Goal: Task Accomplishment & Management: Complete application form

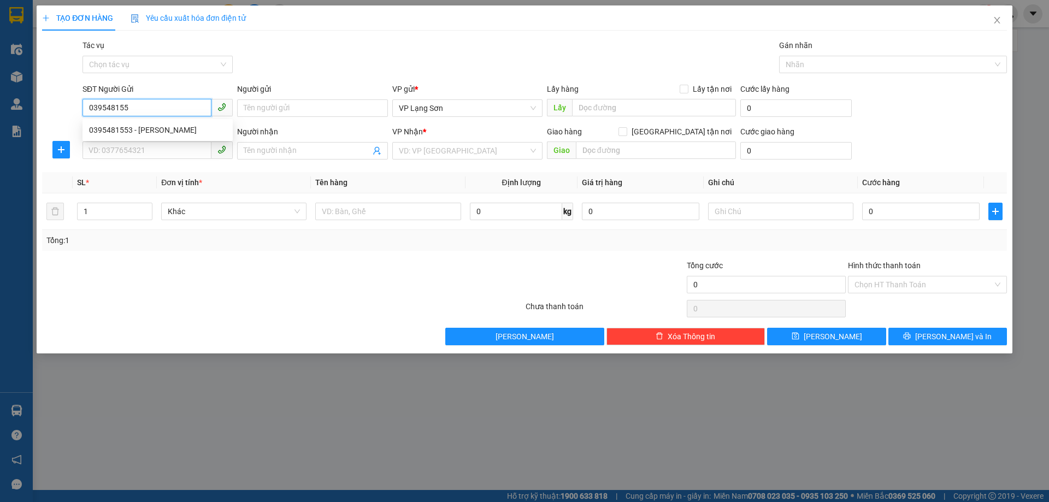
type input "0395481553"
click at [145, 138] on div "0395481553 - QUỲNH" at bounding box center [157, 129] width 150 height 17
type input "QUỲNH"
checkbox input "true"
type input "VPLS"
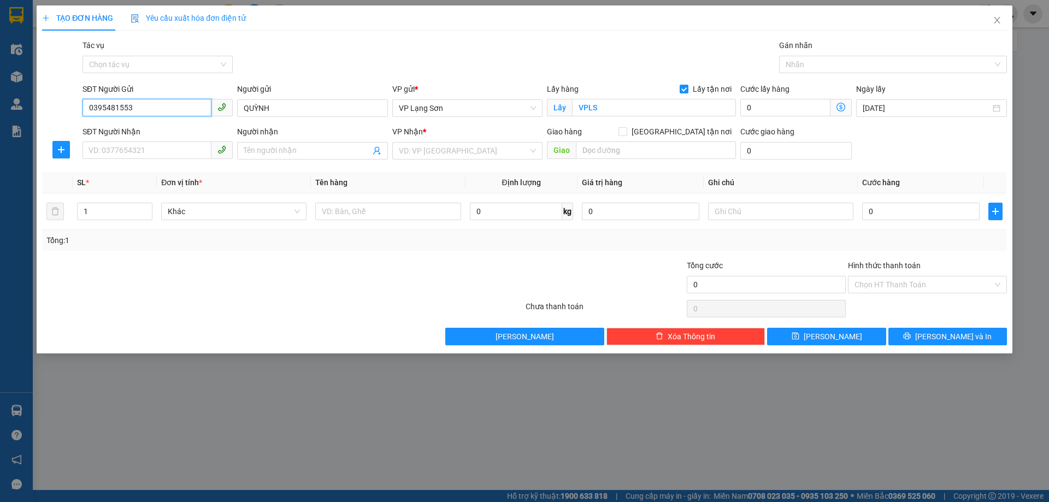
type input "0395481553"
click at [156, 138] on div "SĐT Người Nhận" at bounding box center [157, 134] width 150 height 16
click at [151, 150] on input "SĐT Người Nhận" at bounding box center [146, 149] width 129 height 17
click at [468, 144] on input "search" at bounding box center [463, 151] width 129 height 16
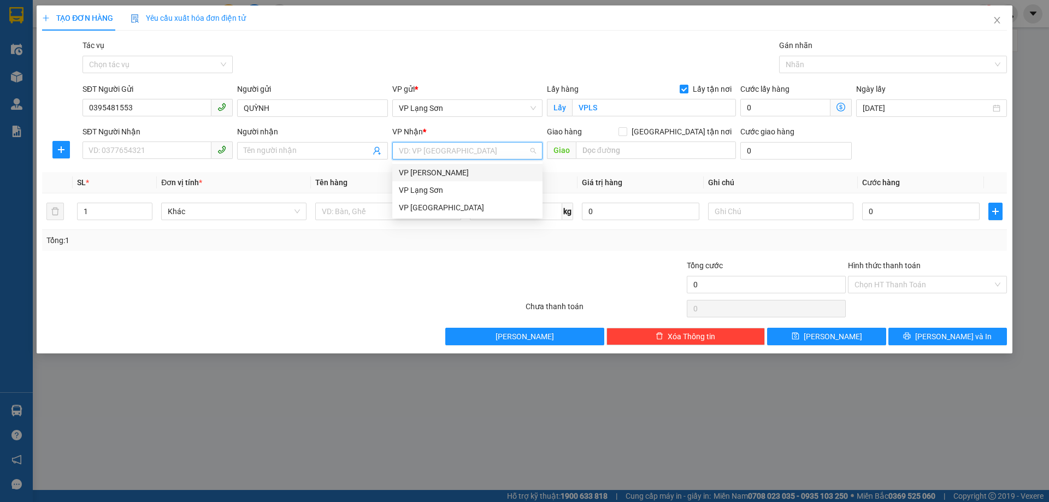
click at [458, 170] on div "VP [PERSON_NAME]" at bounding box center [467, 173] width 137 height 12
click at [398, 202] on div at bounding box center [387, 211] width 145 height 22
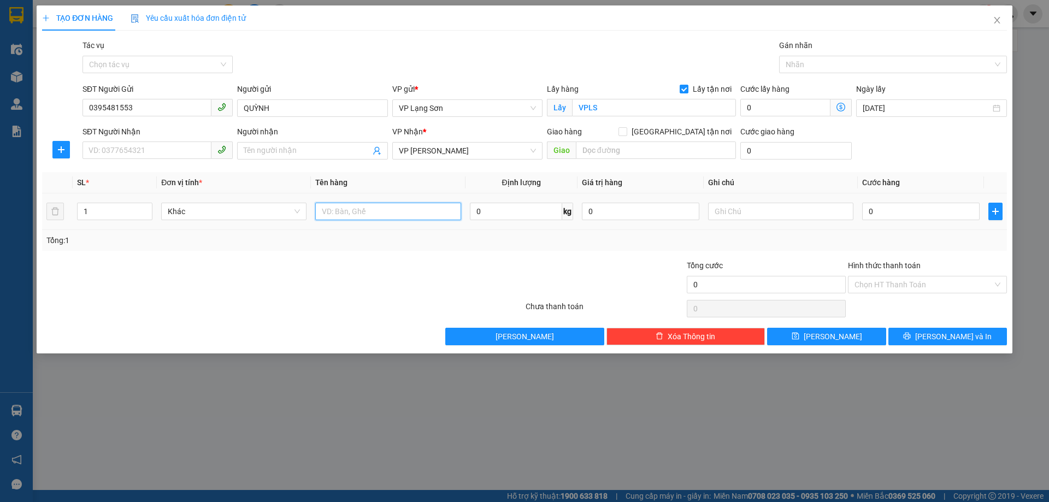
click at [388, 209] on input "text" at bounding box center [387, 211] width 145 height 17
type input "1 KIỆN"
click at [139, 154] on input "SĐT Người Nhận" at bounding box center [146, 149] width 129 height 17
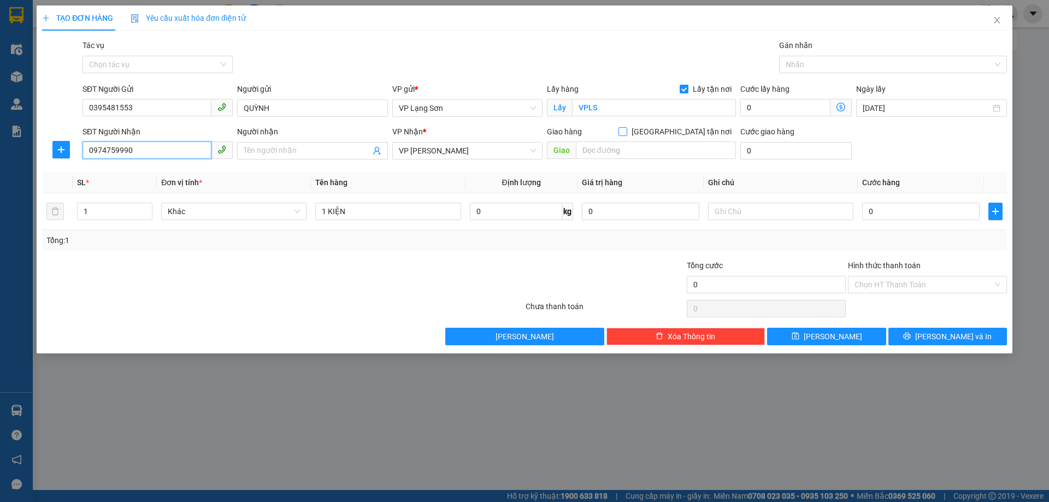
type input "0974759990"
click at [688, 135] on span "[GEOGRAPHIC_DATA] tận nơi" at bounding box center [681, 132] width 109 height 12
click at [626, 135] on input "[GEOGRAPHIC_DATA] tận nơi" at bounding box center [622, 131] width 8 height 8
checkbox input "true"
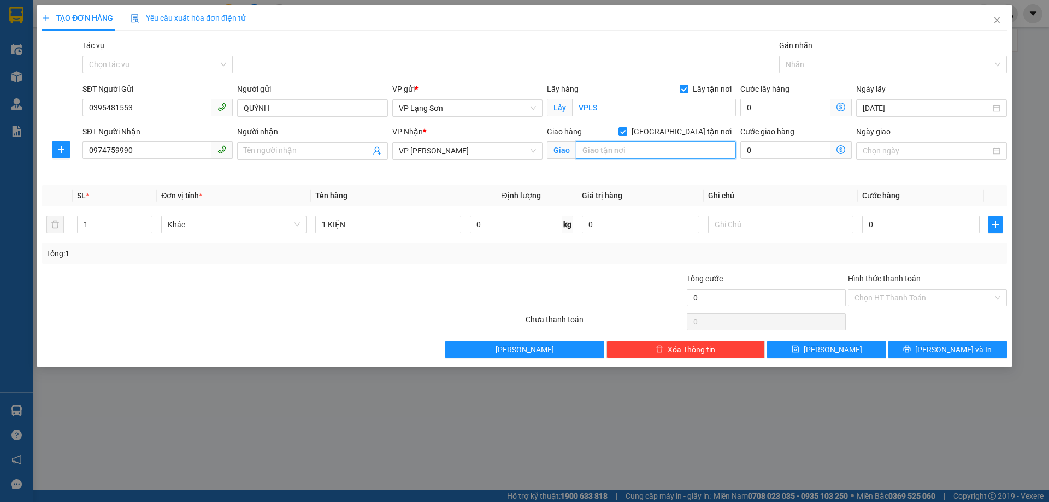
click at [677, 151] on input "text" at bounding box center [656, 149] width 160 height 17
click at [943, 226] on input "0" at bounding box center [920, 224] width 117 height 17
type input "1"
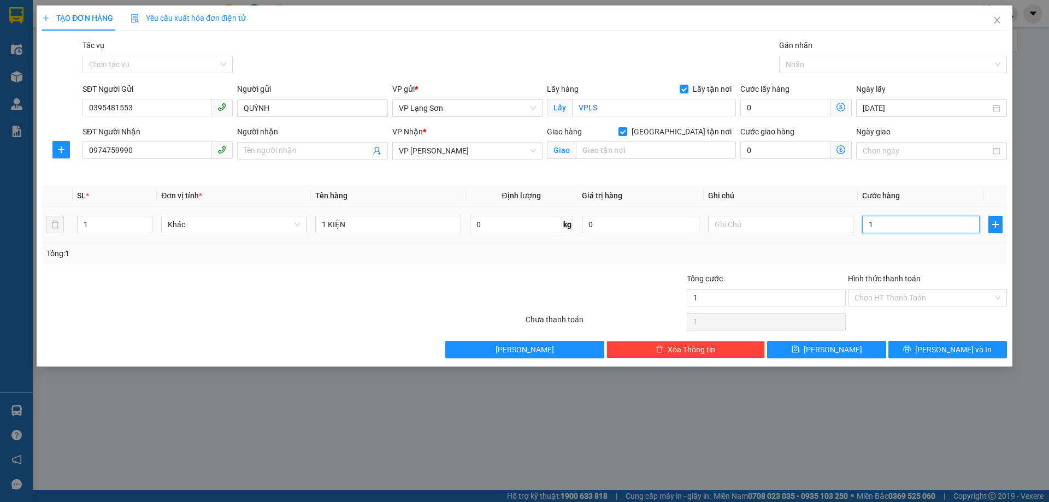
type input "10"
type input "100"
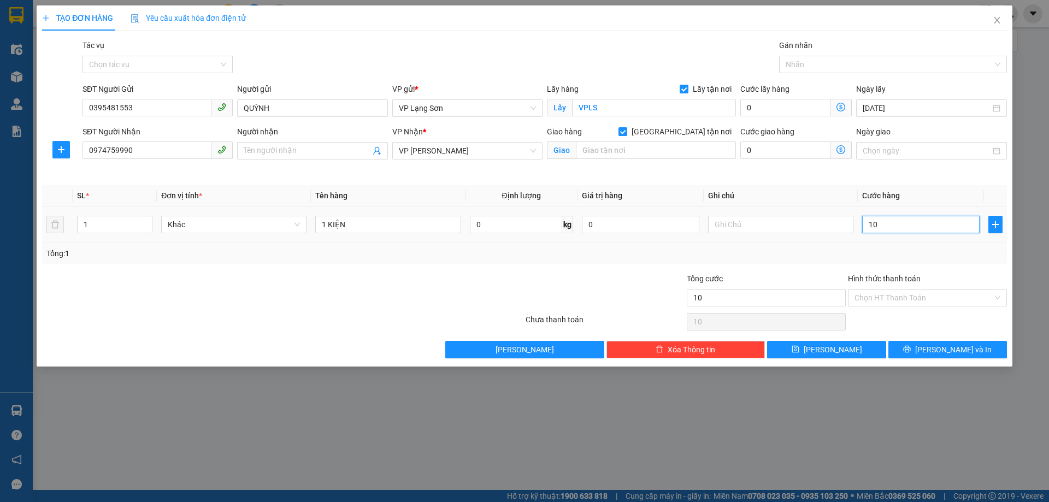
type input "100"
type input "100.000"
click at [789, 226] on input "text" at bounding box center [780, 224] width 145 height 17
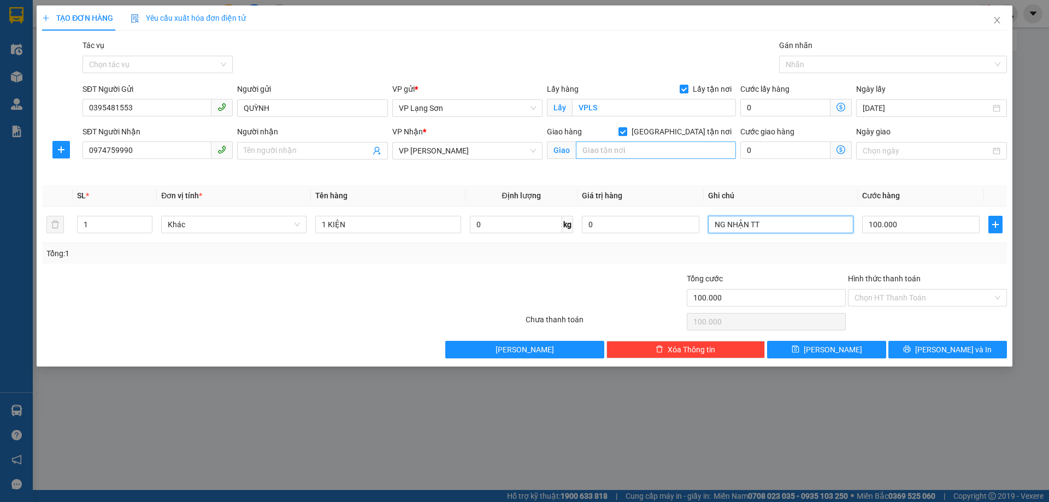
type input "NG NHẬN TT"
click at [671, 145] on input "text" at bounding box center [656, 149] width 160 height 17
type input "275 [PERSON_NAME]"
click at [812, 345] on button "[PERSON_NAME]" at bounding box center [826, 349] width 119 height 17
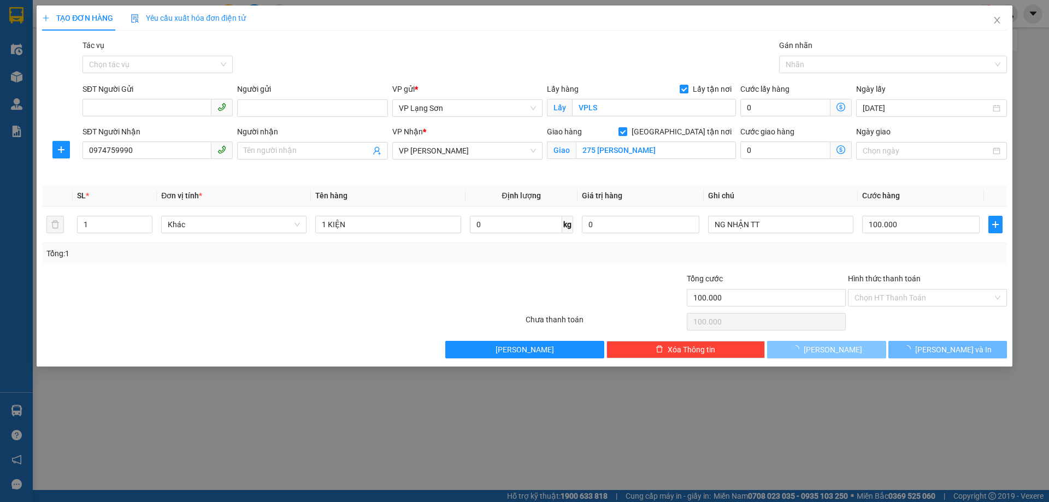
checkbox input "false"
type input "0"
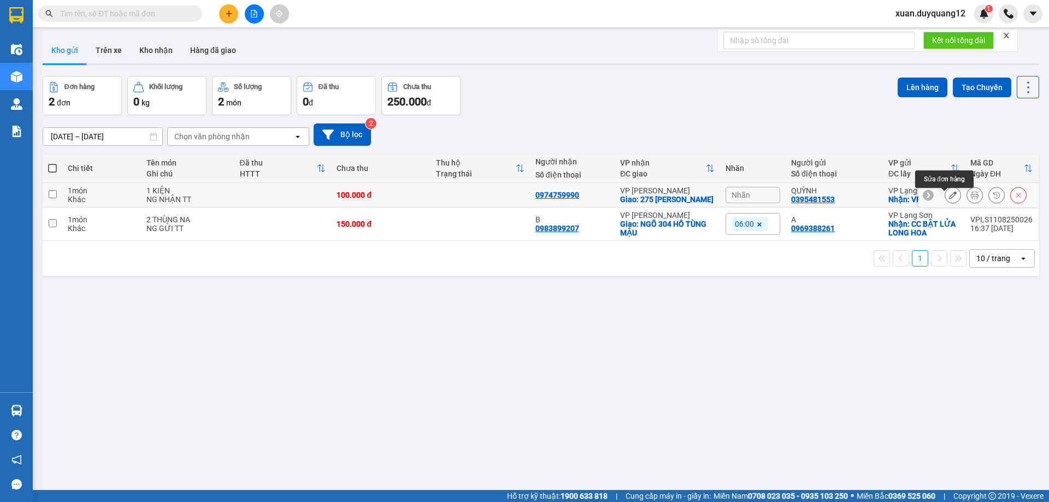
click at [949, 199] on icon at bounding box center [953, 195] width 8 height 8
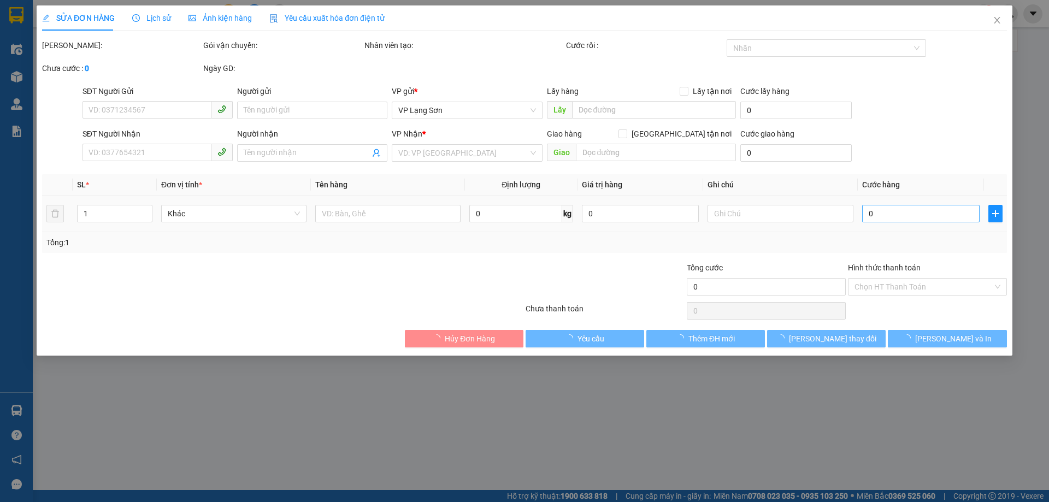
type input "0395481553"
type input "QUỲNH"
checkbox input "true"
type input "VPLS"
type input "0974759990"
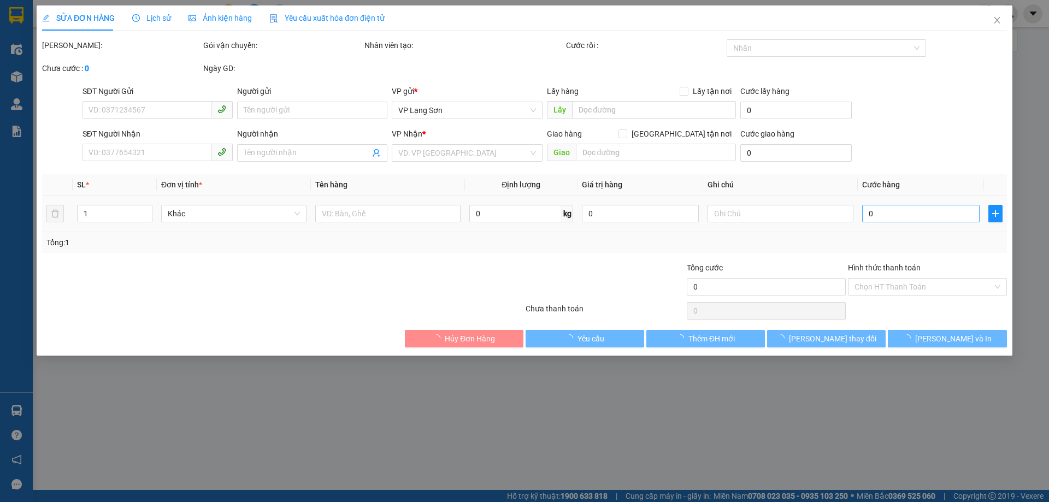
checkbox input "true"
type input "275 [PERSON_NAME]"
type input "100.000"
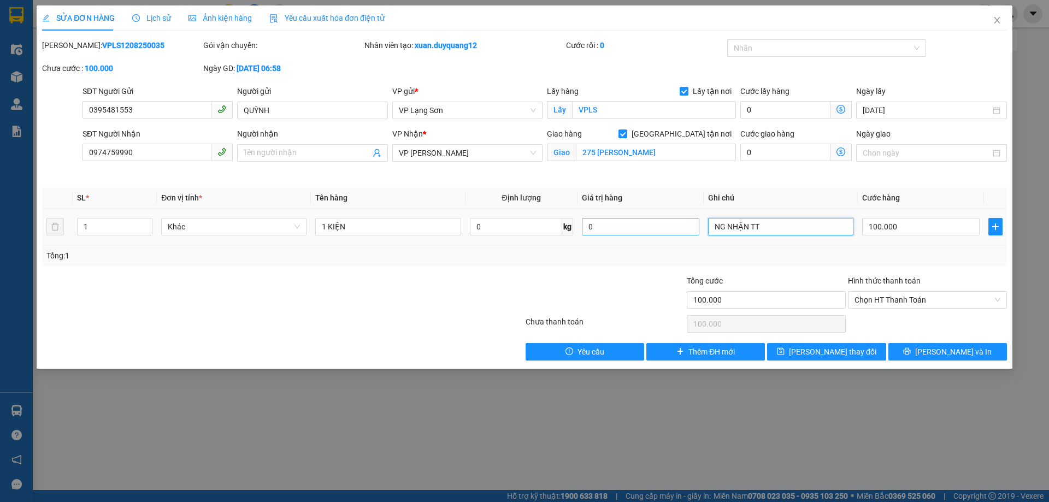
drag, startPoint x: 771, startPoint y: 230, endPoint x: 677, endPoint y: 234, distance: 94.6
click at [677, 234] on tr "1 Khác 1 KIỆN 0 kg 0 NG NHẬN TT 100.000" at bounding box center [524, 227] width 965 height 37
click at [907, 292] on span "Chọn HT Thanh Toán" at bounding box center [927, 300] width 146 height 16
type input "0ĐÃ CK CTY 100K LÚC 6H59 [DATE]"
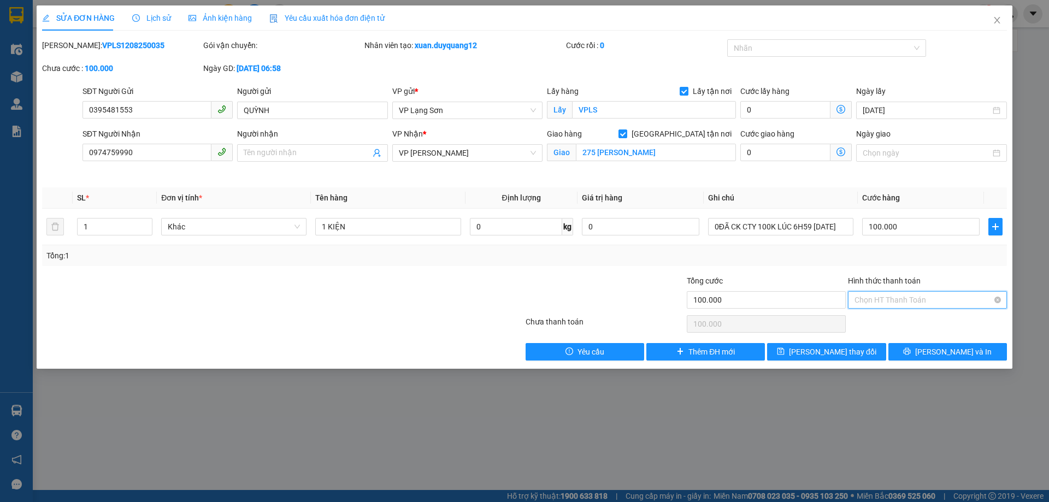
scroll to position [0, 0]
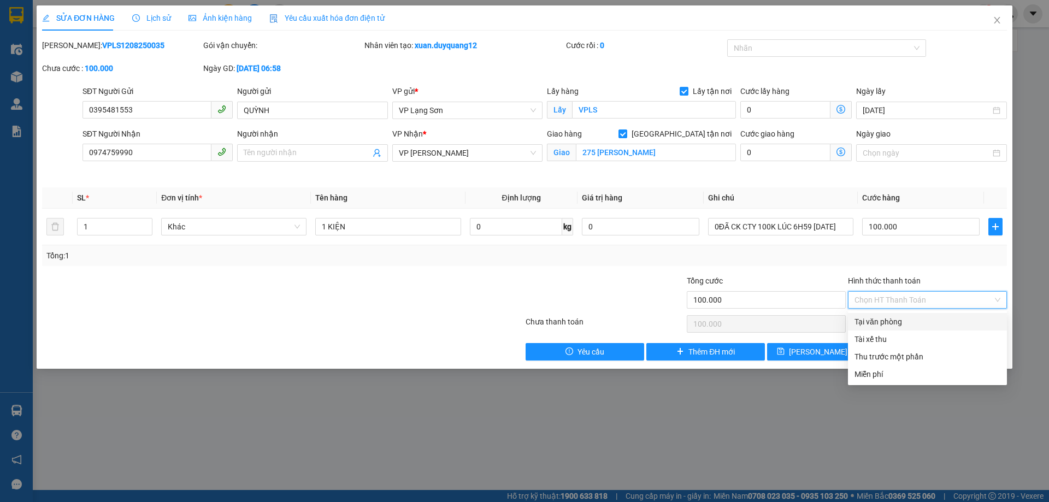
click at [894, 322] on div "Tại văn phòng" at bounding box center [927, 322] width 146 height 12
type input "0"
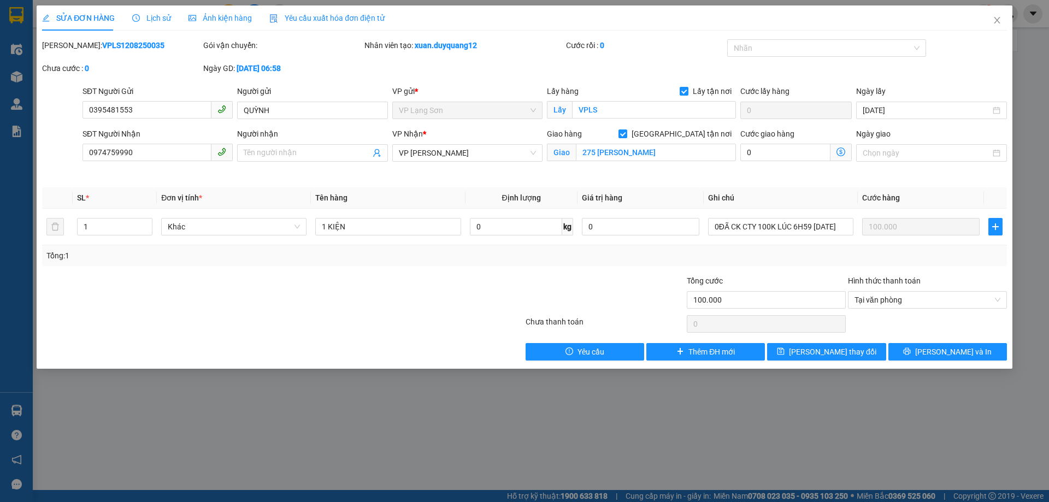
click at [731, 266] on div "Total Paid Fee 0 Total UnPaid Fee 100.000 Cash Collection Total Fee Mã ĐH: VPLS…" at bounding box center [524, 199] width 965 height 321
click at [847, 354] on span "[PERSON_NAME] thay đổi" at bounding box center [832, 352] width 87 height 12
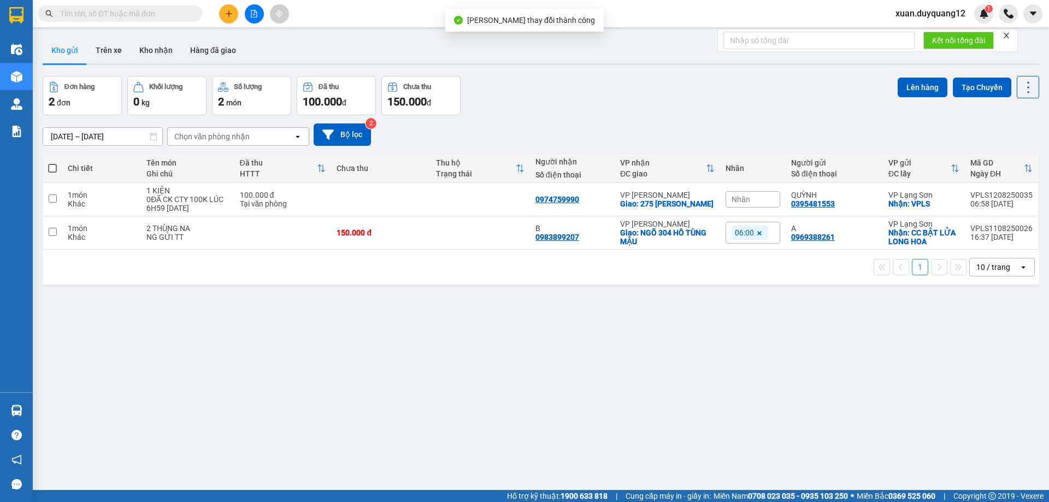
click at [744, 202] on span "Nhãn" at bounding box center [740, 199] width 19 height 9
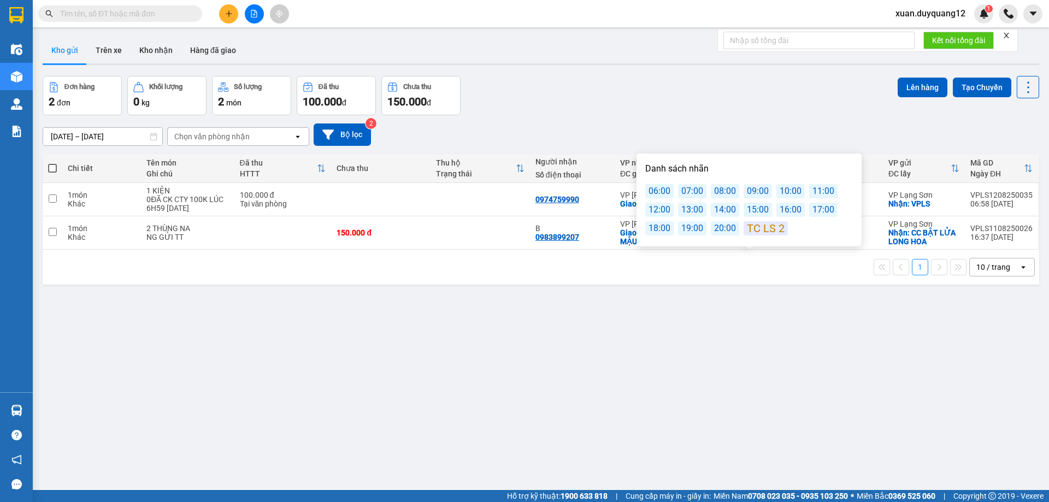
click at [721, 191] on div "08:00" at bounding box center [725, 191] width 28 height 14
click at [717, 112] on div "Đơn hàng 2 đơn Khối lượng 0 kg Số lượng 2 món Đã thu 100.000 đ Chưa thu 150.000…" at bounding box center [541, 95] width 996 height 39
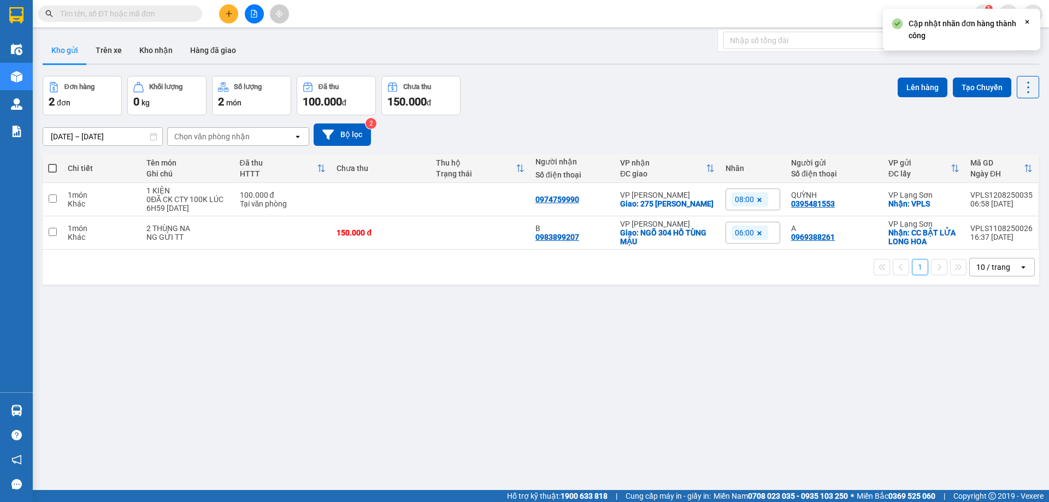
click at [1030, 21] on icon "Close" at bounding box center [1026, 21] width 9 height 9
paste input "0977393286"
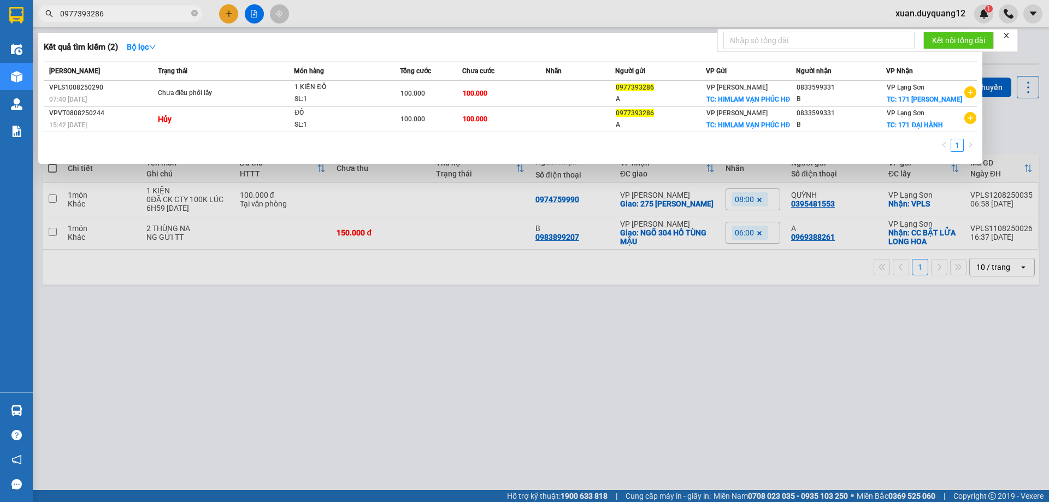
type input "0977393286"
click at [1016, 131] on div at bounding box center [524, 251] width 1049 height 502
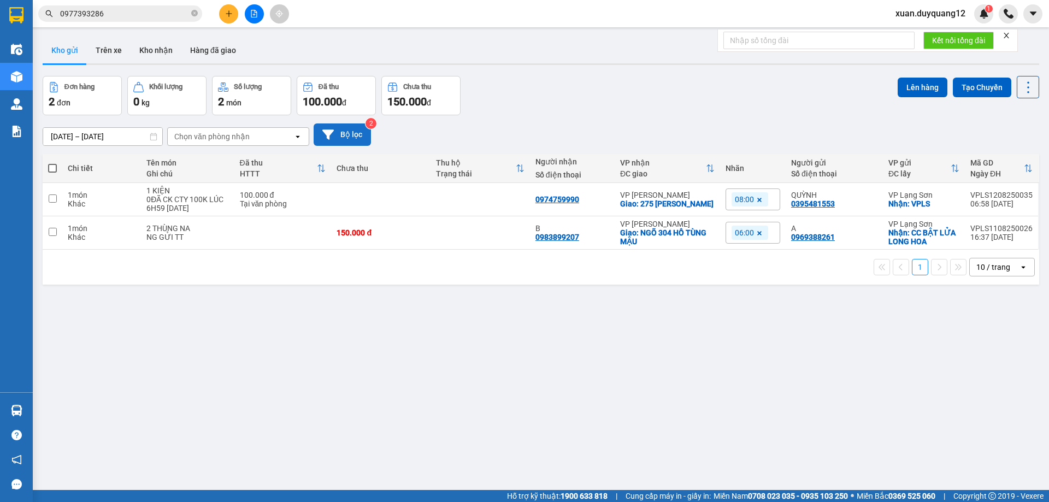
click at [358, 131] on button "Bộ lọc" at bounding box center [342, 134] width 57 height 22
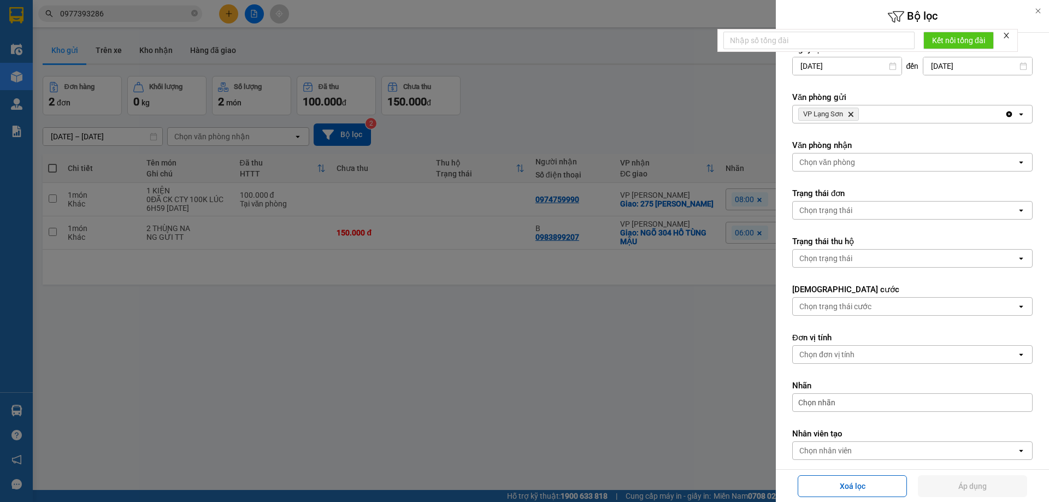
click at [876, 118] on div "VP Lạng Sơn Delete" at bounding box center [899, 113] width 212 height 17
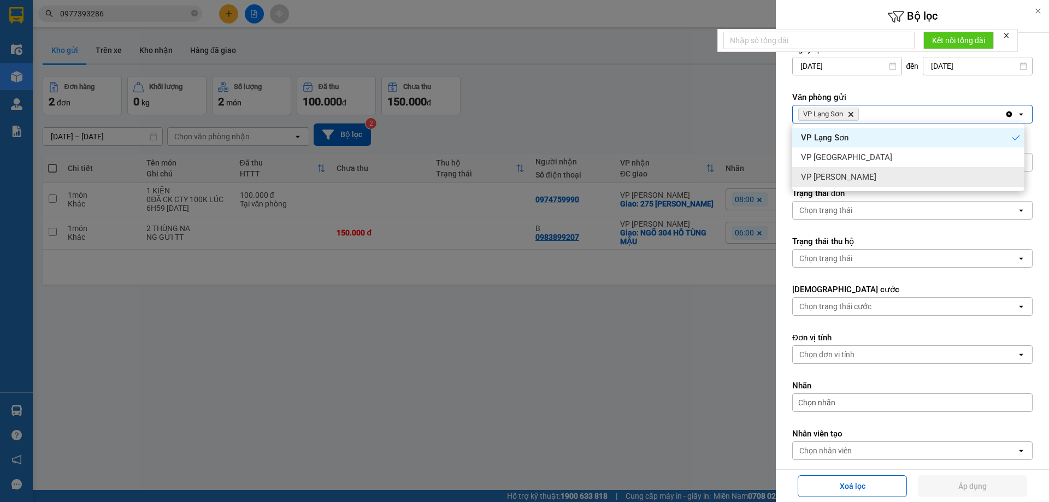
click at [855, 180] on div "VP [PERSON_NAME]" at bounding box center [908, 177] width 232 height 20
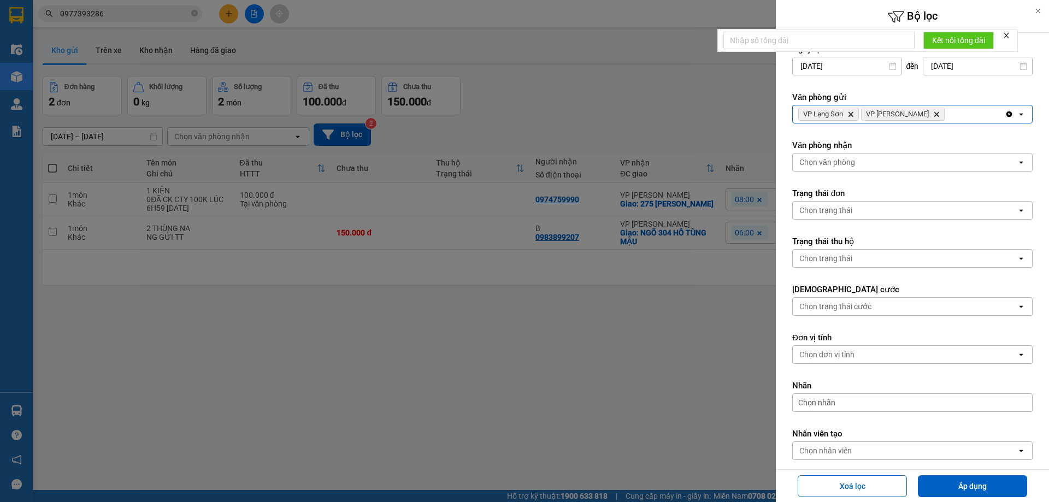
click at [852, 157] on div "Chọn văn phòng" at bounding box center [827, 162] width 56 height 11
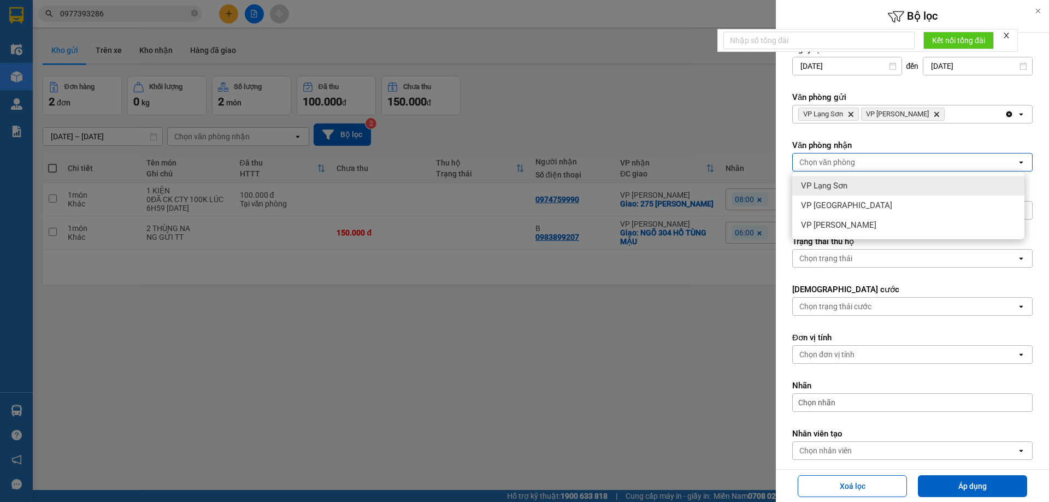
click at [838, 188] on span "VP Lạng Sơn" at bounding box center [824, 185] width 46 height 11
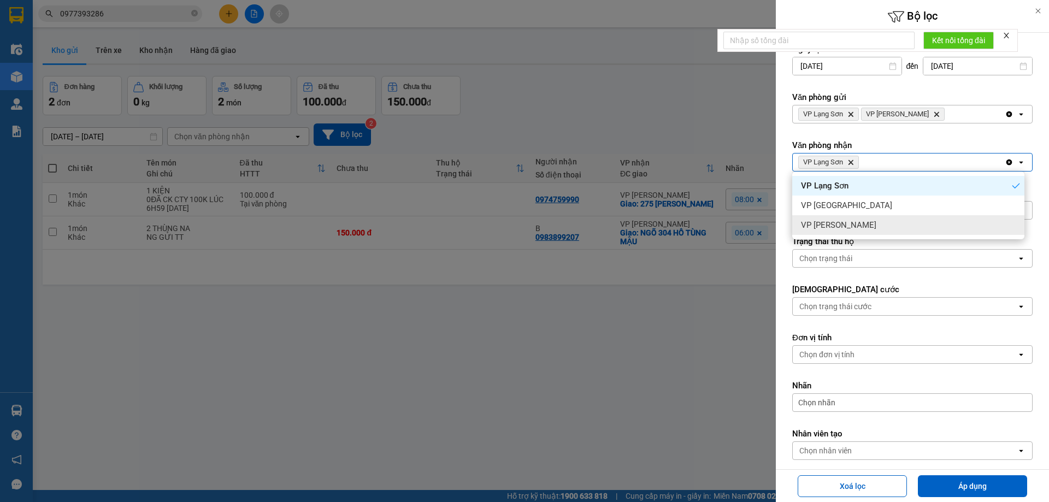
click at [829, 227] on span "VP [PERSON_NAME]" at bounding box center [838, 225] width 75 height 11
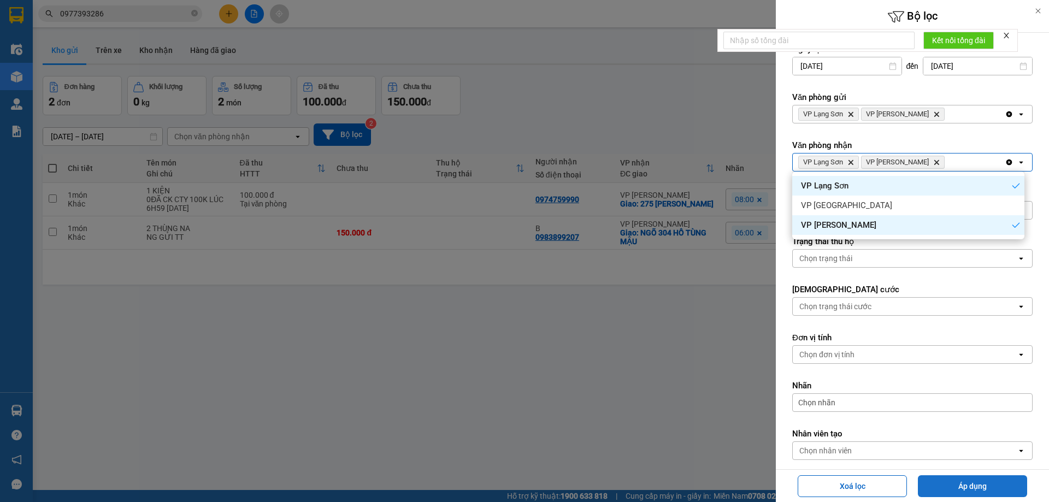
click at [974, 485] on button "Áp dụng" at bounding box center [972, 486] width 109 height 22
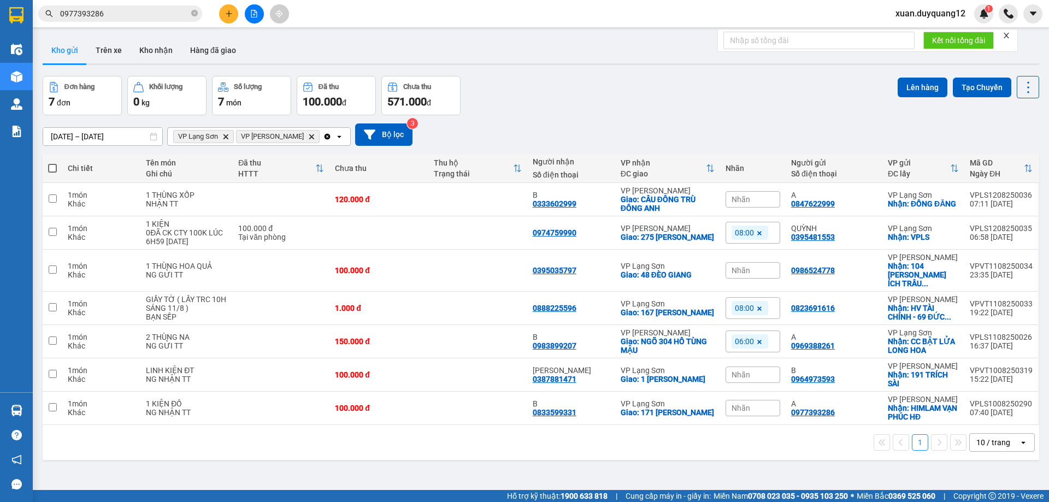
click at [690, 82] on div "Đơn hàng 7 đơn Khối lượng 0 kg Số lượng 7 món Đã thu 100.000 đ Chưa thu 571.000…" at bounding box center [541, 95] width 996 height 39
click at [906, 17] on span "xuan.duyquang12" at bounding box center [929, 14] width 87 height 14
click at [914, 38] on span "Đăng xuất" at bounding box center [935, 34] width 64 height 12
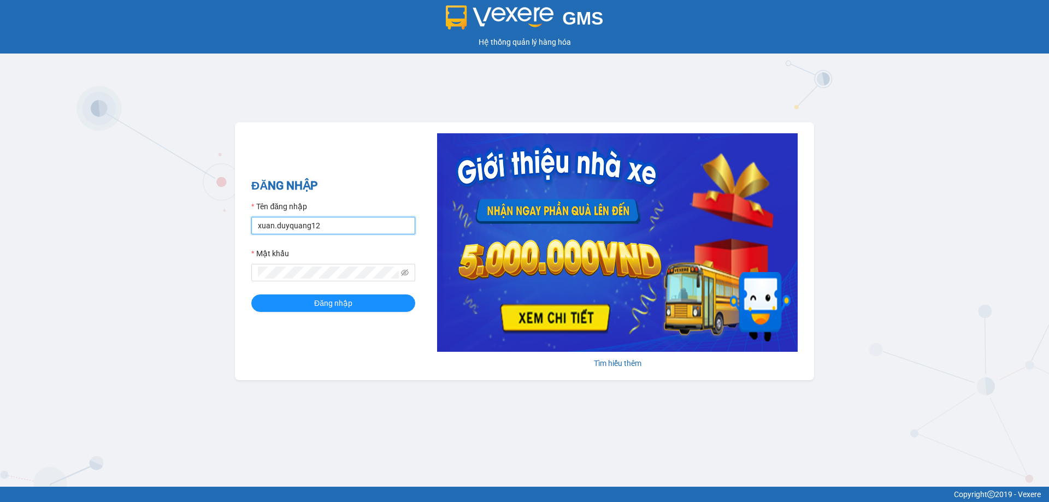
click at [353, 225] on input "xuan.duyquang12" at bounding box center [333, 225] width 164 height 17
type input "nguyenmai.duyquang12"
click at [366, 309] on button "Đăng nhập" at bounding box center [333, 302] width 164 height 17
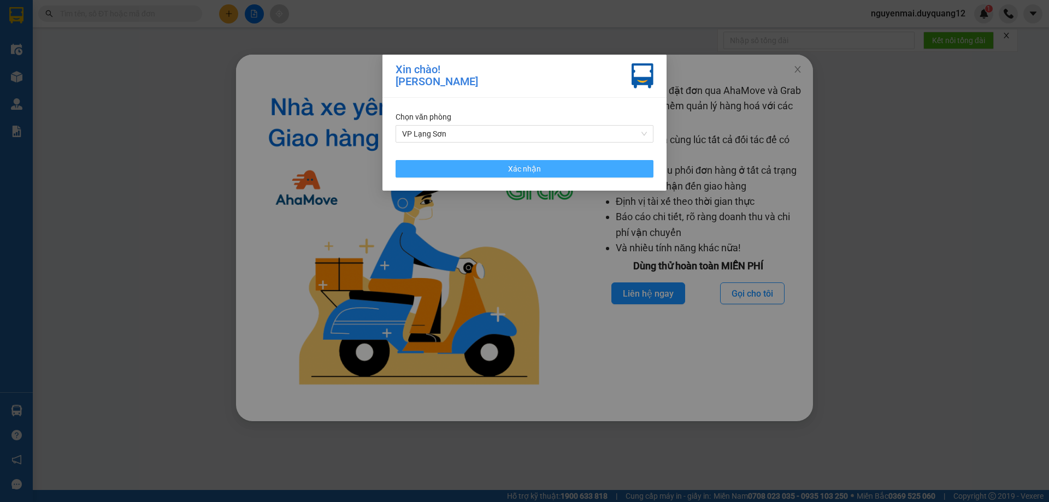
click at [462, 165] on button "Xác nhận" at bounding box center [524, 168] width 258 height 17
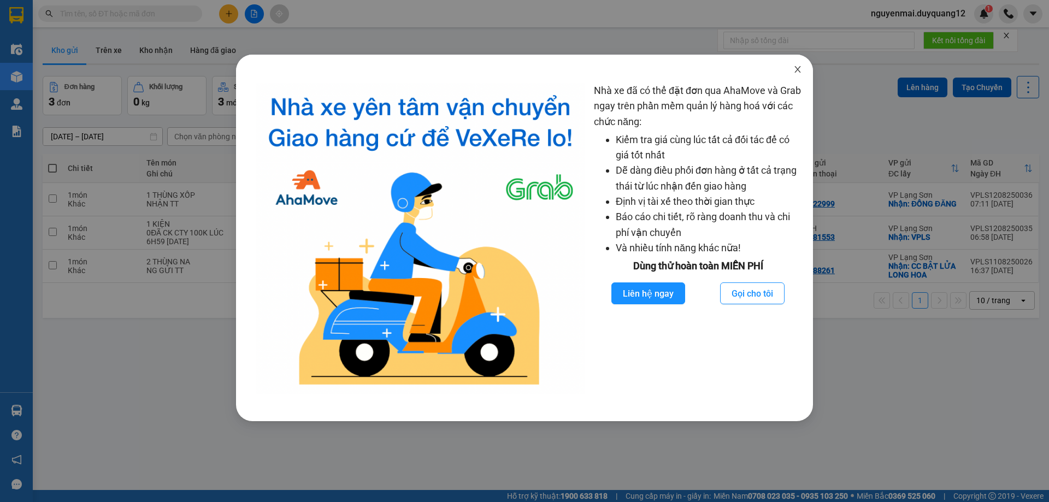
click at [797, 68] on icon "close" at bounding box center [797, 69] width 9 height 9
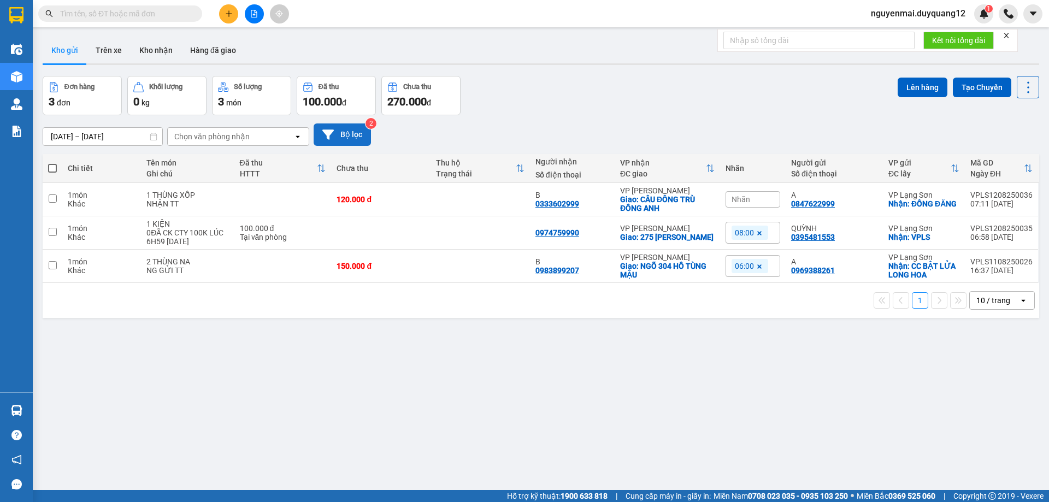
click at [354, 136] on button "Bộ lọc" at bounding box center [342, 134] width 57 height 22
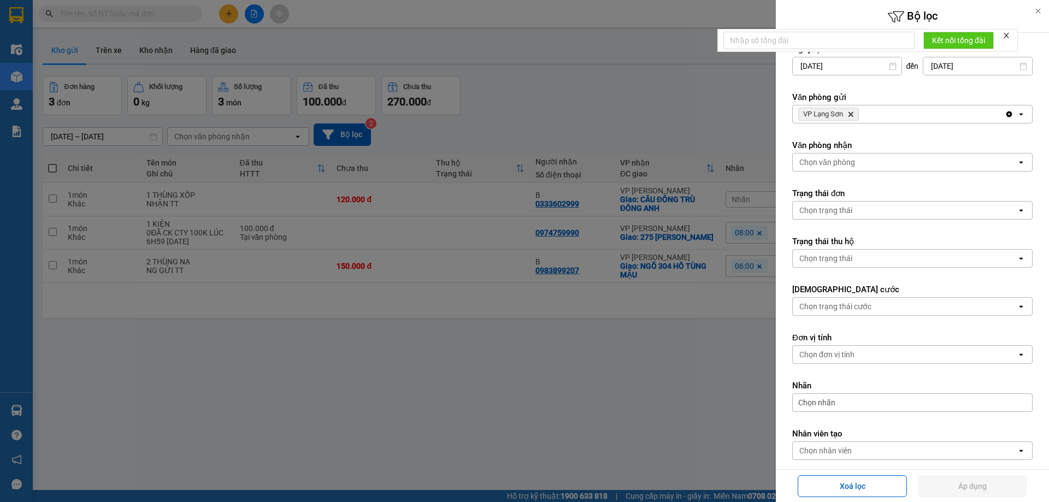
click at [925, 119] on div "VP Lạng Sơn Delete" at bounding box center [899, 113] width 212 height 17
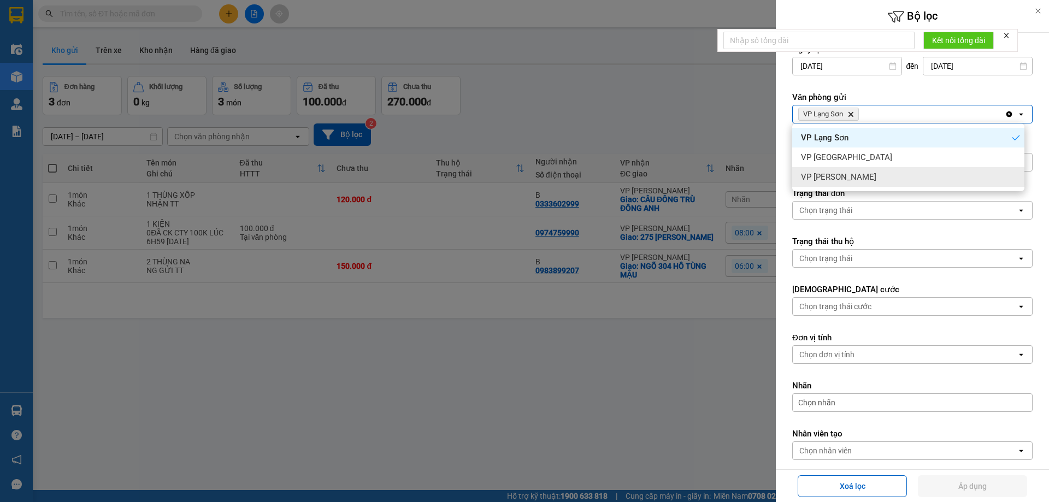
click at [847, 173] on span "VP [PERSON_NAME]" at bounding box center [838, 176] width 75 height 11
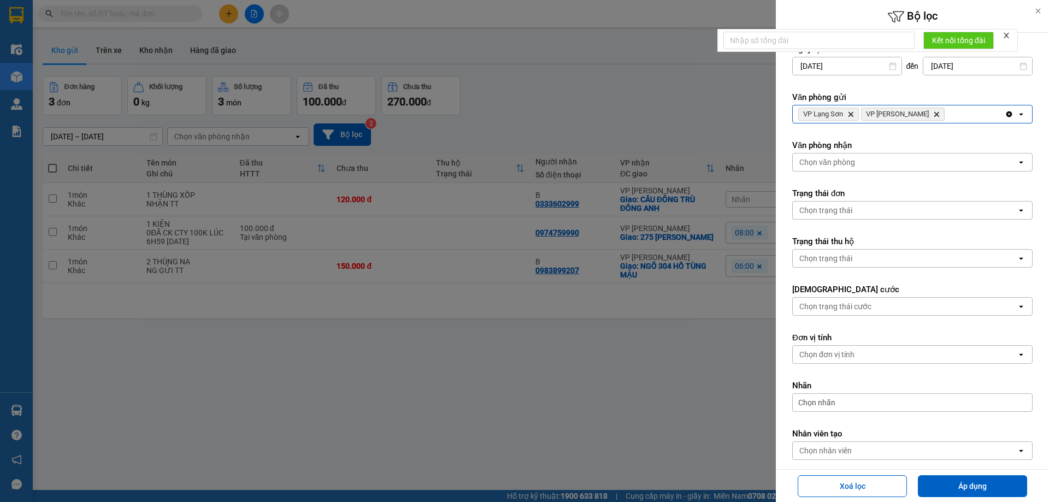
click at [840, 161] on div "Chọn văn phòng" at bounding box center [827, 162] width 56 height 11
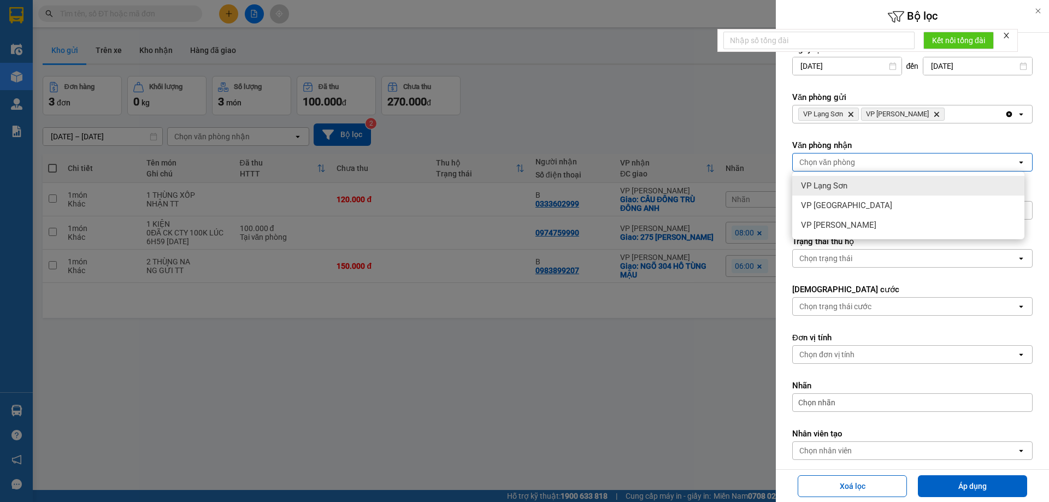
click at [847, 182] on span "VP Lạng Sơn" at bounding box center [824, 185] width 46 height 11
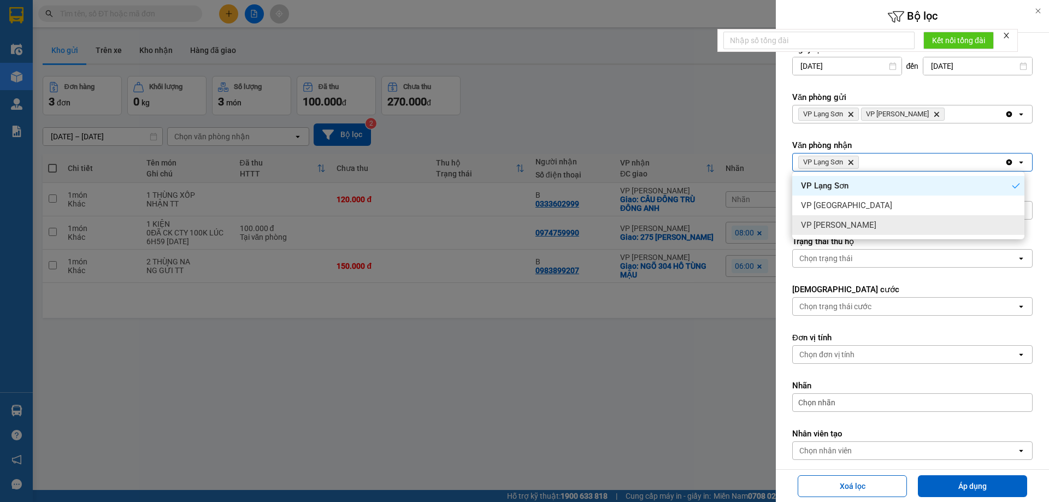
click at [839, 228] on span "VP [PERSON_NAME]" at bounding box center [838, 225] width 75 height 11
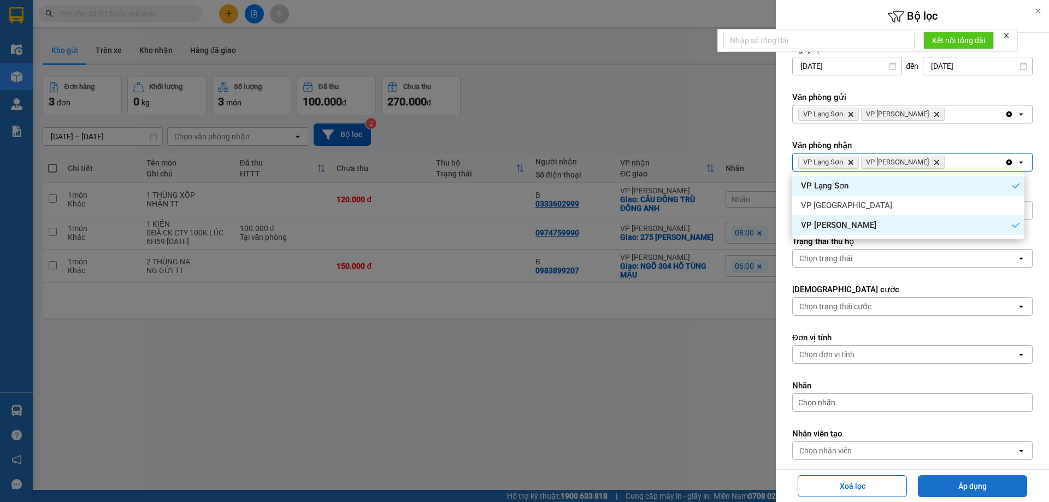
click at [993, 487] on button "Áp dụng" at bounding box center [972, 486] width 109 height 22
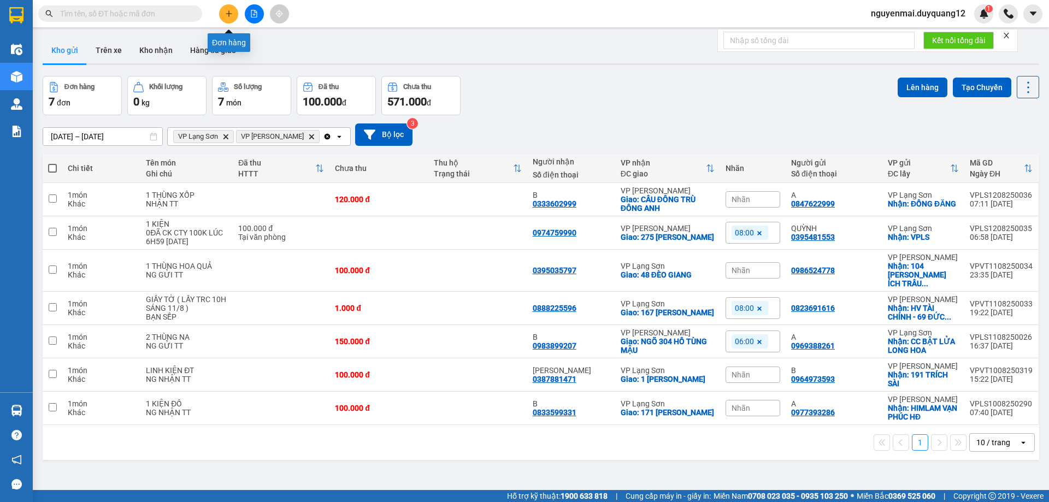
click at [224, 15] on button at bounding box center [228, 13] width 19 height 19
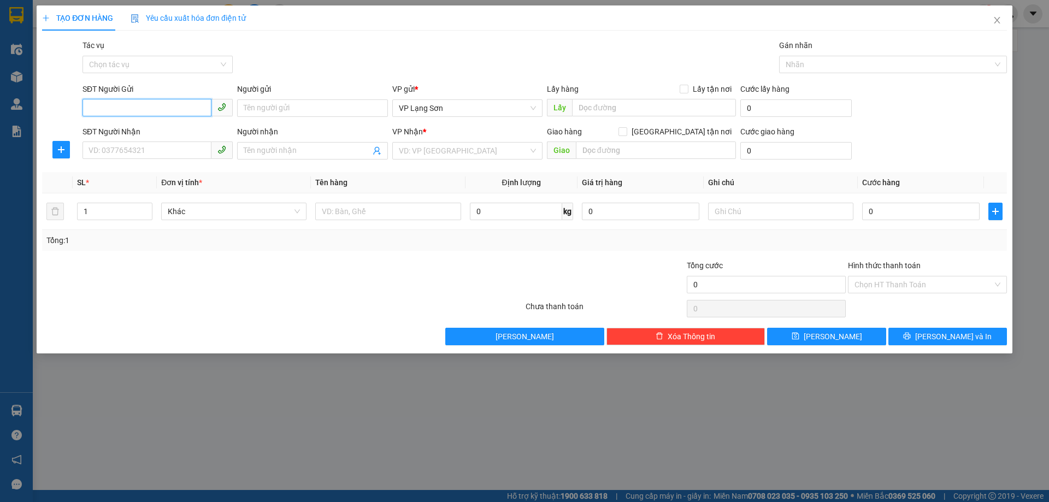
click at [132, 111] on input "SĐT Người Gửi" at bounding box center [146, 107] width 129 height 17
type input "0857775713"
click at [340, 105] on input "Người gửi" at bounding box center [312, 107] width 150 height 17
type input "A"
click at [616, 110] on input "text" at bounding box center [654, 107] width 164 height 17
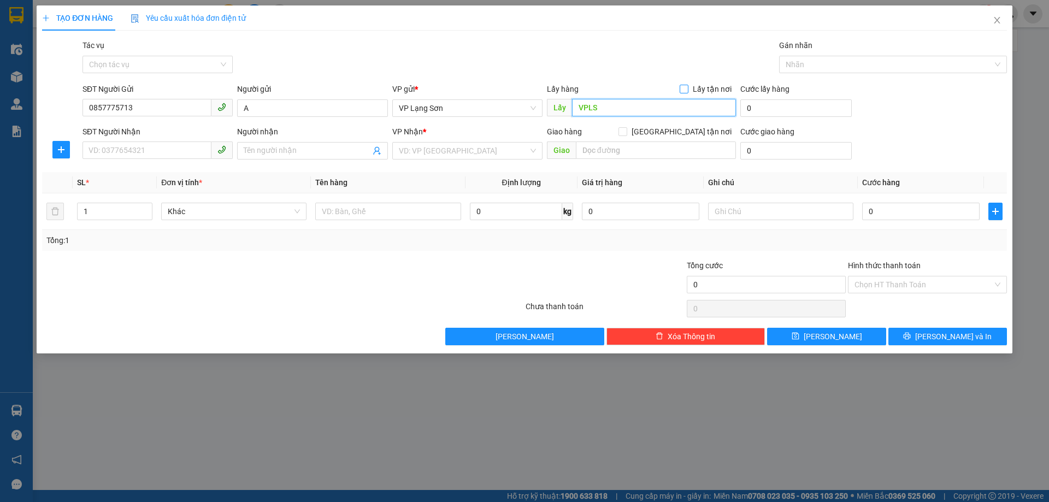
type input "VPLS"
click at [686, 88] on input "Lấy tận nơi" at bounding box center [683, 89] width 8 height 8
checkbox input "true"
click at [626, 132] on input "[GEOGRAPHIC_DATA] tận nơi" at bounding box center [622, 131] width 8 height 8
checkbox input "true"
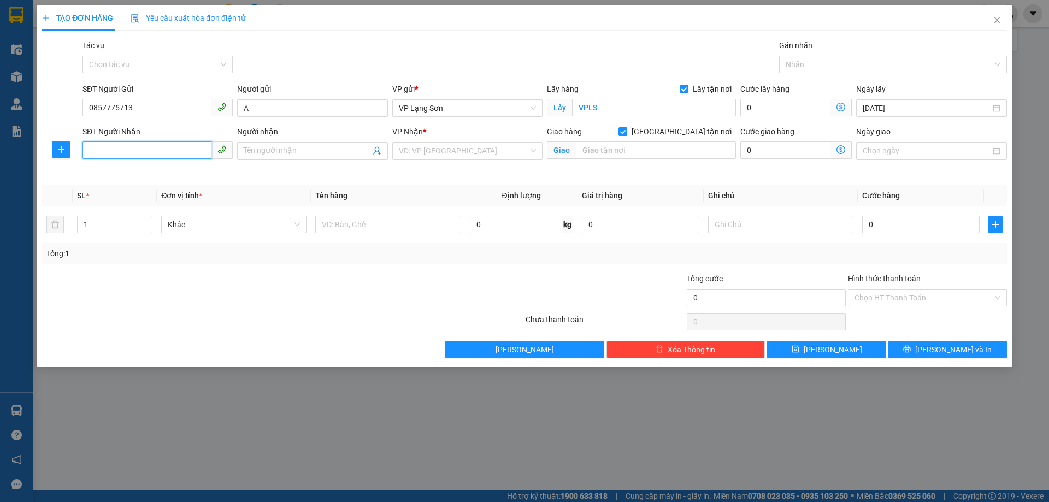
click at [147, 145] on input "SĐT Người Nhận" at bounding box center [146, 149] width 129 height 17
type input "0916511536"
click at [133, 170] on div "0916511536" at bounding box center [157, 173] width 137 height 12
type input "17T2 HOÀNG ĐẠO THÚY"
type input "0916511536"
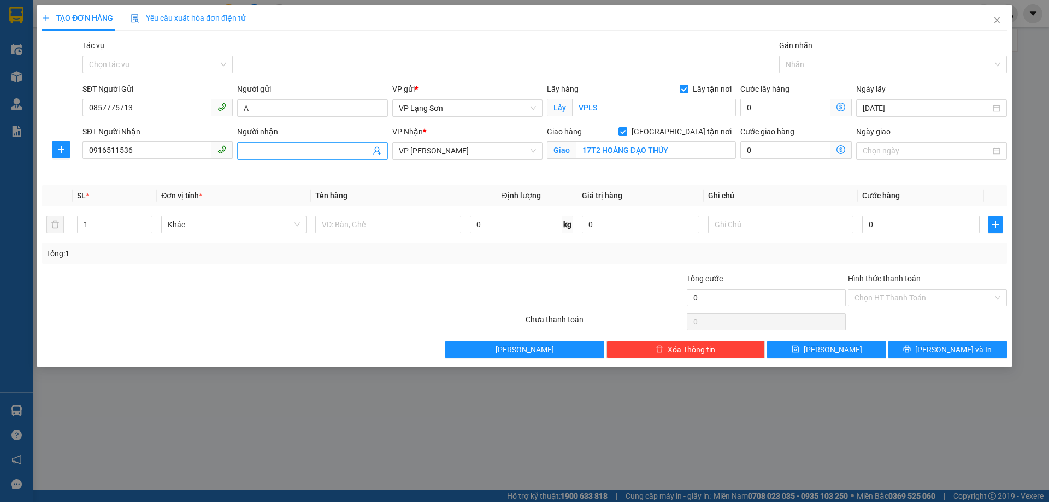
click at [264, 148] on input "Người nhận" at bounding box center [307, 151] width 126 height 12
type input "A"
click at [359, 224] on input "text" at bounding box center [387, 224] width 145 height 17
type input "D"
type input "ĐỒ ĂN"
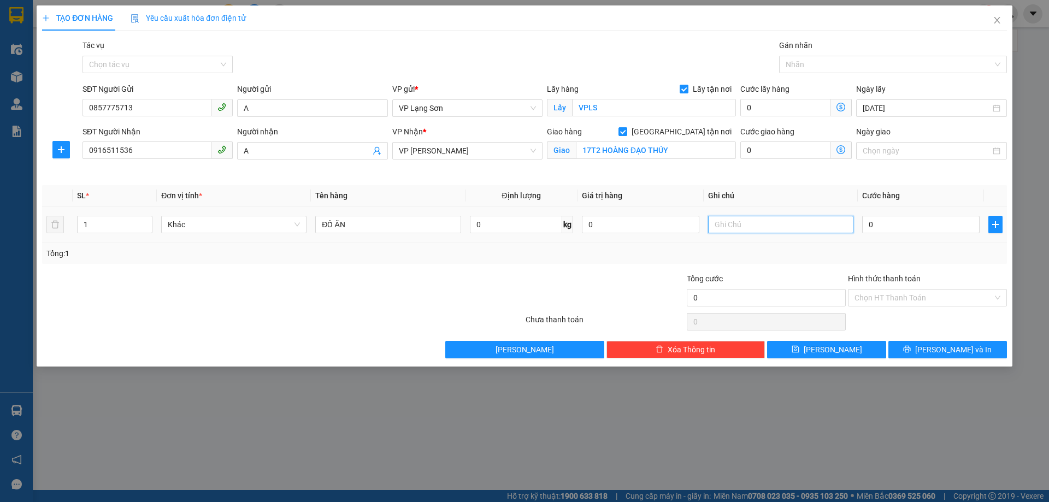
click at [719, 222] on input "text" at bounding box center [780, 224] width 145 height 17
type input "NG GỬI TT"
click at [918, 224] on input "0" at bounding box center [920, 224] width 117 height 17
type input "1"
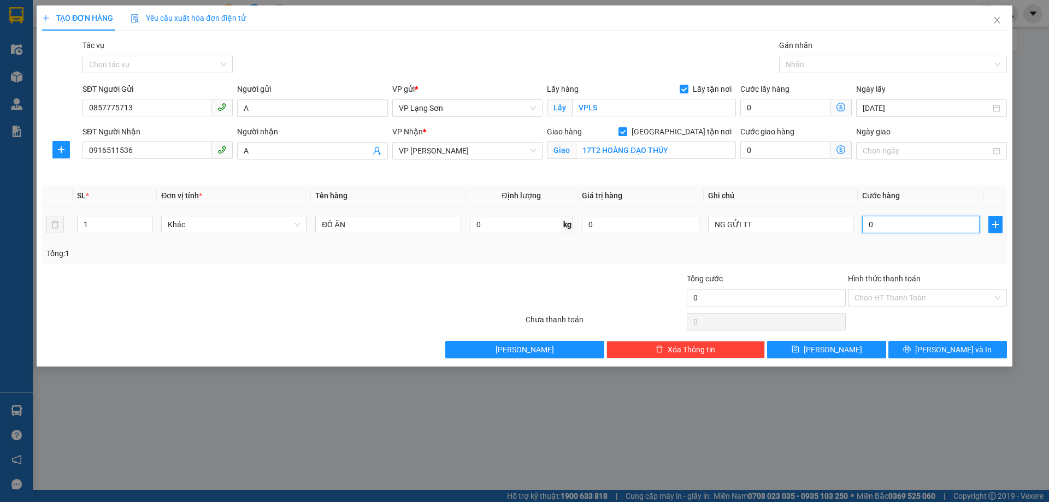
type input "1"
type input "10"
type input "100"
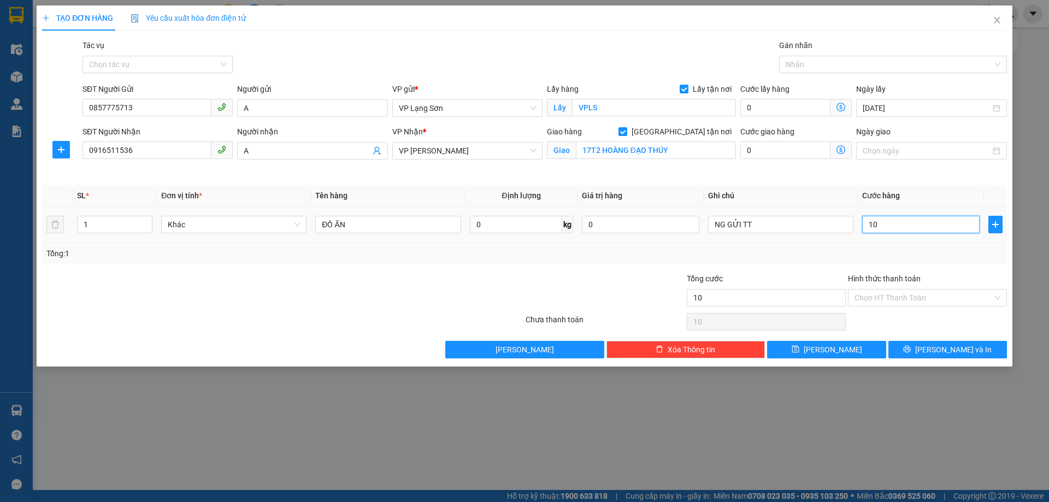
type input "100"
type input "1.000"
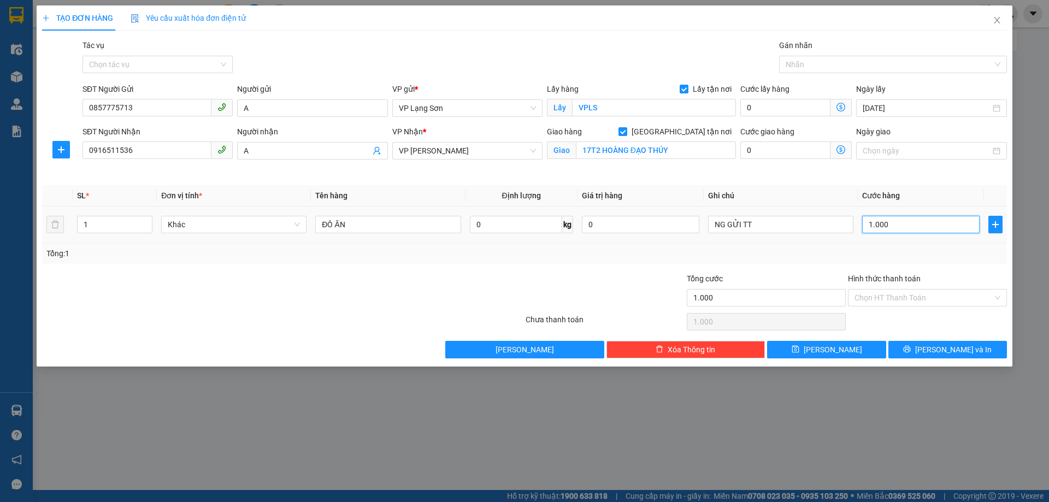
type input "10.000"
type input "100.000"
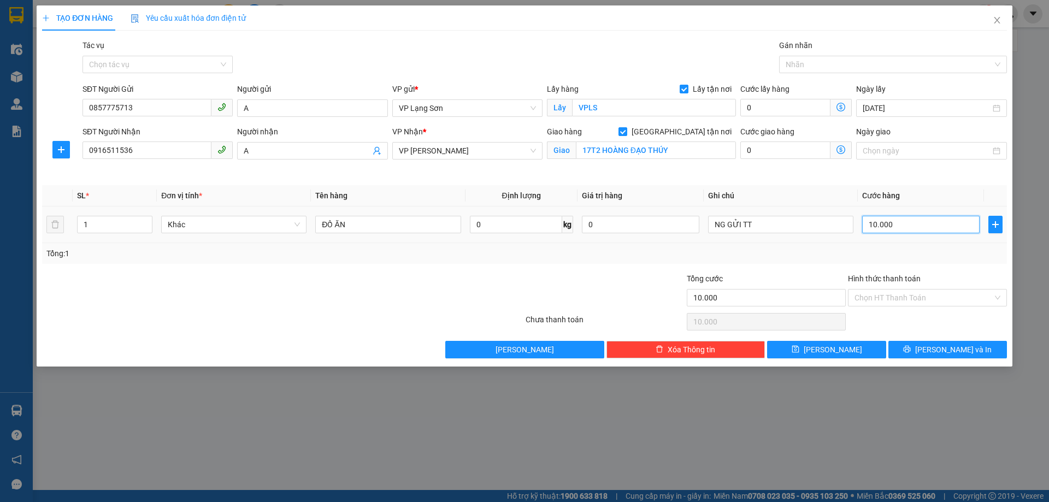
type input "100.000"
click at [796, 345] on button "[PERSON_NAME]" at bounding box center [826, 349] width 119 height 17
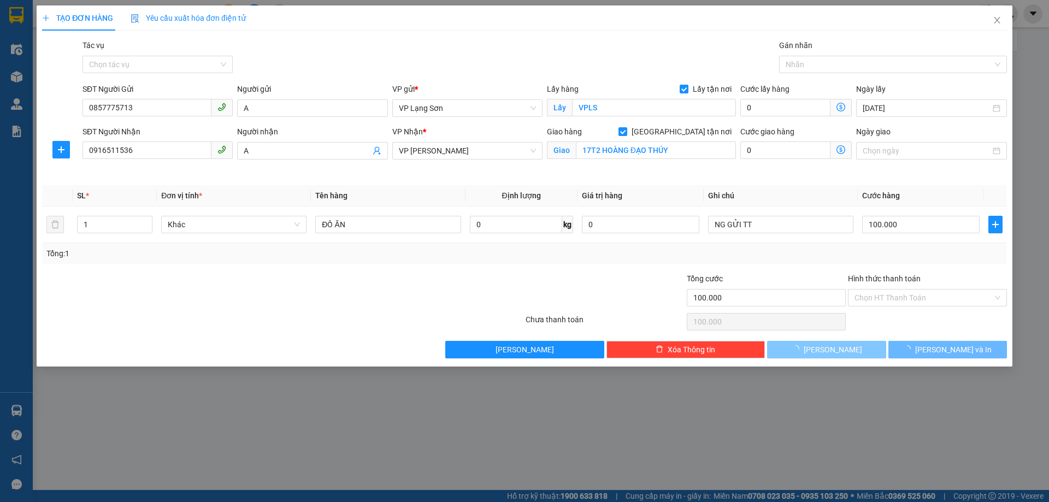
checkbox input "false"
type input "0"
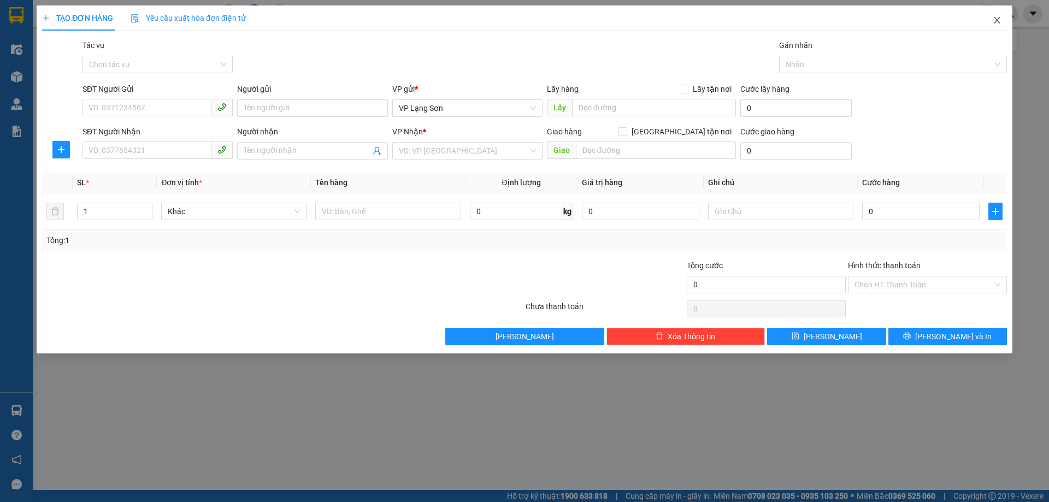
click at [1001, 21] on icon "close" at bounding box center [996, 20] width 9 height 9
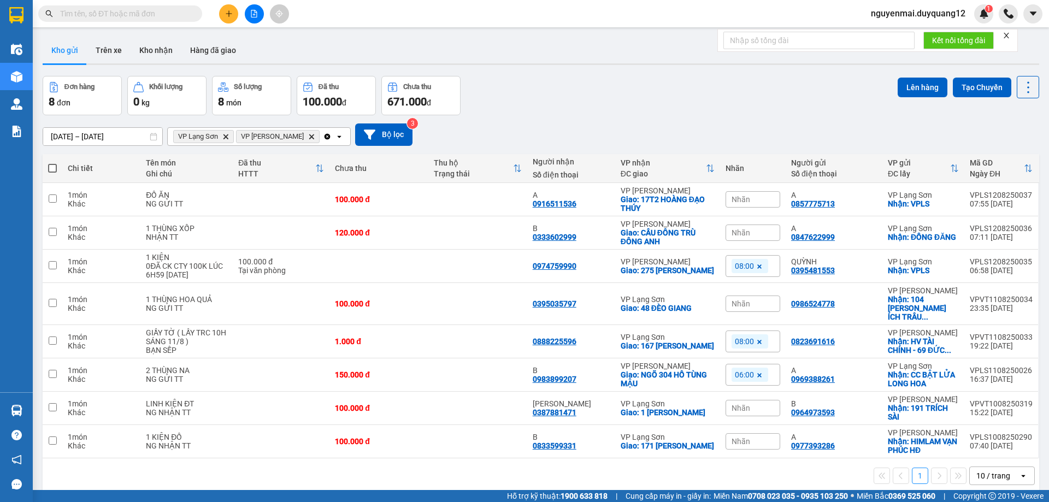
click at [744, 204] on div "Nhãn" at bounding box center [752, 199] width 55 height 16
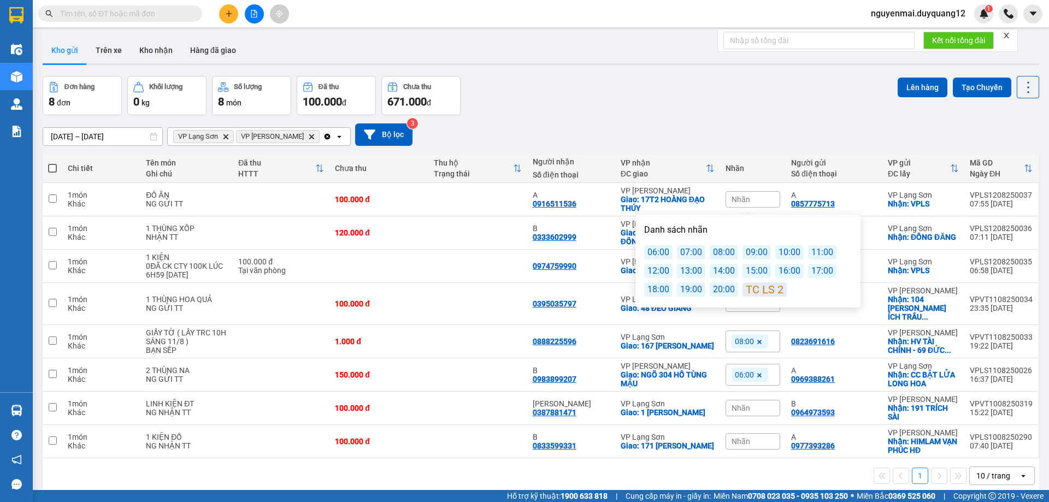
click at [750, 251] on div "09:00" at bounding box center [756, 252] width 28 height 14
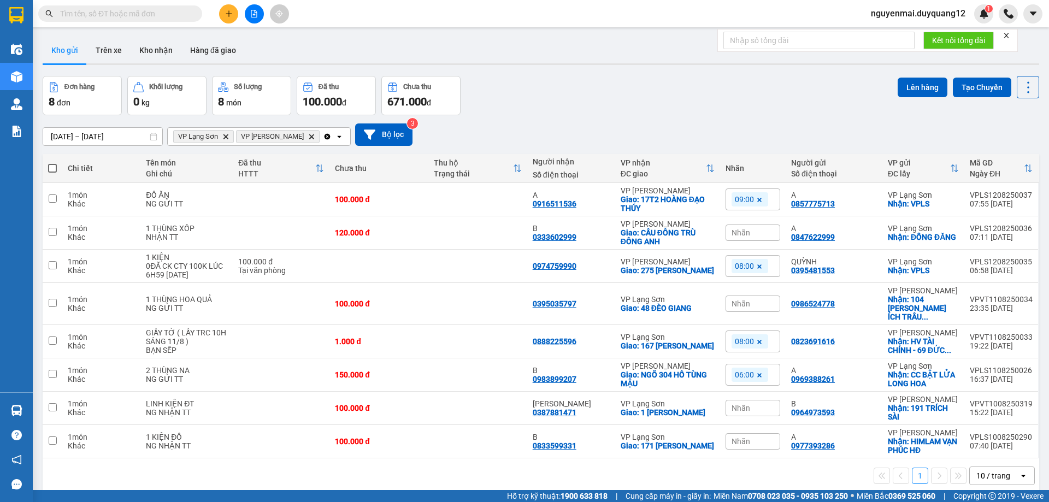
click at [735, 113] on div "Đơn hàng 8 đơn Khối lượng 0 kg Số lượng 8 món Đã thu 100.000 đ Chưa thu 671.000…" at bounding box center [541, 95] width 996 height 39
click at [55, 370] on input "checkbox" at bounding box center [53, 374] width 8 height 8
checkbox input "true"
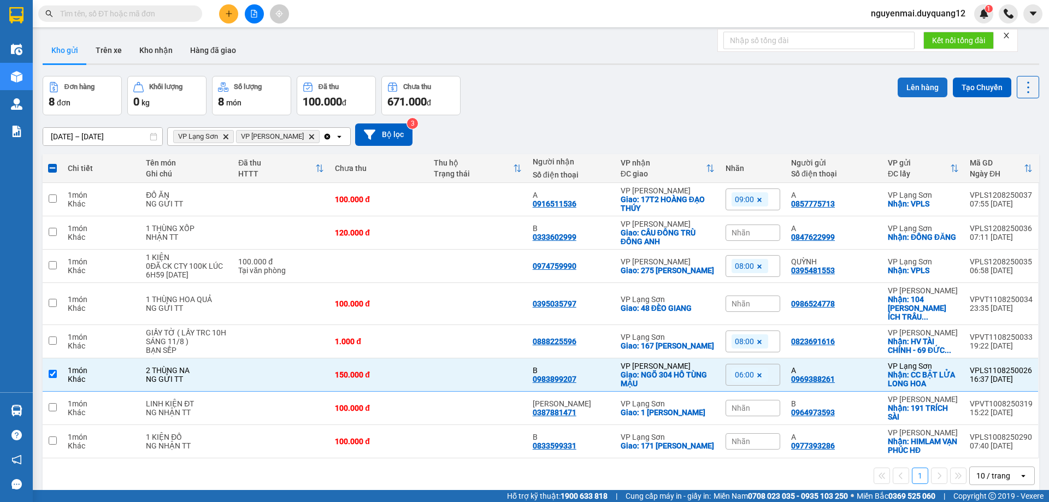
click at [919, 88] on button "Lên hàng" at bounding box center [922, 88] width 50 height 20
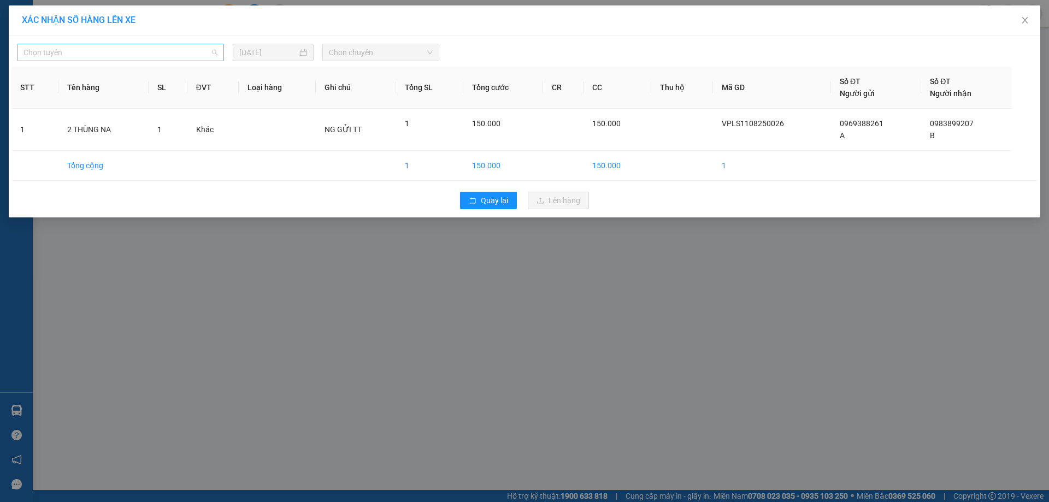
click at [215, 51] on span "Chọn tuyến" at bounding box center [120, 52] width 194 height 16
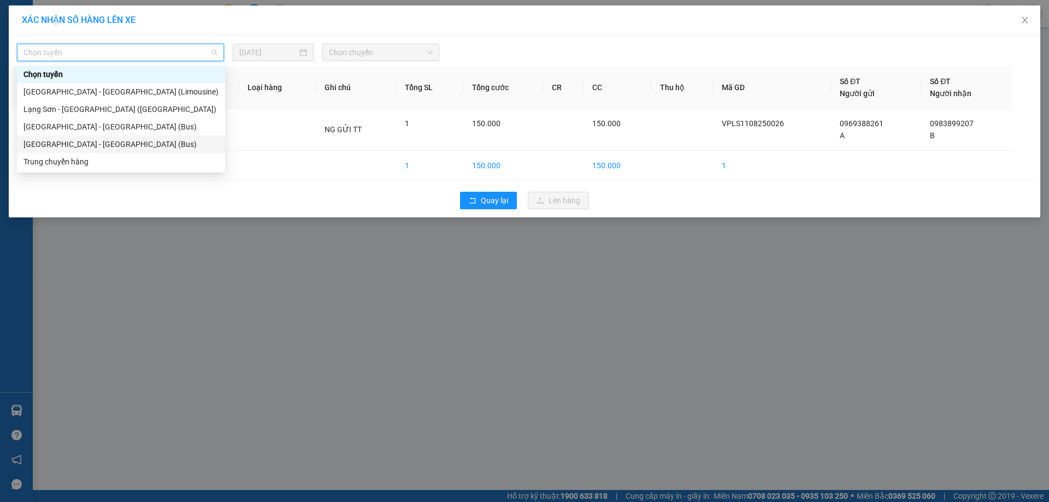
click at [115, 143] on div "[GEOGRAPHIC_DATA] - [GEOGRAPHIC_DATA] (Bus)" at bounding box center [120, 144] width 195 height 12
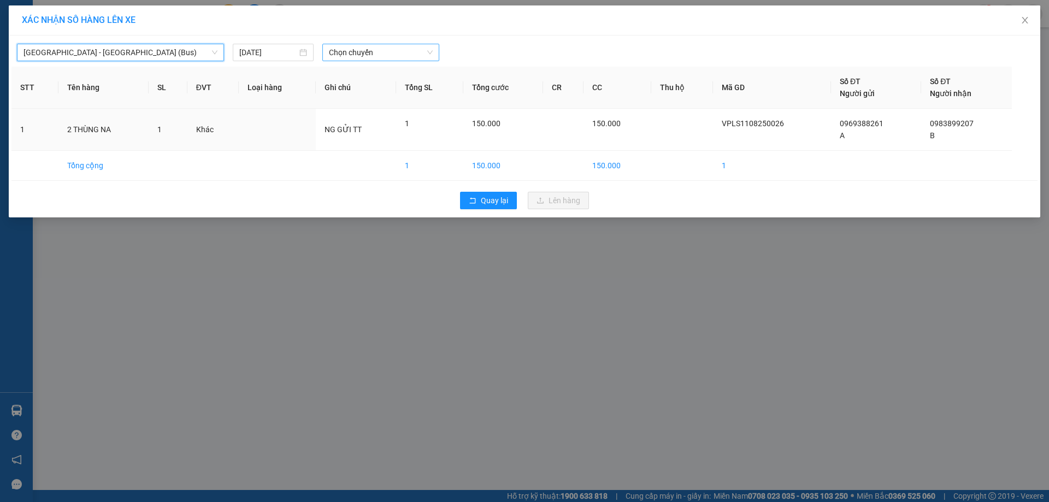
click at [431, 51] on span "Chọn chuyến" at bounding box center [381, 52] width 104 height 16
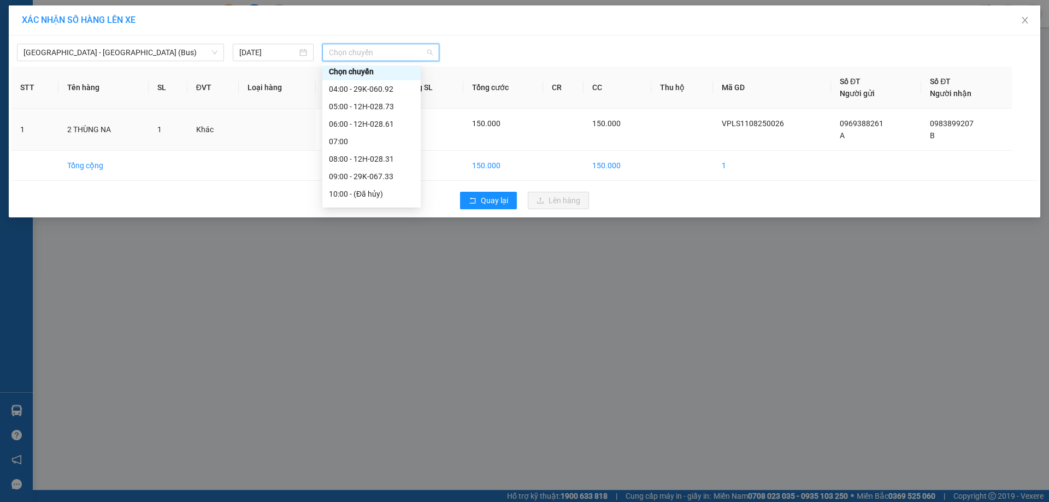
scroll to position [1, 0]
click at [372, 128] on div "06:00 - 12H-028.61" at bounding box center [371, 126] width 85 height 12
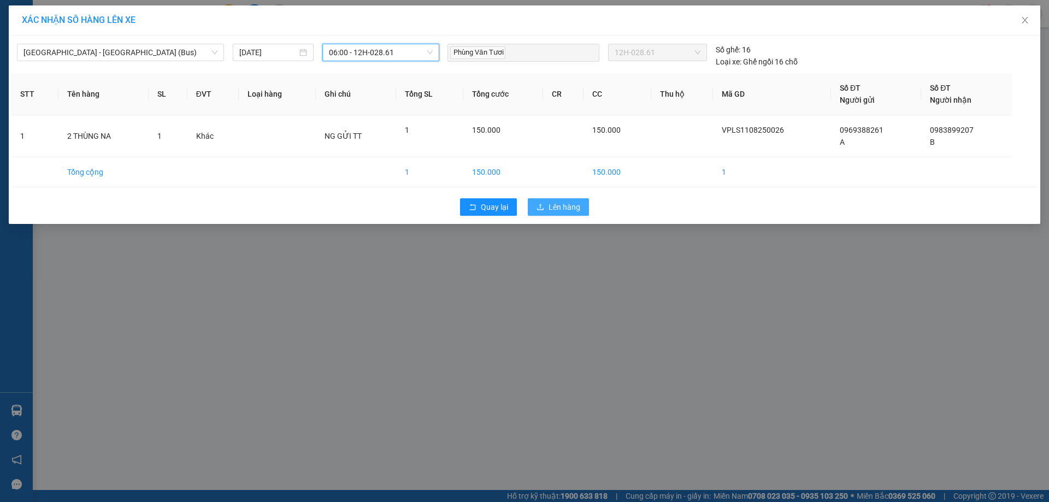
click at [541, 202] on button "Lên hàng" at bounding box center [558, 206] width 61 height 17
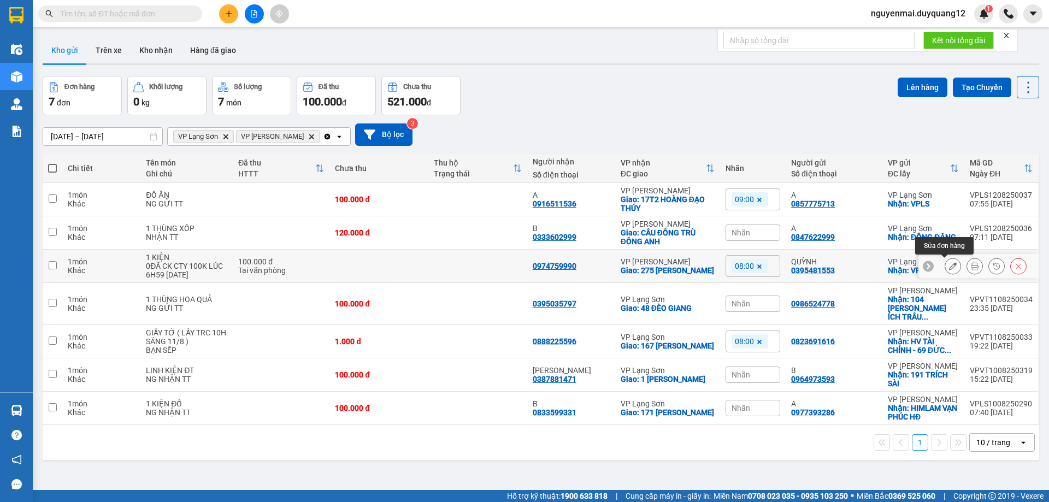
click at [949, 265] on icon at bounding box center [953, 266] width 8 height 8
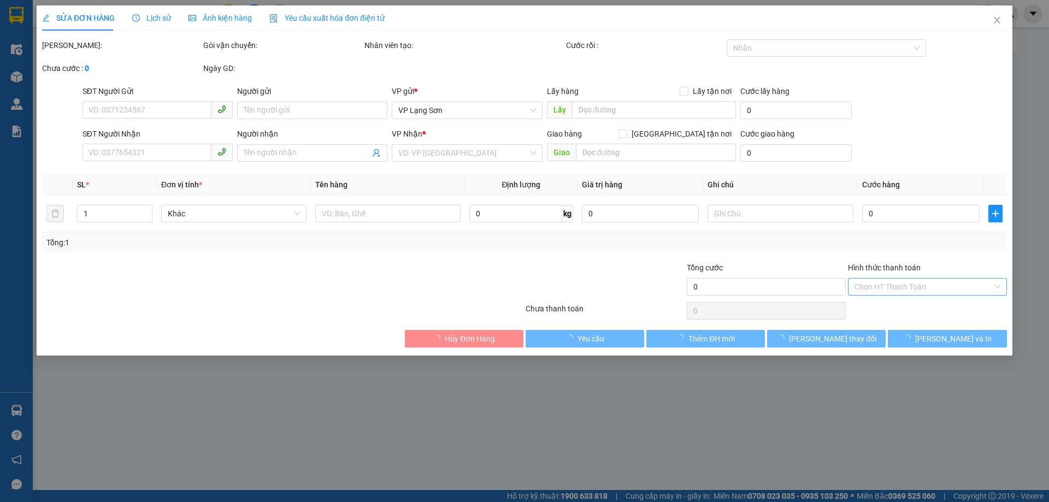
type input "0395481553"
type input "QUỲNH"
checkbox input "true"
type input "VPLS"
type input "0974759990"
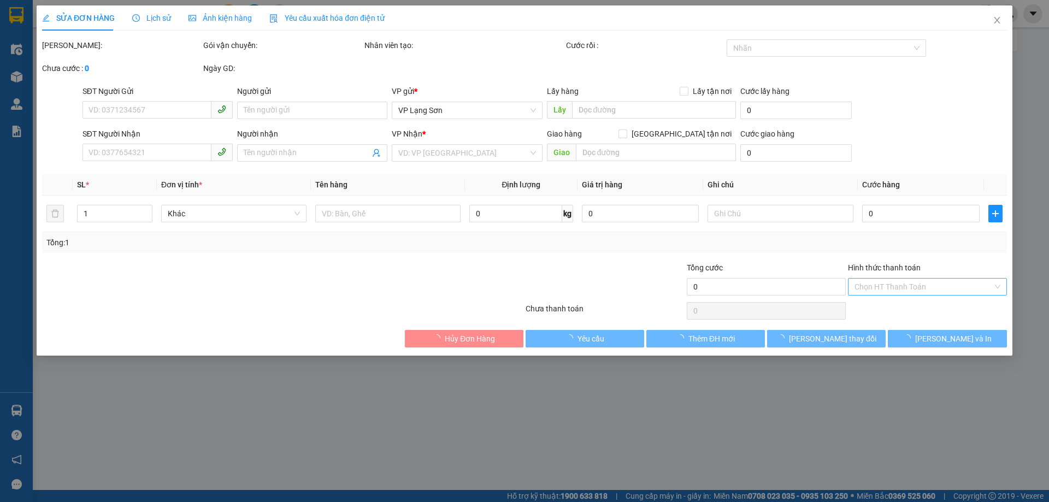
checkbox input "true"
type input "275 [PERSON_NAME]"
type input "100.000"
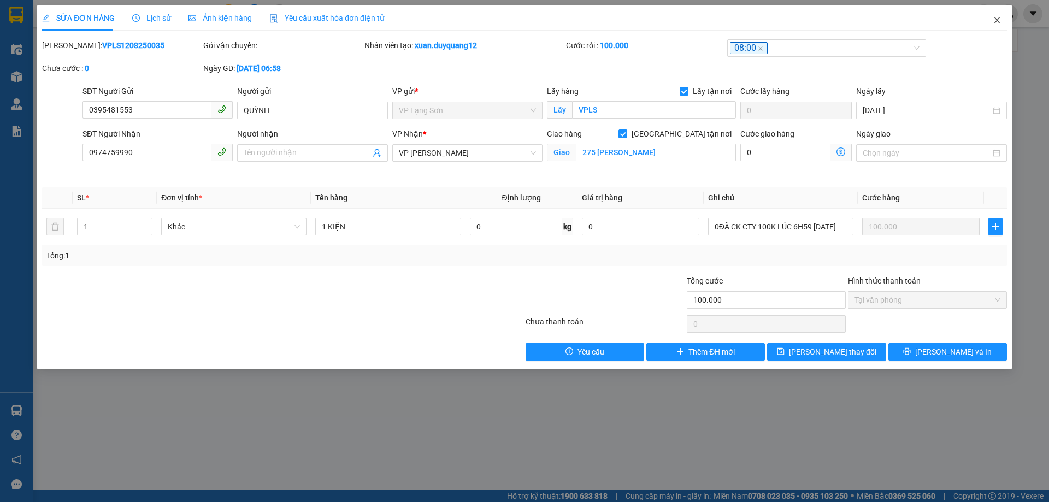
click at [997, 22] on icon "close" at bounding box center [996, 20] width 9 height 9
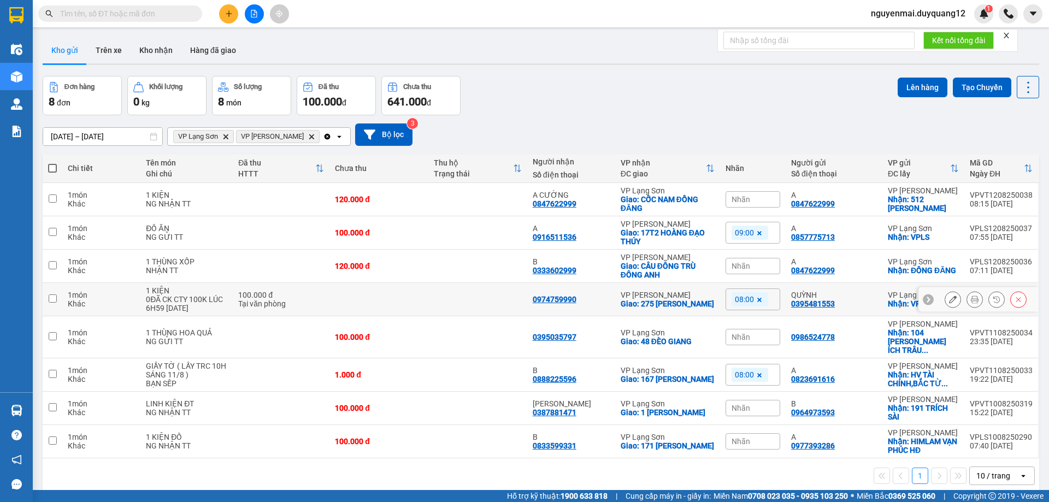
click at [54, 302] on input "checkbox" at bounding box center [53, 298] width 8 height 8
checkbox input "true"
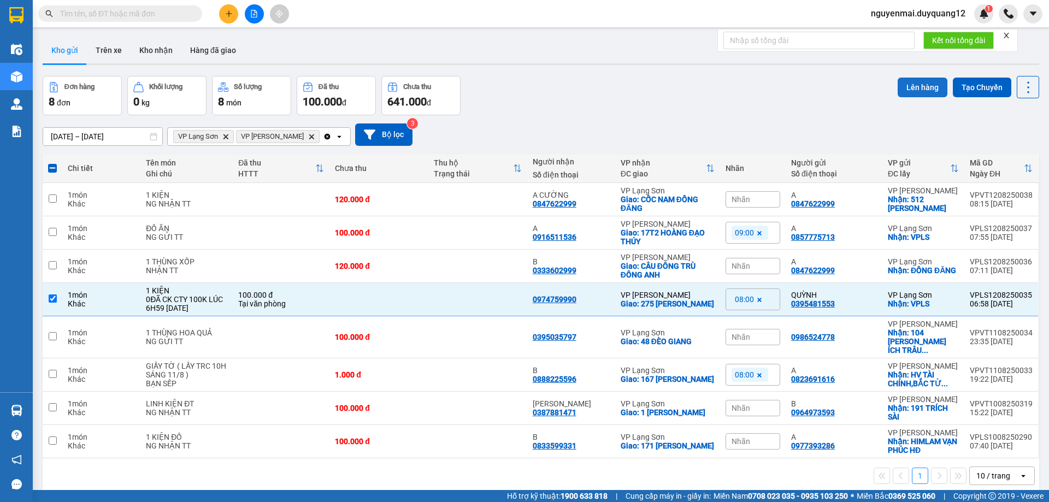
click at [913, 85] on button "Lên hàng" at bounding box center [922, 88] width 50 height 20
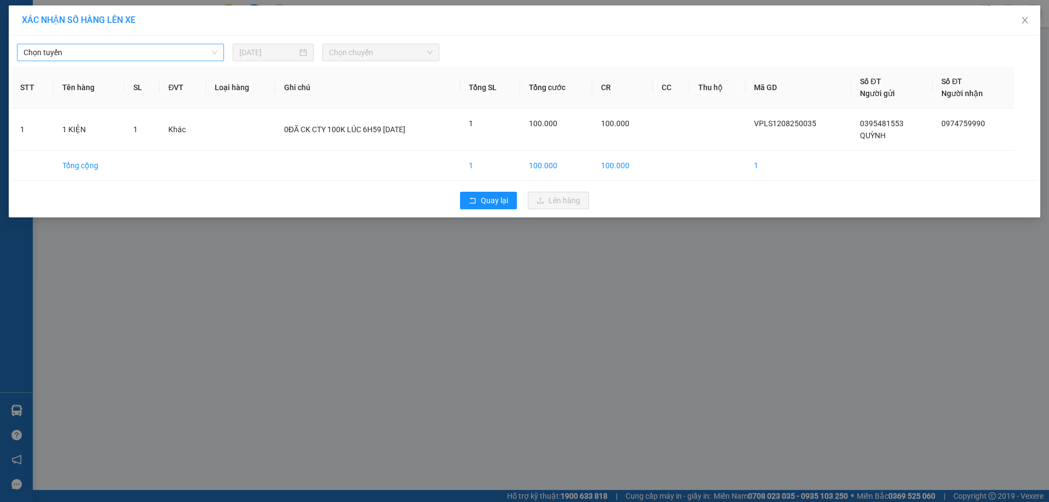
click at [217, 52] on span "Chọn tuyến" at bounding box center [120, 52] width 194 height 16
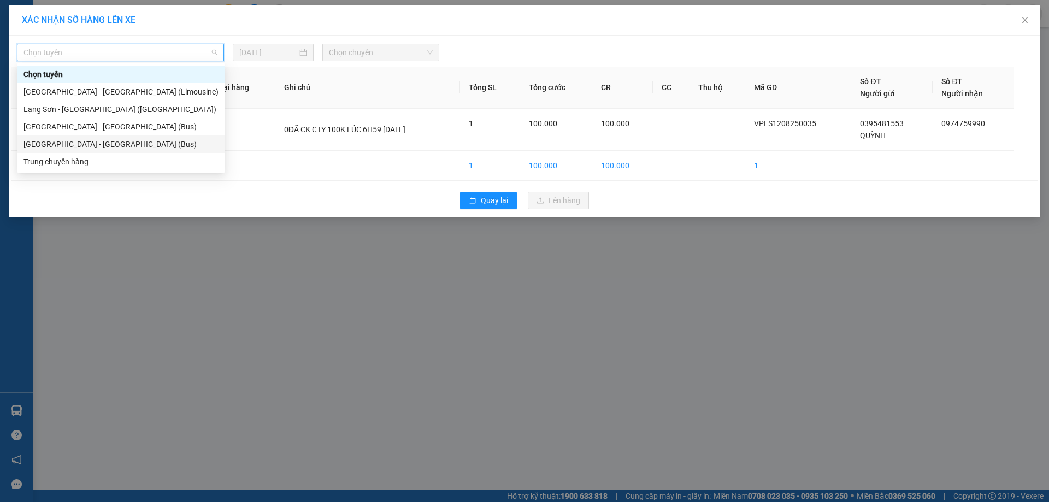
click at [107, 143] on div "[GEOGRAPHIC_DATA] - [GEOGRAPHIC_DATA] (Bus)" at bounding box center [120, 144] width 195 height 12
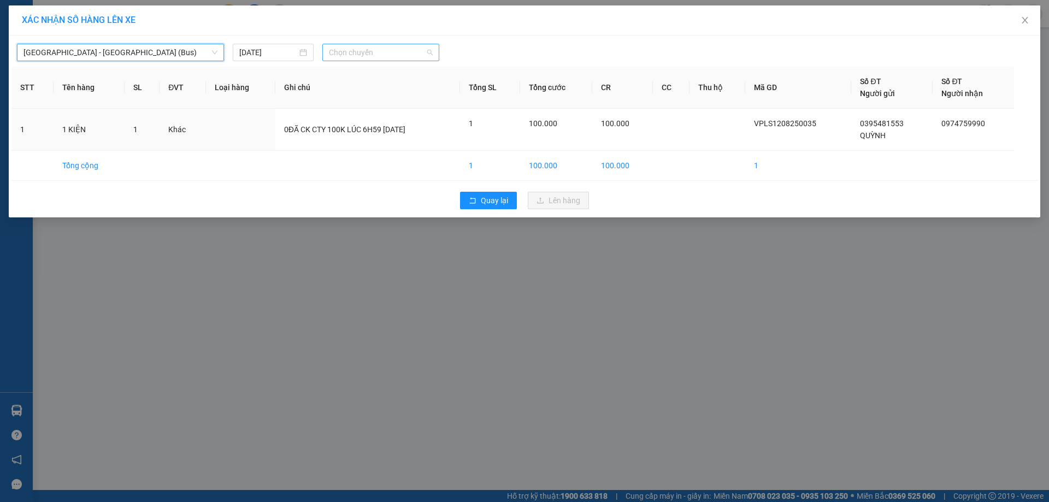
click at [435, 50] on div "Chọn chuyến" at bounding box center [380, 52] width 117 height 17
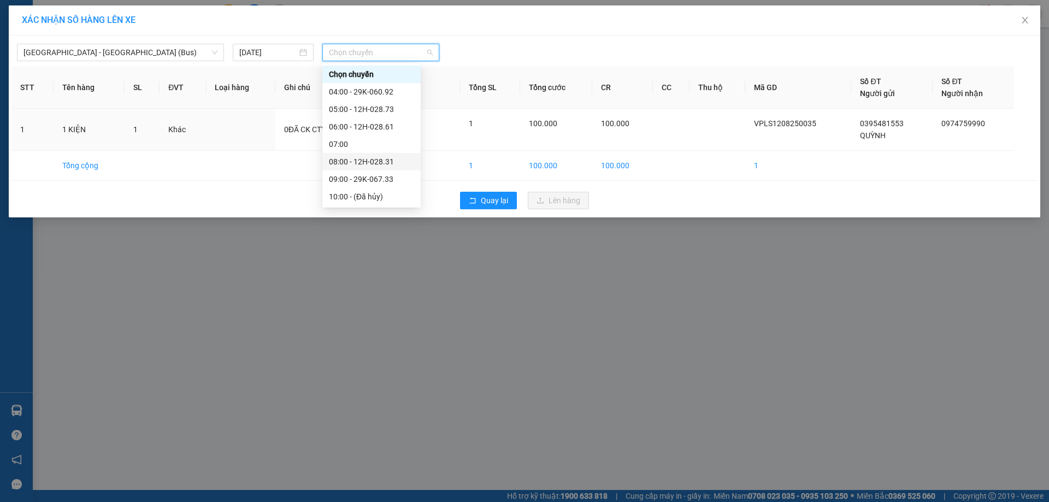
click at [387, 158] on div "08:00 - 12H-028.31" at bounding box center [371, 162] width 85 height 12
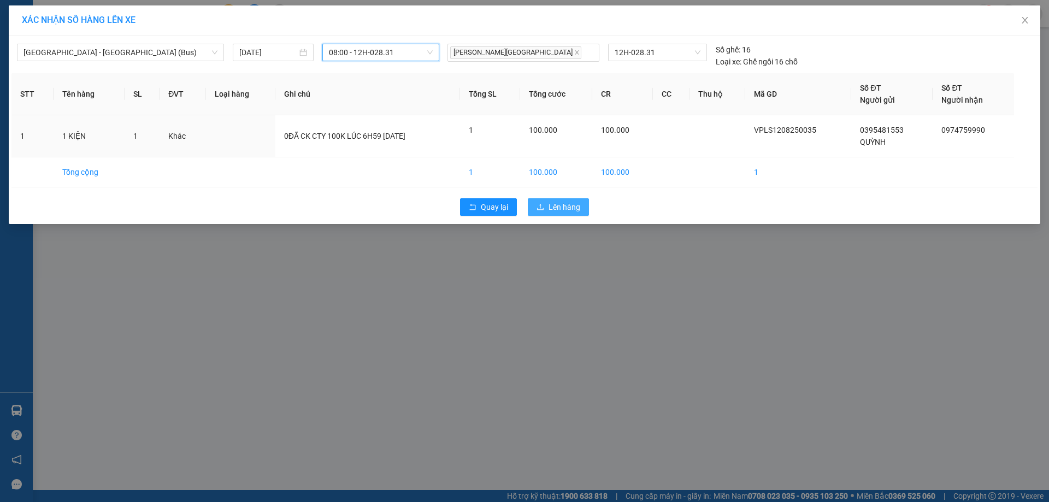
click at [564, 204] on span "Lên hàng" at bounding box center [564, 207] width 32 height 12
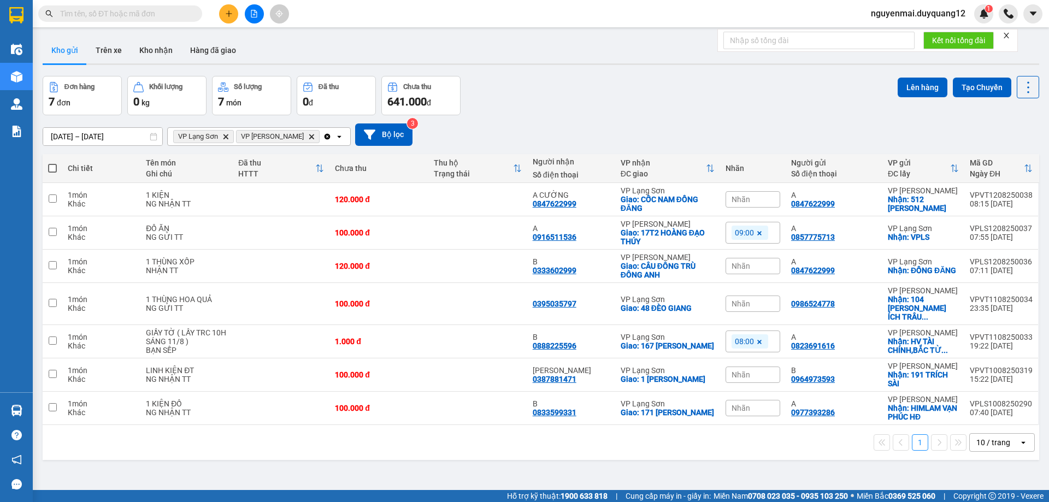
click at [715, 91] on div "Đơn hàng 7 đơn Khối lượng 0 kg Số lượng 7 món Đã thu 0 đ Chưa thu 641.000 đ Lên…" at bounding box center [541, 95] width 996 height 39
click at [54, 235] on input "checkbox" at bounding box center [53, 232] width 8 height 8
checkbox input "true"
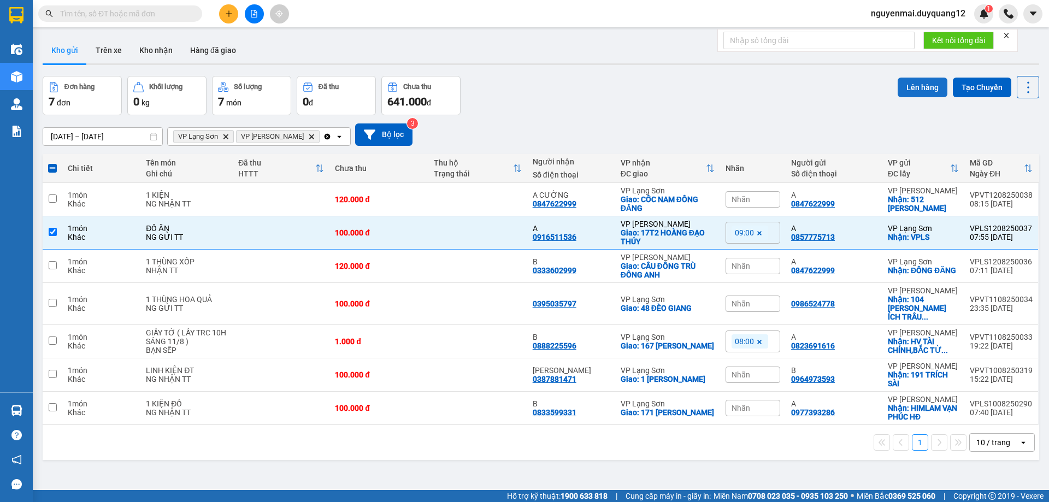
click at [906, 82] on button "Lên hàng" at bounding box center [922, 88] width 50 height 20
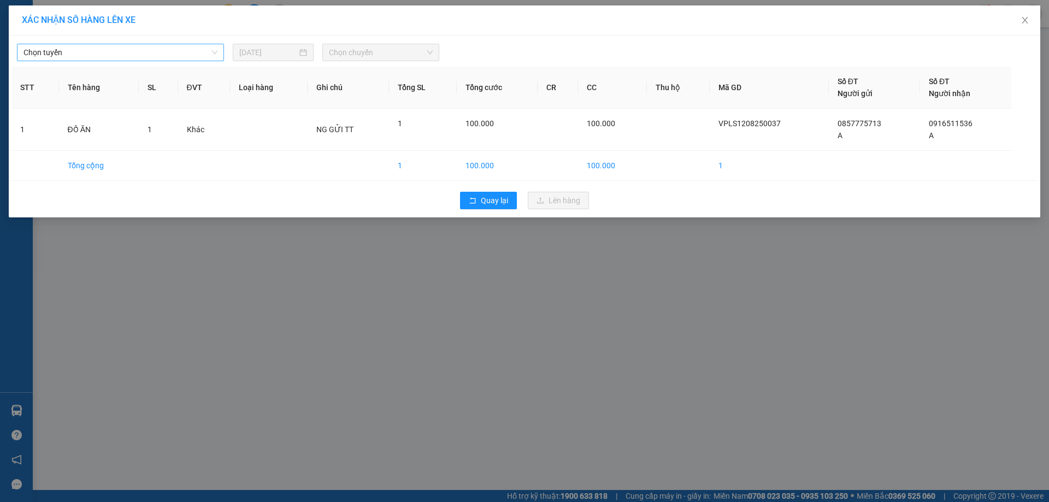
click at [213, 51] on span "Chọn tuyến" at bounding box center [120, 52] width 194 height 16
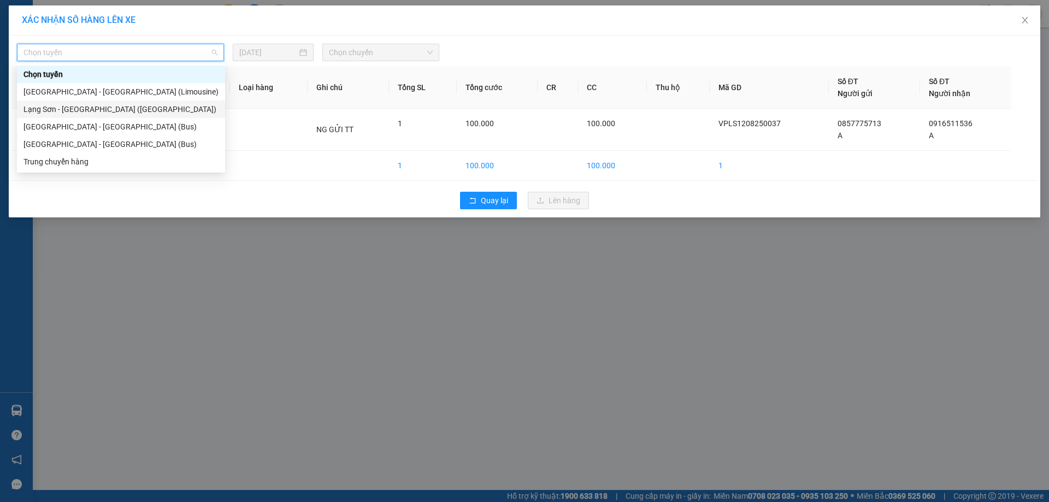
click at [137, 110] on div "Lạng Sơn - [GEOGRAPHIC_DATA] ([GEOGRAPHIC_DATA])" at bounding box center [120, 109] width 195 height 12
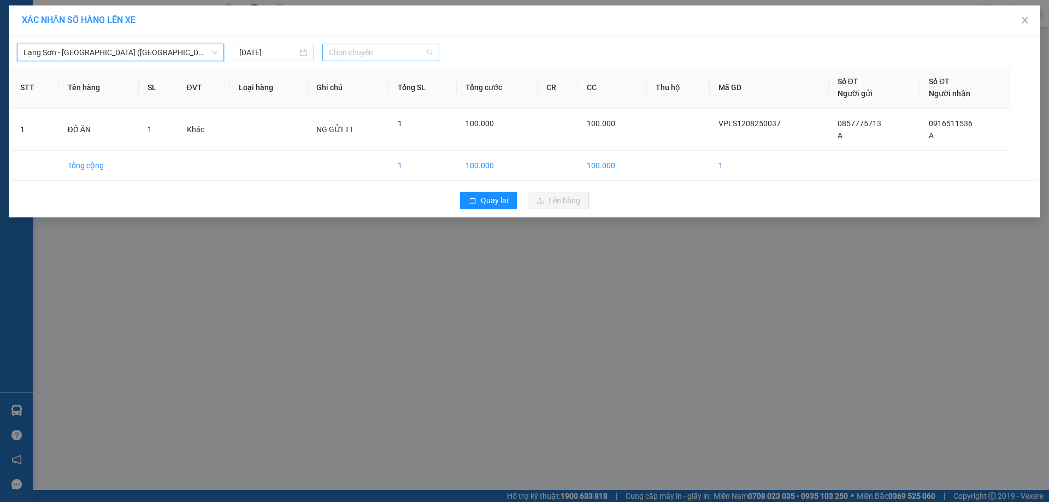
click at [429, 50] on span "Chọn chuyến" at bounding box center [381, 52] width 104 height 16
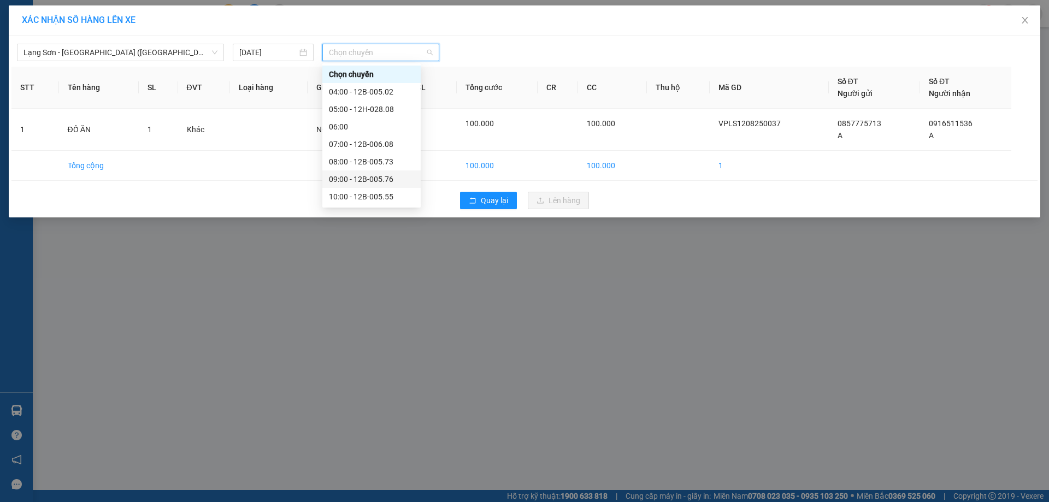
click at [384, 176] on div "09:00 - 12B-005.76" at bounding box center [371, 179] width 85 height 12
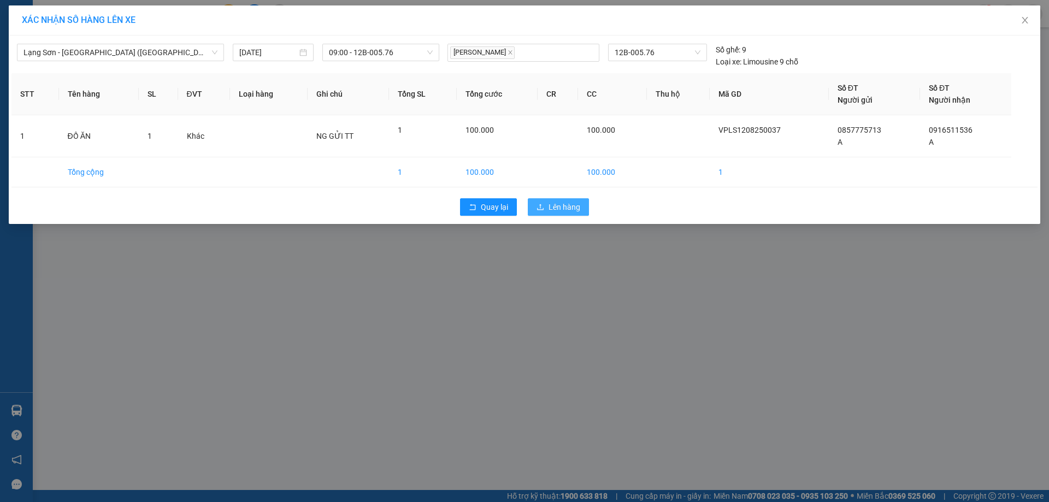
click at [557, 209] on span "Lên hàng" at bounding box center [564, 207] width 32 height 12
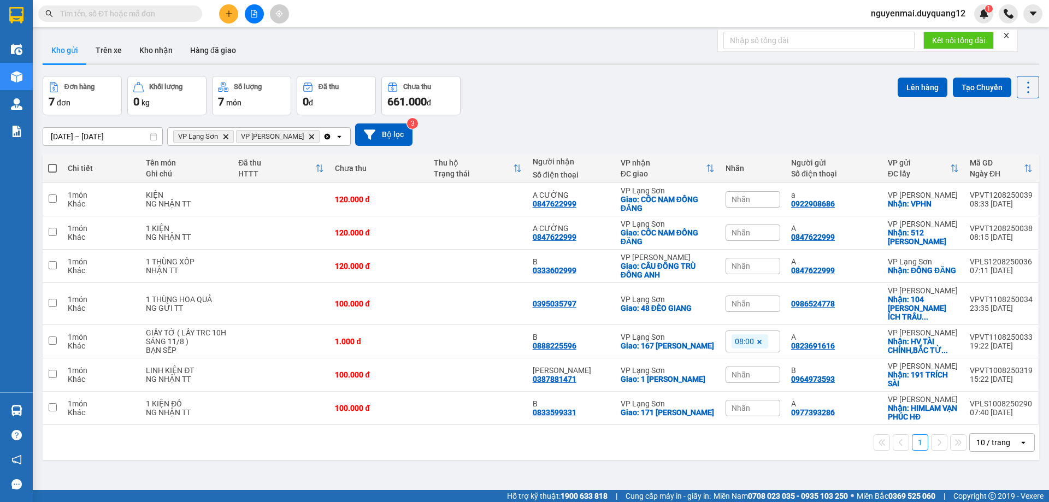
paste input "0972627627"
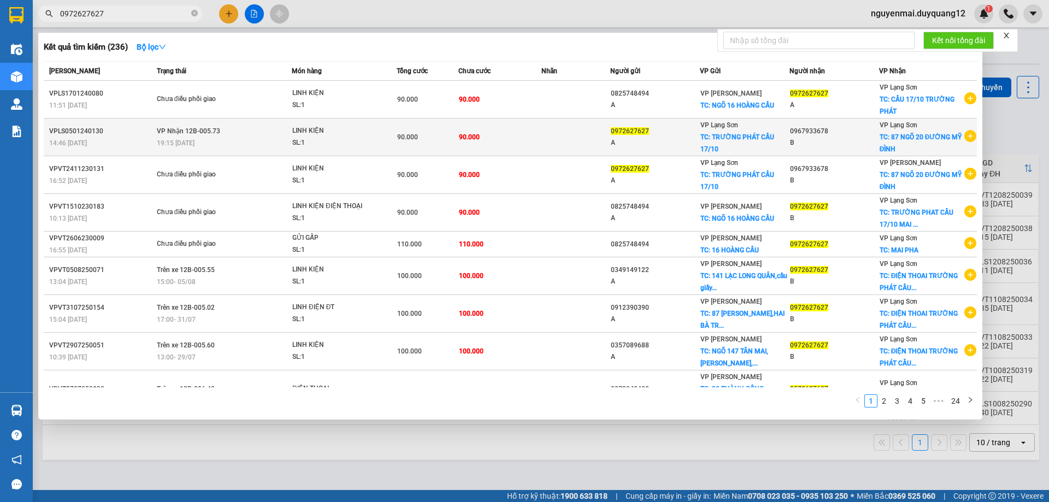
type input "0972627627"
click at [964, 138] on icon "plus-circle" at bounding box center [970, 136] width 12 height 12
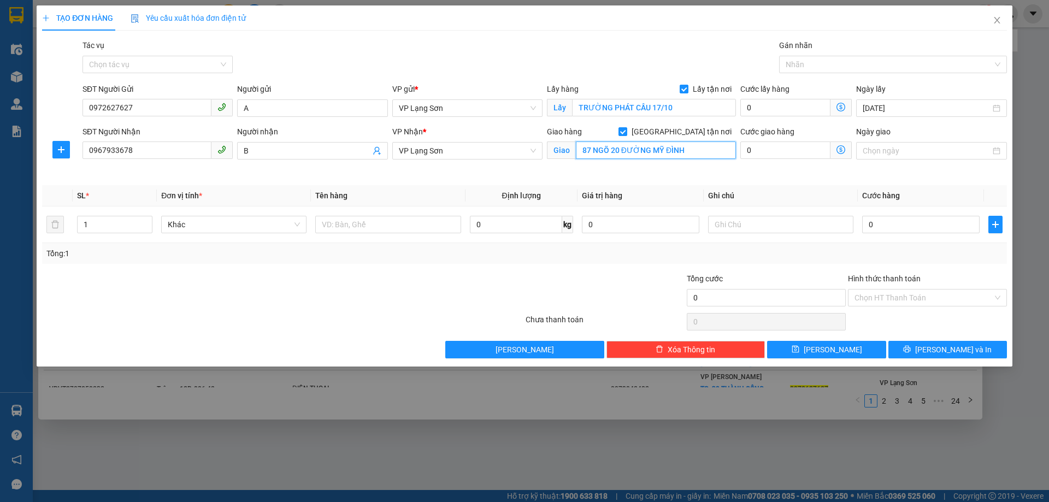
click at [642, 150] on input "87 NGÕ 20 ĐƯỜNG MỸ ĐÌNH" at bounding box center [656, 149] width 160 height 17
type input "120 HOÀNG QUỐC VIỆT"
click at [128, 149] on input "0967933678" at bounding box center [146, 149] width 129 height 17
click at [129, 149] on input "0967933678" at bounding box center [146, 149] width 129 height 17
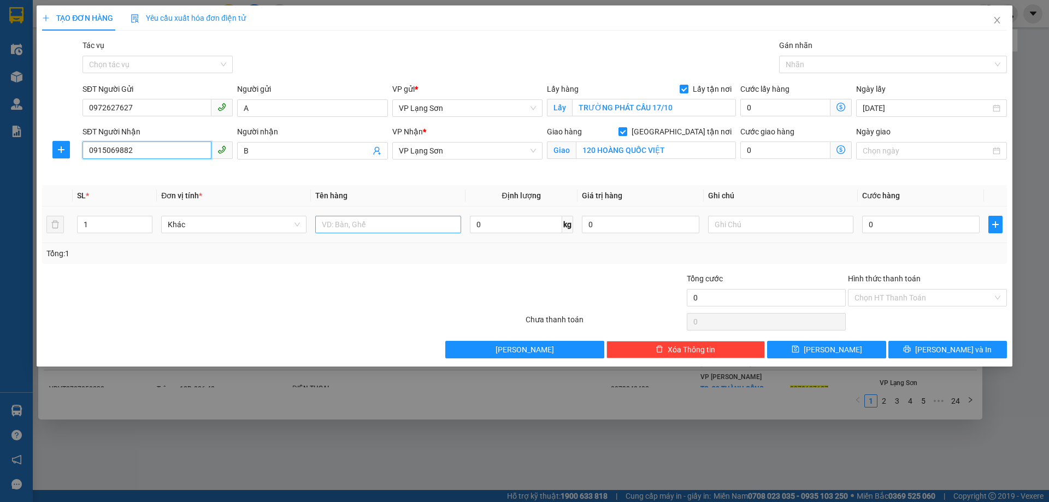
type input "0915069882"
click at [344, 225] on input "text" at bounding box center [387, 224] width 145 height 17
type input "1 THÙNG NA"
click at [765, 216] on input "text" at bounding box center [780, 224] width 145 height 17
type input "NG GỬI TT"
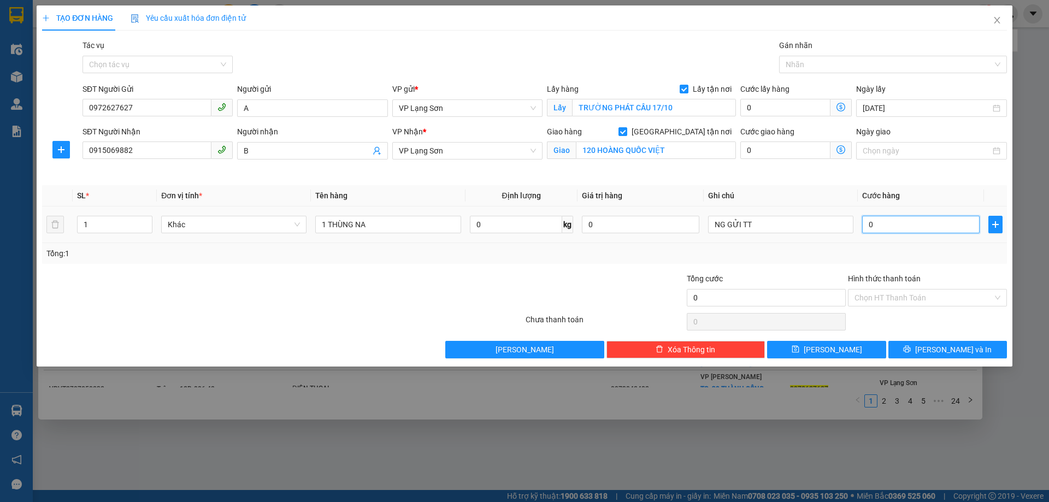
click at [890, 229] on input "0" at bounding box center [920, 224] width 117 height 17
type input "1"
type input "10"
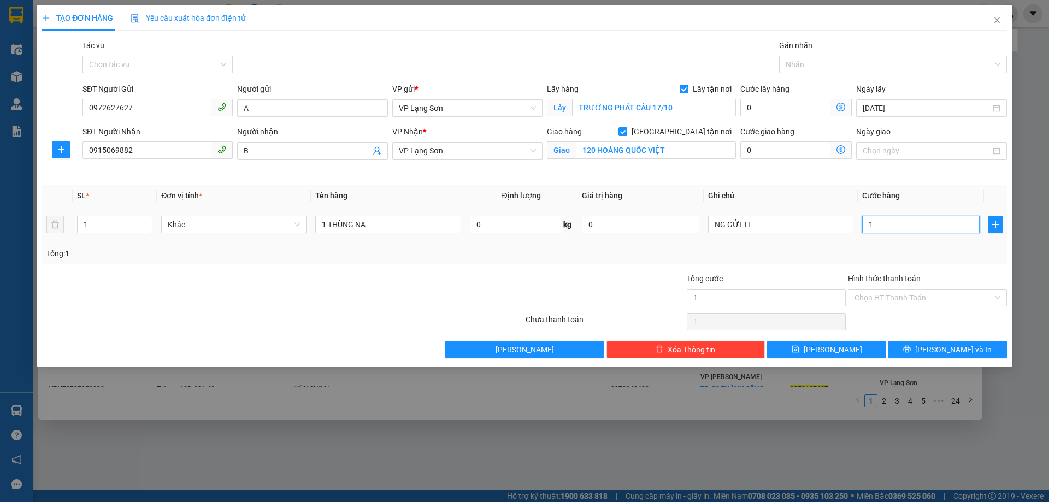
type input "10"
type input "100"
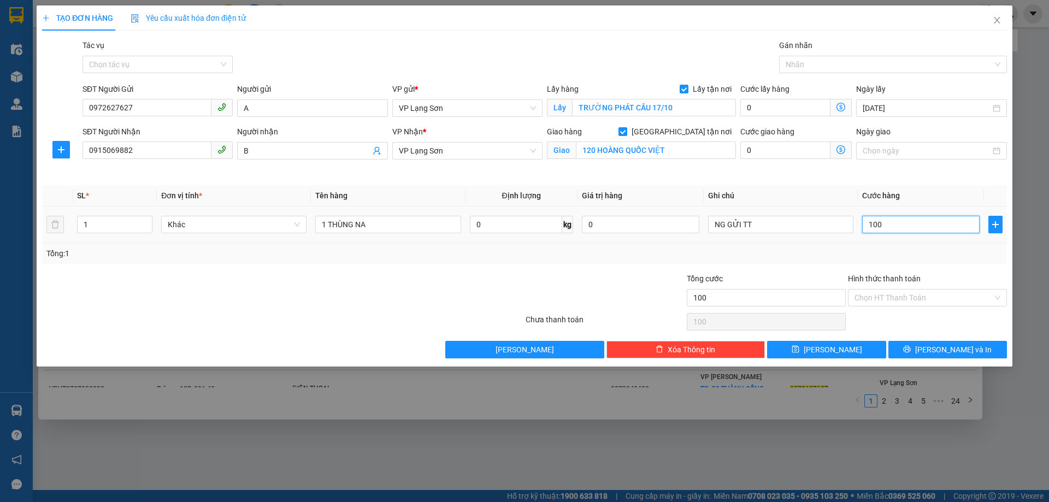
type input "1.000"
type input "10.000"
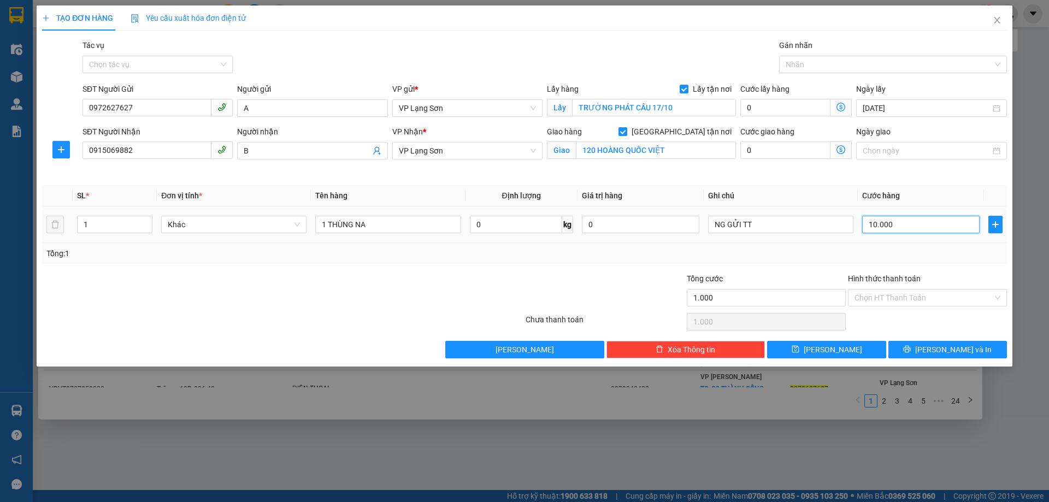
type input "10.000"
type input "100.000"
click at [535, 151] on span "VP Lạng Sơn" at bounding box center [467, 151] width 137 height 16
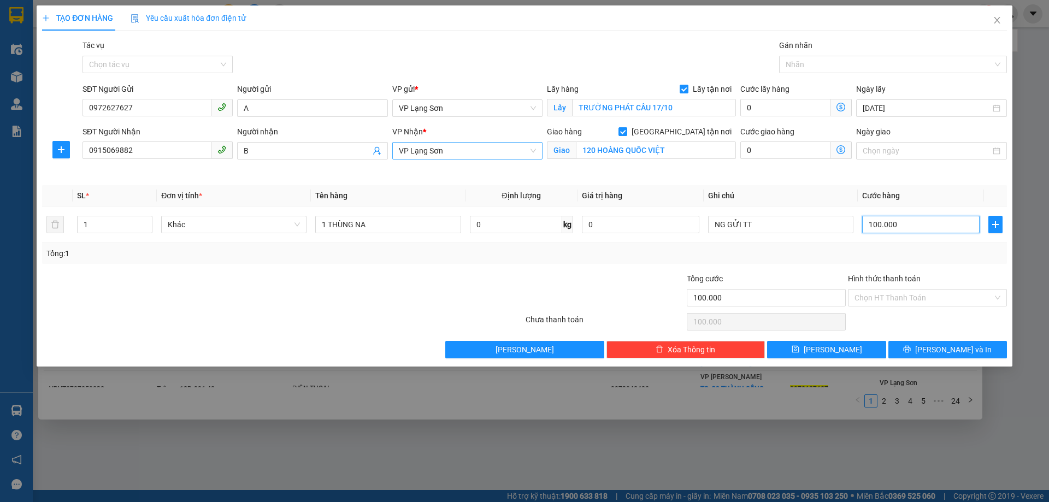
type input "100.000"
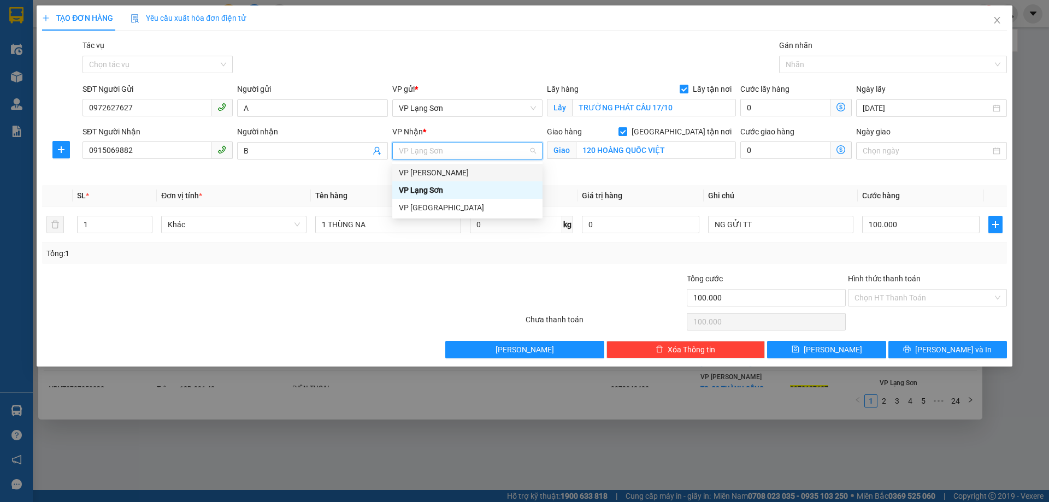
click at [450, 170] on div "VP [PERSON_NAME]" at bounding box center [467, 173] width 137 height 12
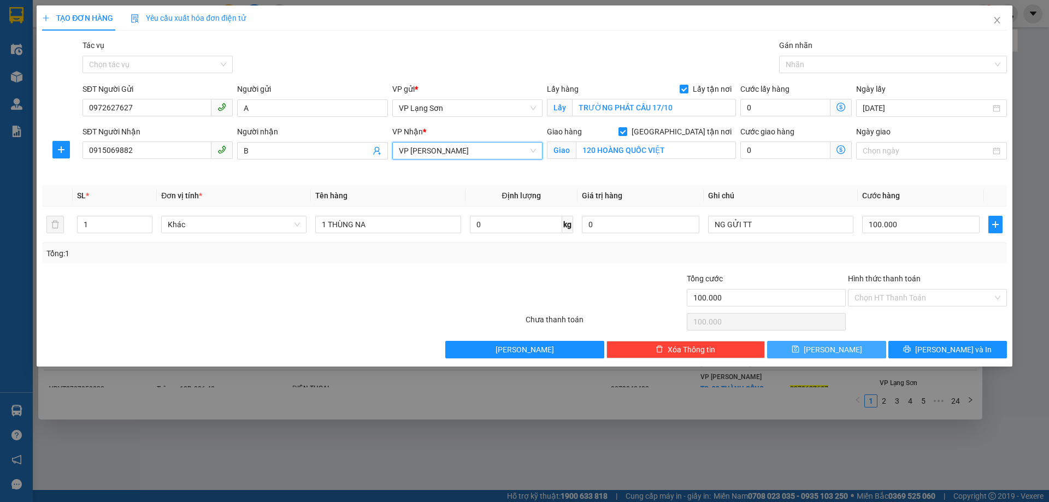
click at [826, 350] on span "[PERSON_NAME]" at bounding box center [832, 350] width 58 height 12
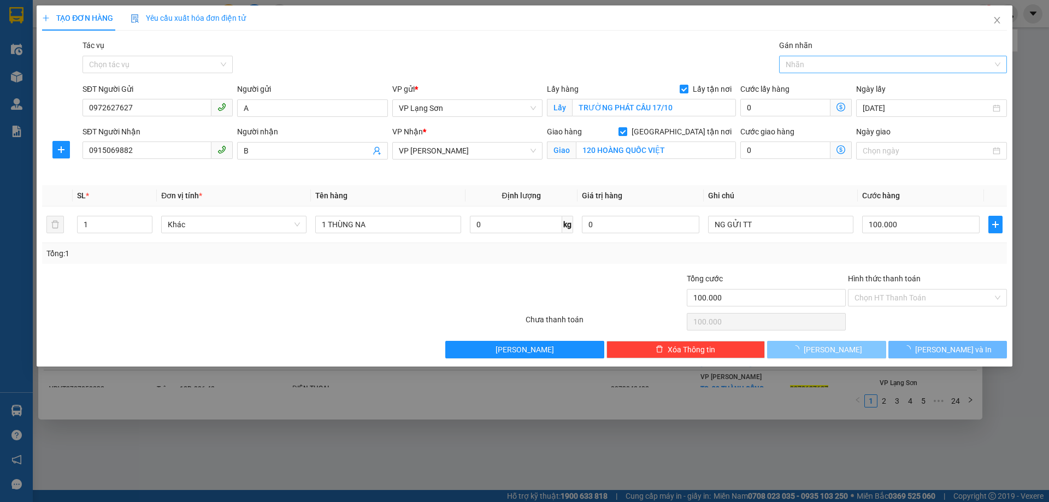
checkbox input "false"
type input "0"
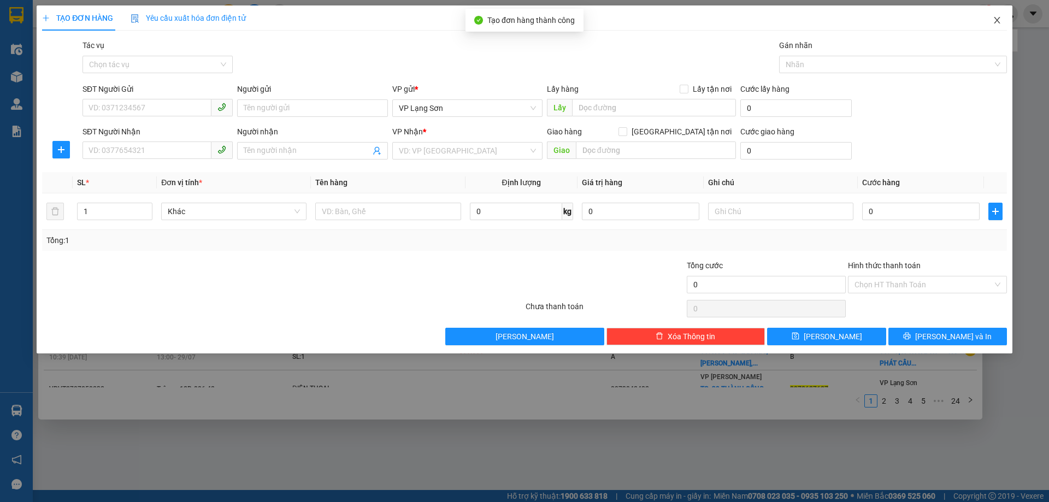
click at [998, 22] on icon "close" at bounding box center [996, 20] width 6 height 7
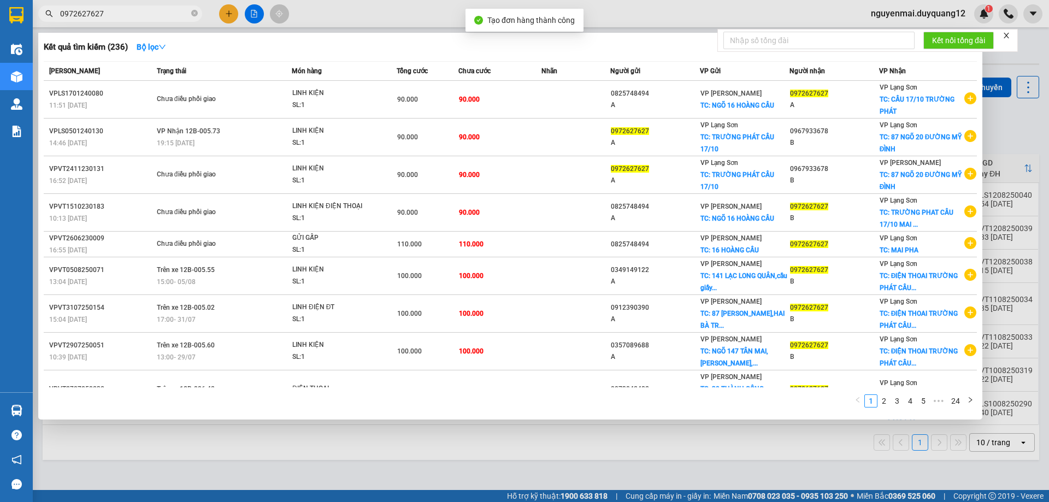
click at [1016, 127] on div at bounding box center [524, 251] width 1049 height 502
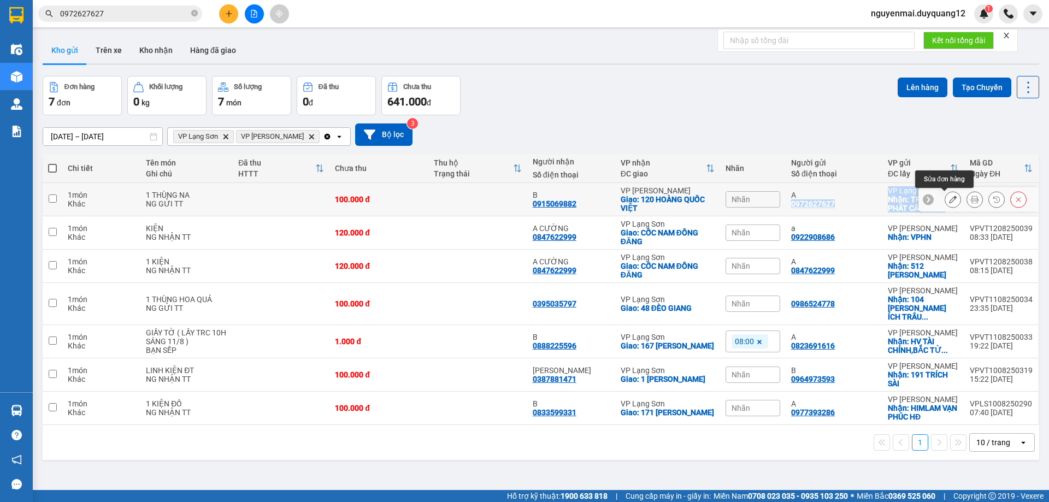
drag, startPoint x: 783, startPoint y: 208, endPoint x: 904, endPoint y: 199, distance: 121.0
click at [938, 203] on tr "1 món Khác 1 THÙNG NA NG GỬI TT 100.000 đ B 0915069882 VP [PERSON_NAME]: [GEOGR…" at bounding box center [541, 199] width 996 height 33
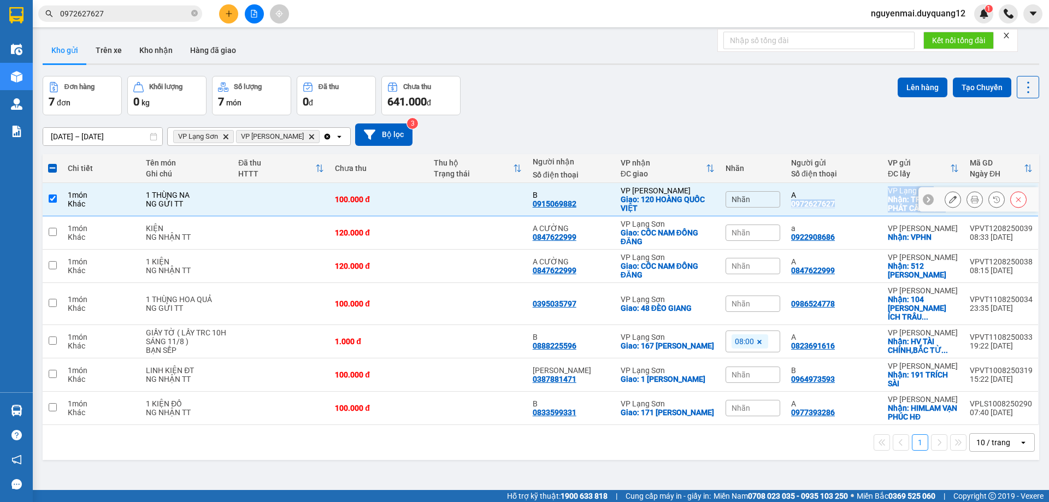
copy tr "0972627627 VP Lạng Sơn Nhận: TRƯỜNG PHÁT CẦU 17/10 VPLS1208250040 08:54 [DATE]"
click at [52, 199] on input "checkbox" at bounding box center [53, 198] width 8 height 8
checkbox input "false"
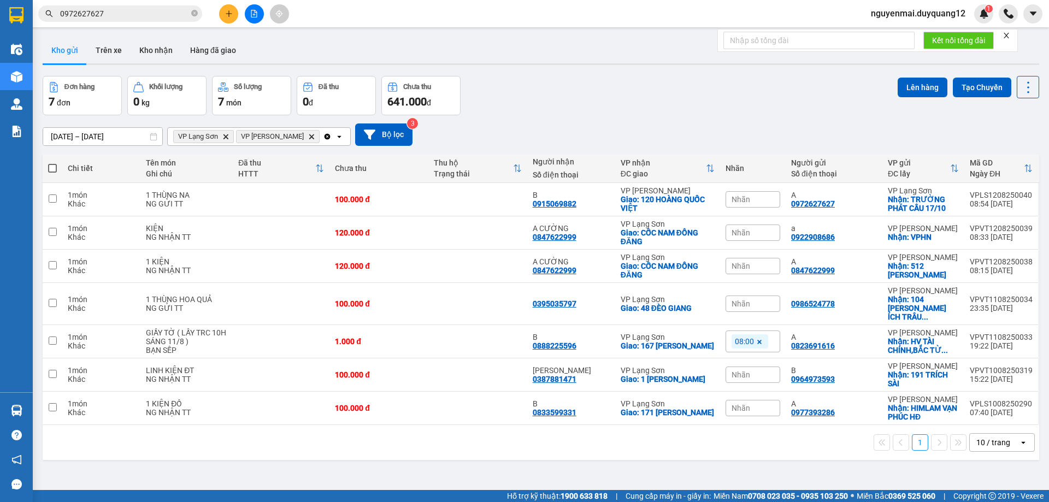
click at [652, 115] on div "[DATE] – [DATE] Press the down arrow key to interact with the calendar and sele…" at bounding box center [541, 134] width 996 height 39
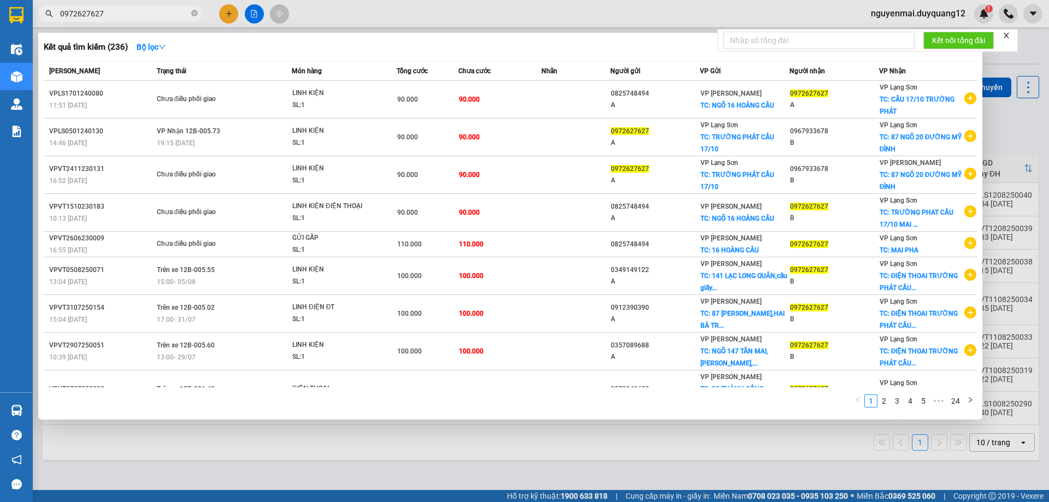
click at [134, 15] on input "0972627627" at bounding box center [124, 14] width 129 height 12
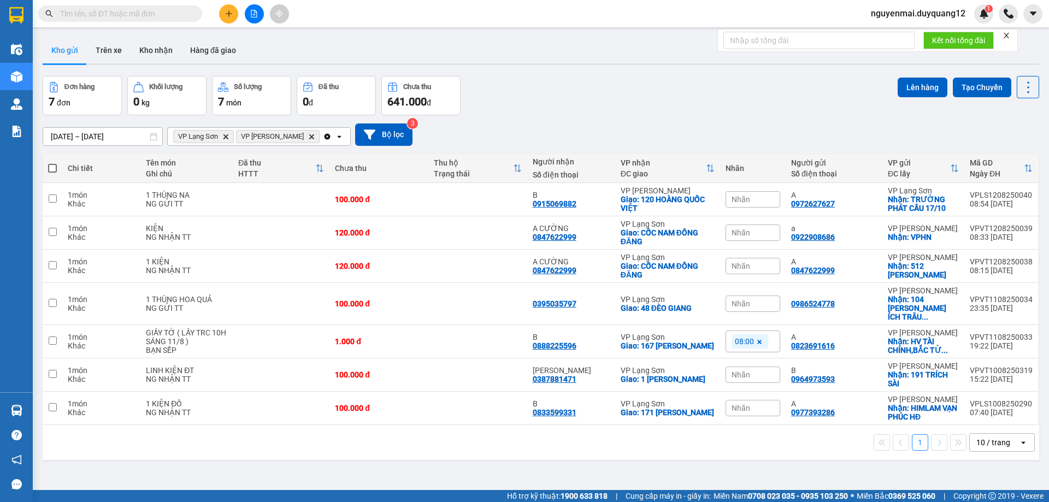
paste input "0786000004"
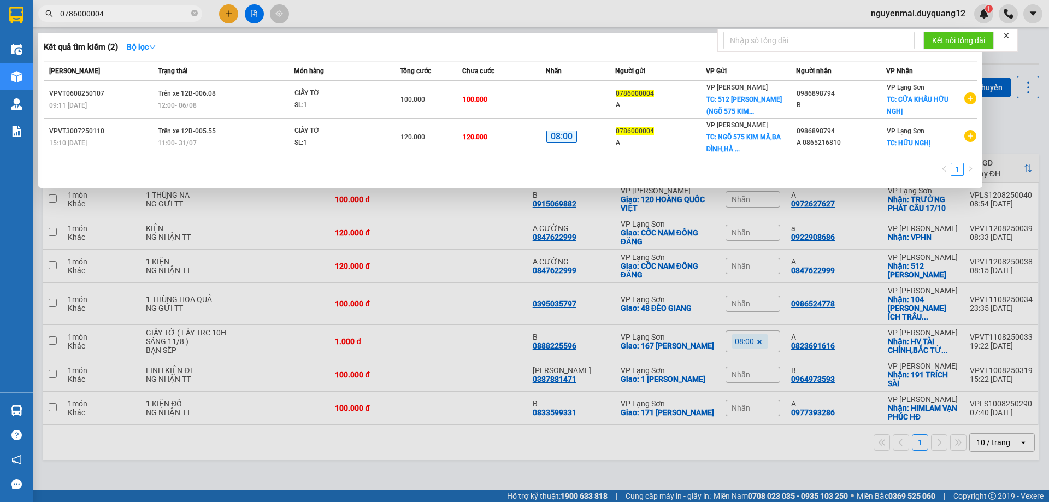
type input "0786000004"
click at [1021, 125] on div at bounding box center [524, 251] width 1049 height 502
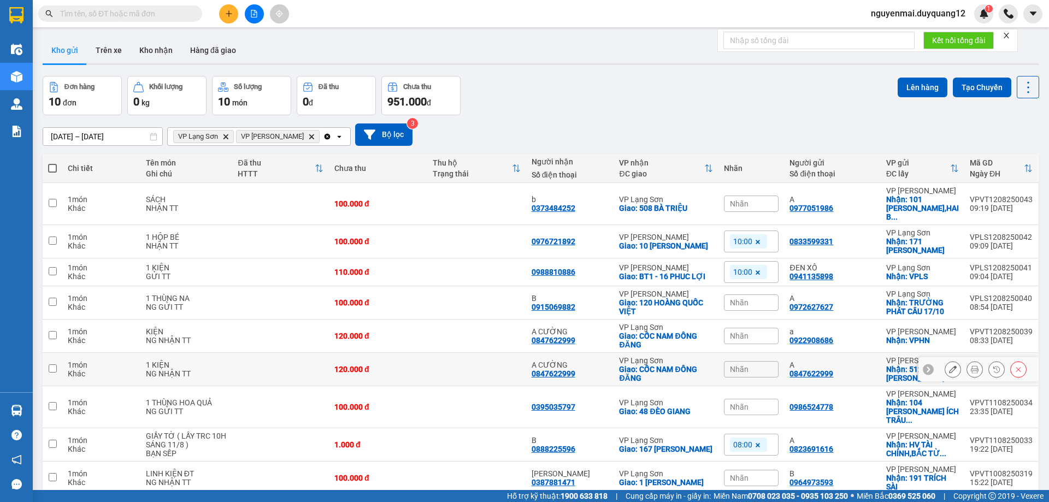
scroll to position [66, 0]
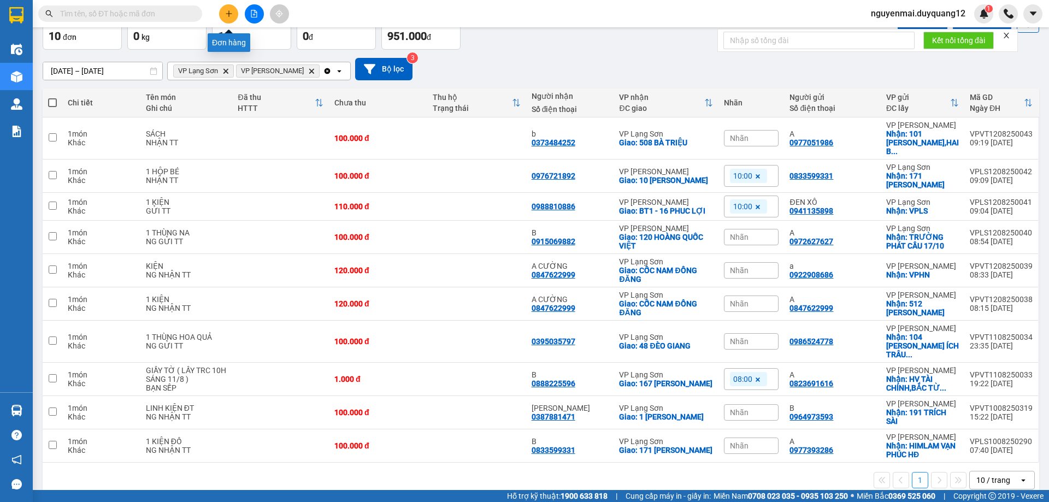
click at [223, 17] on button at bounding box center [228, 13] width 19 height 19
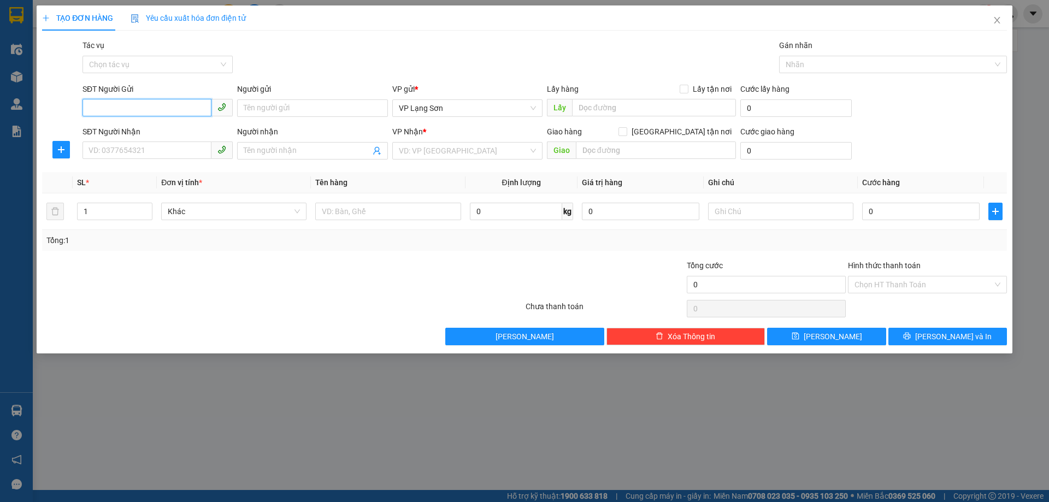
paste input "0962222990"
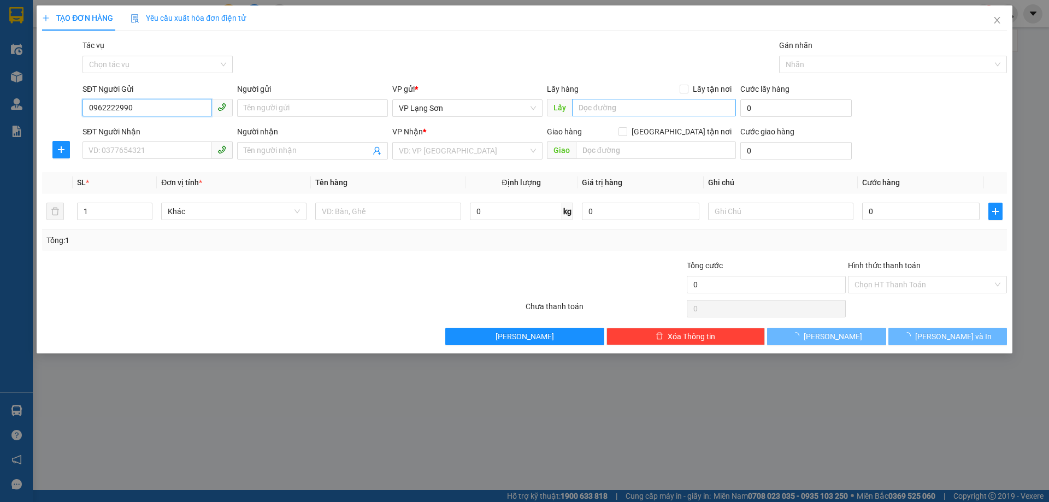
type input "0962222990"
click at [616, 105] on input "text" at bounding box center [654, 107] width 164 height 17
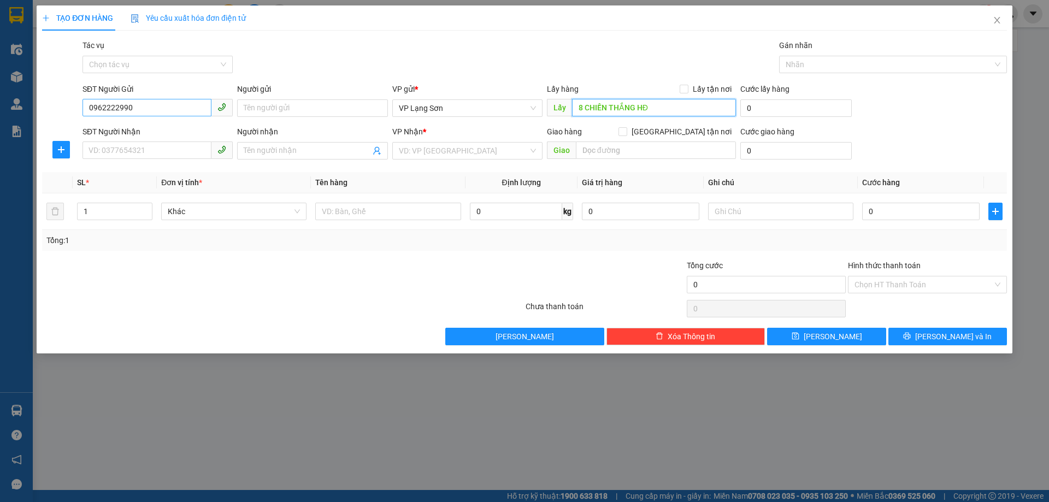
type input "8 CHIẾN THẮNG HĐ"
drag, startPoint x: 92, startPoint y: 109, endPoint x: 104, endPoint y: 110, distance: 12.1
click at [91, 109] on input "0962222990" at bounding box center [146, 107] width 129 height 17
type input "0962222990"
drag, startPoint x: 407, startPoint y: 66, endPoint x: 502, endPoint y: 78, distance: 95.7
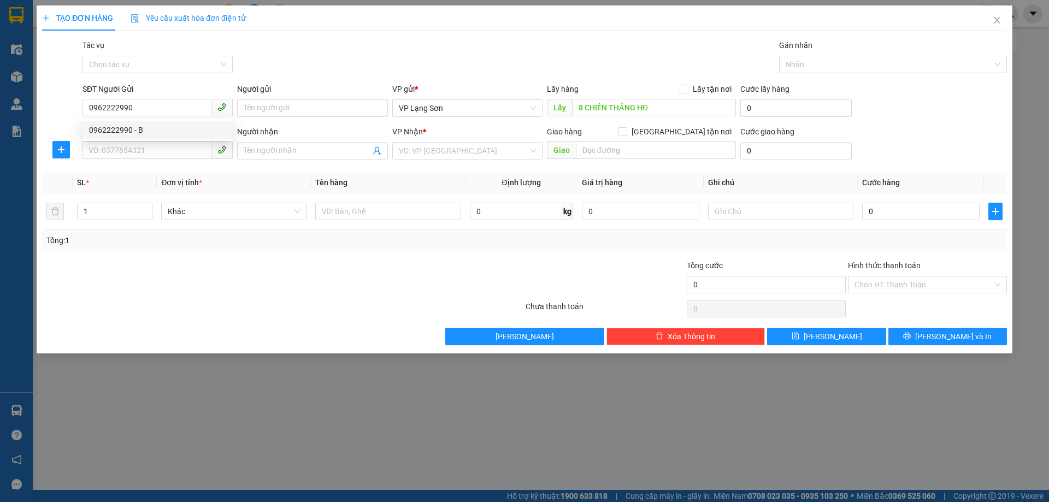
click at [409, 66] on div "Tác vụ Chọn tác vụ Gán nhãn Nhãn" at bounding box center [544, 58] width 928 height 38
click at [687, 90] on input "Lấy tận nơi" at bounding box center [683, 89] width 8 height 8
checkbox input "true"
click at [533, 105] on span "VP Lạng Sơn" at bounding box center [467, 108] width 137 height 16
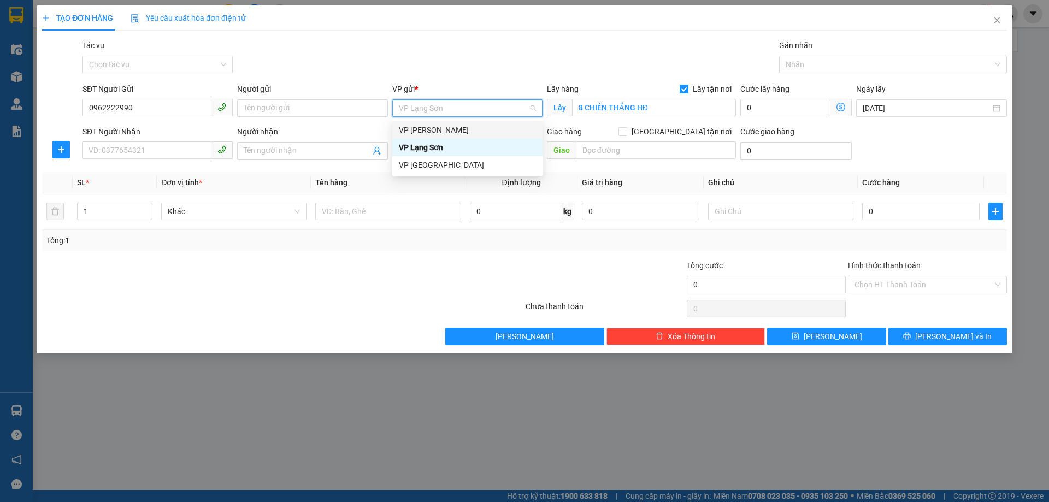
click at [500, 129] on div "VP [PERSON_NAME]" at bounding box center [467, 130] width 137 height 12
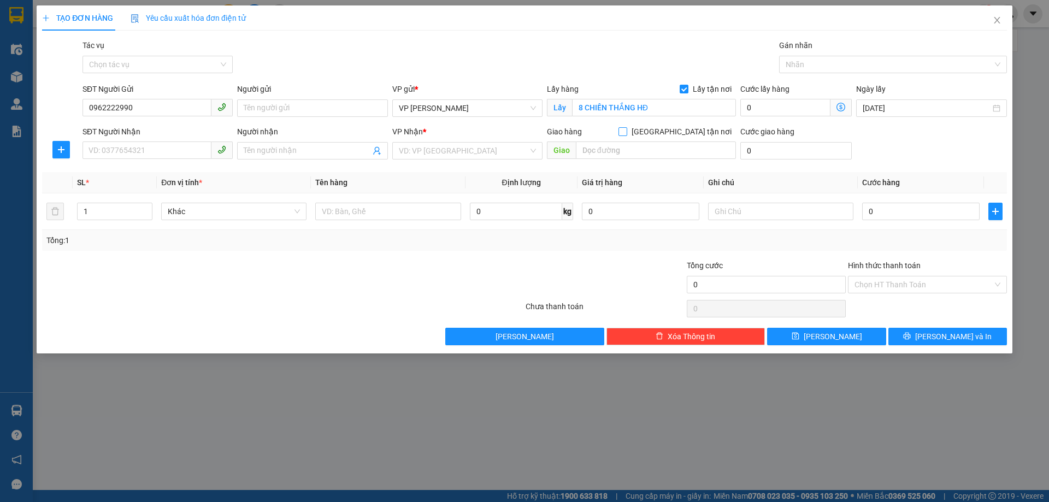
click at [626, 134] on input "[GEOGRAPHIC_DATA] tận nơi" at bounding box center [622, 131] width 8 height 8
checkbox input "true"
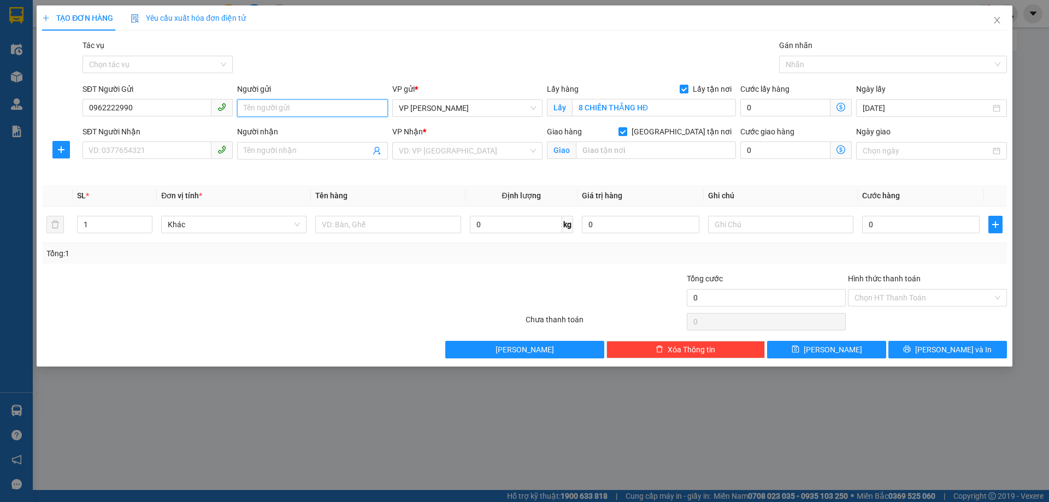
click at [311, 109] on input "Người gửi" at bounding box center [312, 107] width 150 height 17
type input "A"
click at [299, 151] on input "Người nhận" at bounding box center [307, 151] width 126 height 12
type input "B"
click at [117, 101] on input "0962222990" at bounding box center [146, 107] width 129 height 17
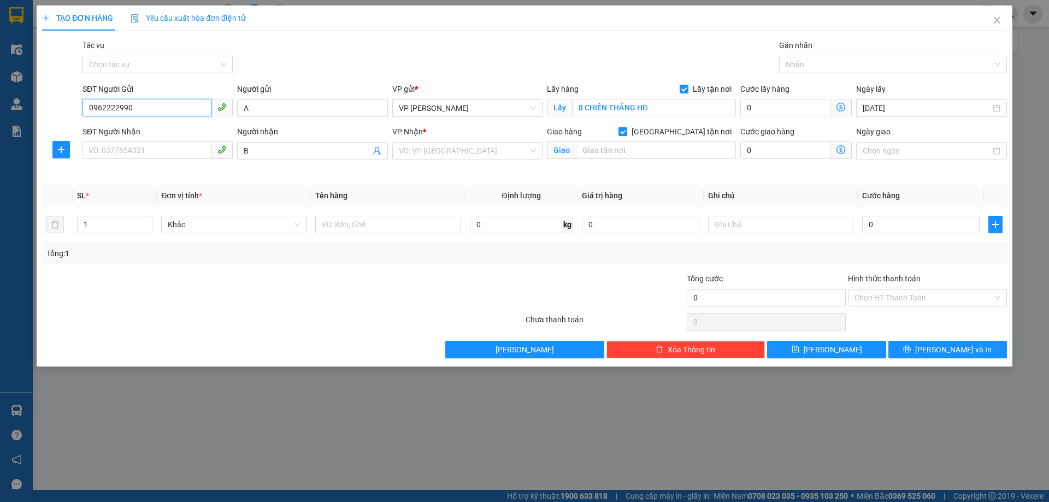
click at [117, 101] on input "0962222990" at bounding box center [146, 107] width 129 height 17
type input "0962222990"
click at [103, 111] on input "SĐT Người Gửi" at bounding box center [146, 107] width 129 height 17
drag, startPoint x: 536, startPoint y: 152, endPoint x: 517, endPoint y: 159, distance: 20.4
click at [536, 152] on div "VD: VP [GEOGRAPHIC_DATA]" at bounding box center [467, 150] width 150 height 17
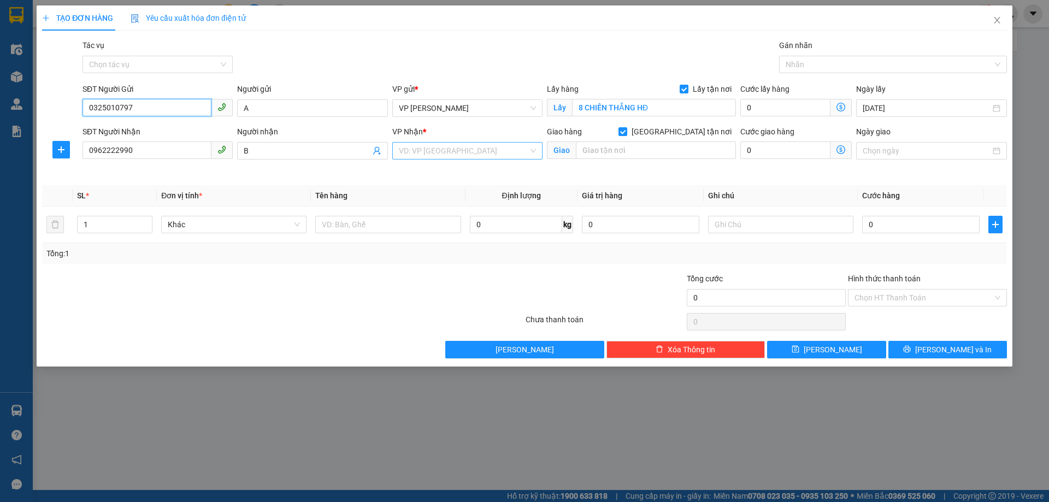
type input "0325010797"
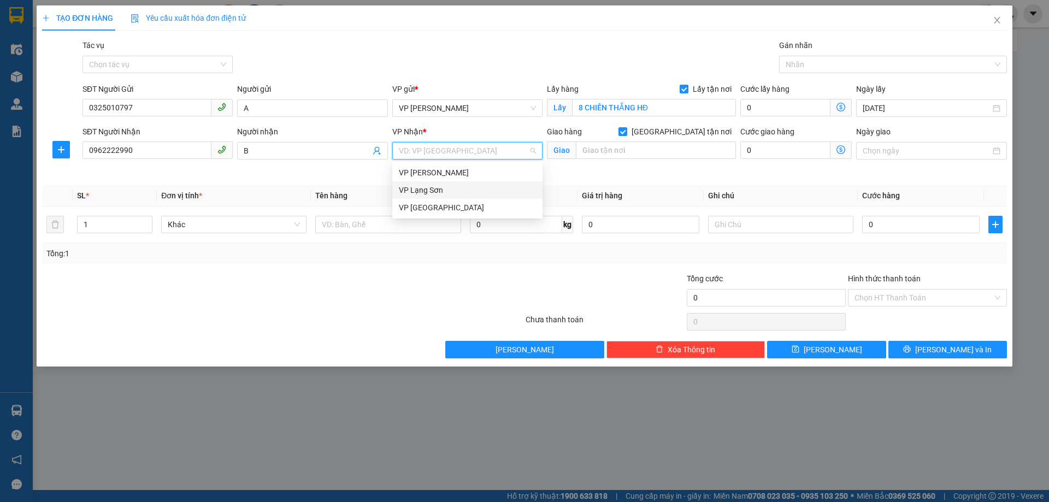
click at [454, 188] on div "VP Lạng Sơn" at bounding box center [467, 190] width 137 height 12
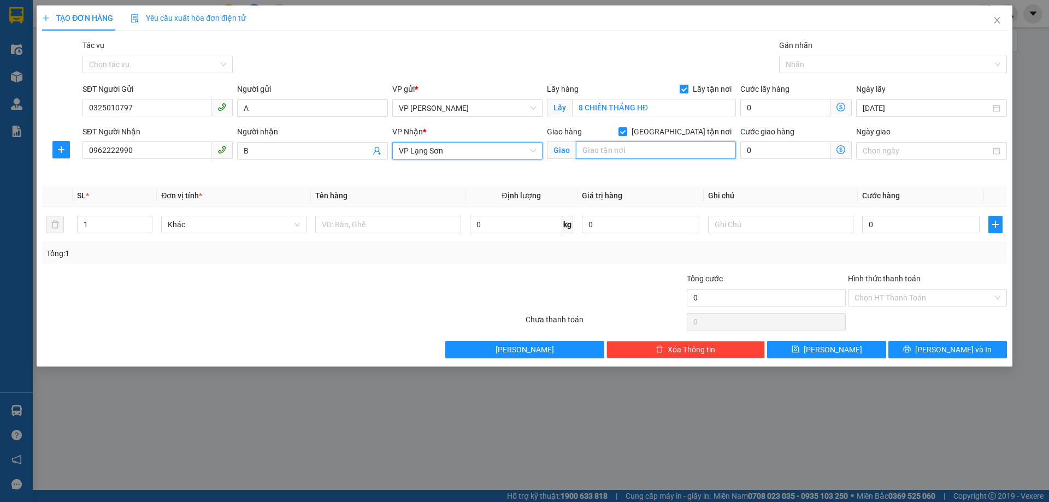
click at [602, 155] on input "text" at bounding box center [656, 149] width 160 height 17
type input "7 NGUYỄN THÁI HỌC"
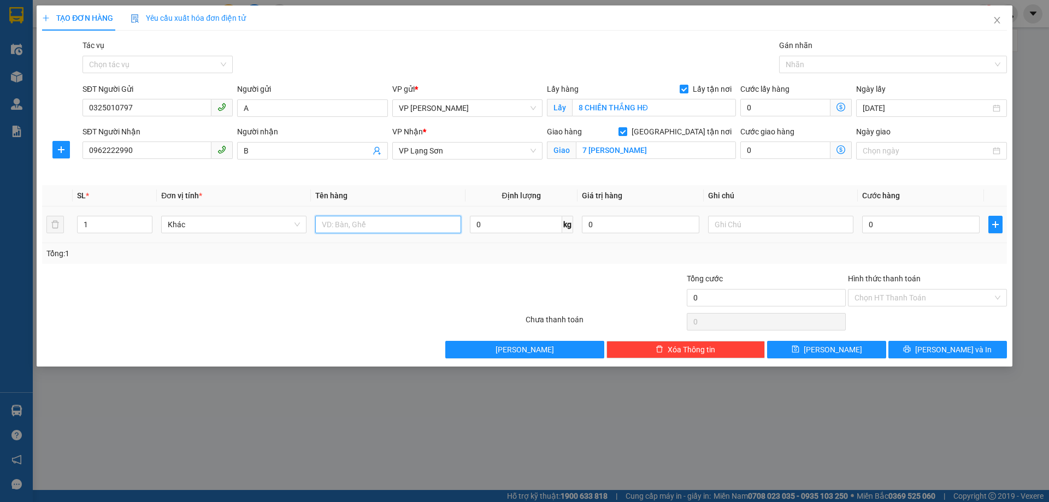
click at [381, 230] on input "text" at bounding box center [387, 224] width 145 height 17
click at [345, 220] on input "GẬY BIA" at bounding box center [387, 224] width 145 height 17
type input "GẬY BI A"
drag, startPoint x: 732, startPoint y: 223, endPoint x: 725, endPoint y: 216, distance: 10.0
click at [733, 223] on input "text" at bounding box center [780, 224] width 145 height 17
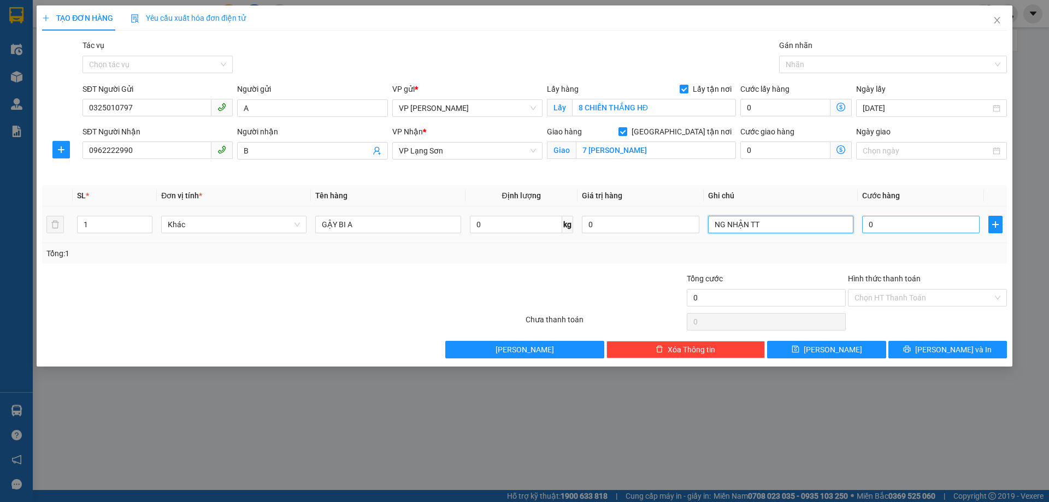
type input "NG NHẬN TT"
click at [890, 220] on input "0" at bounding box center [920, 224] width 117 height 17
type input "1"
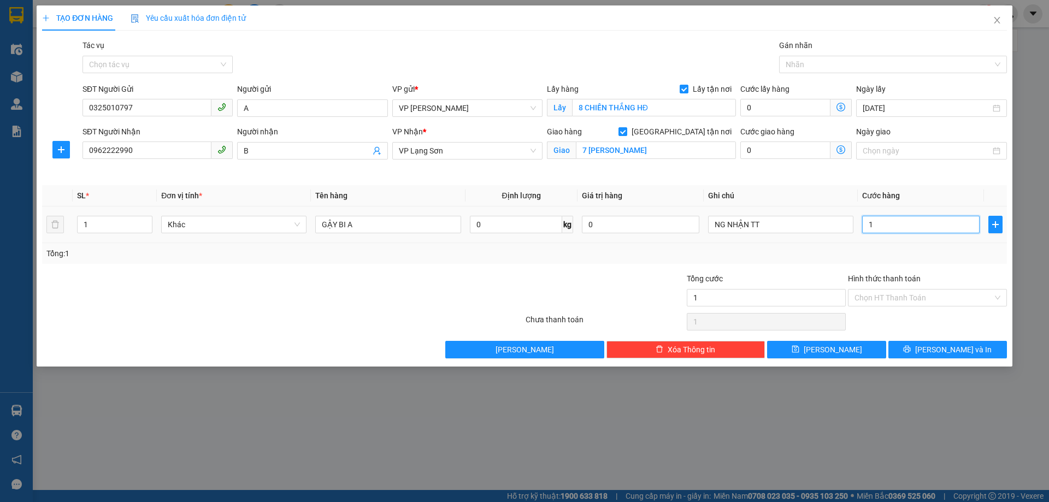
type input "10"
type input "100"
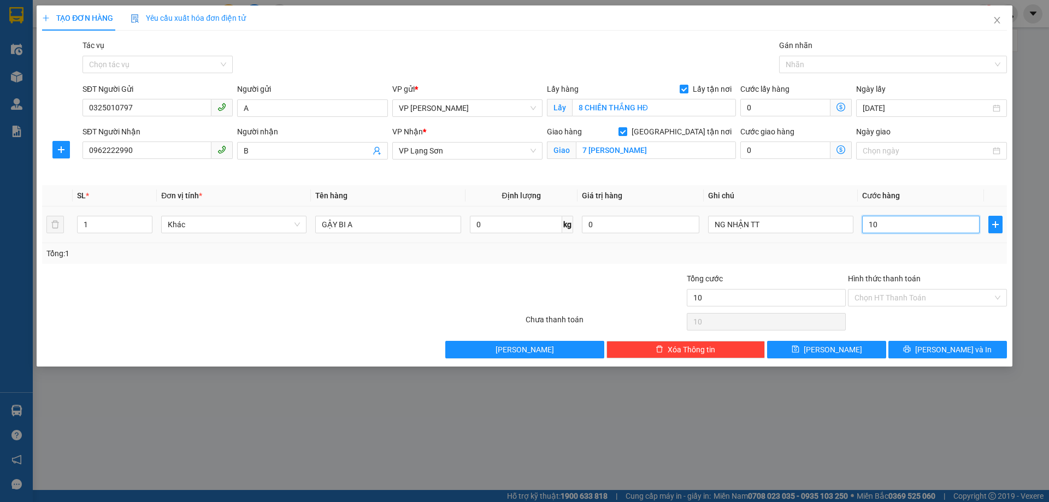
type input "100"
type input "1.000"
type input "10.000"
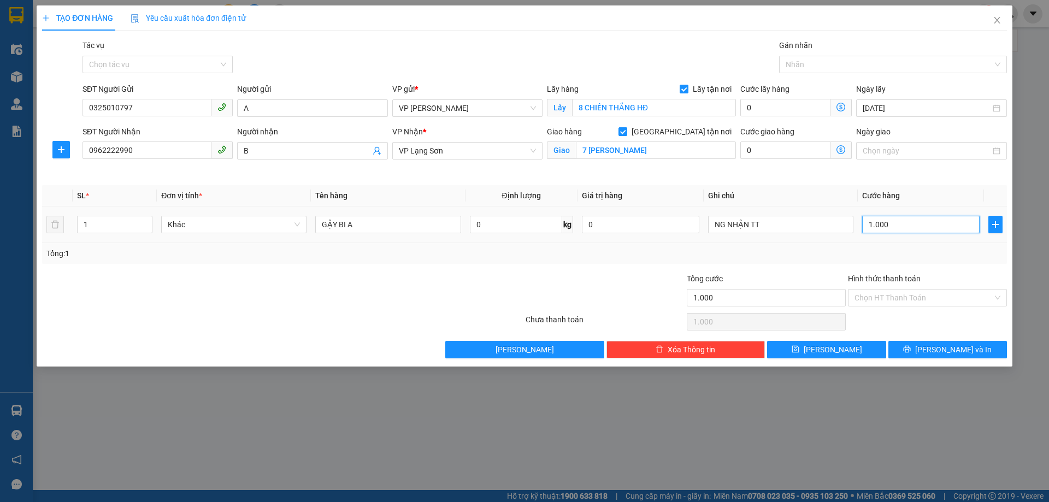
type input "10.000"
type input "100.000"
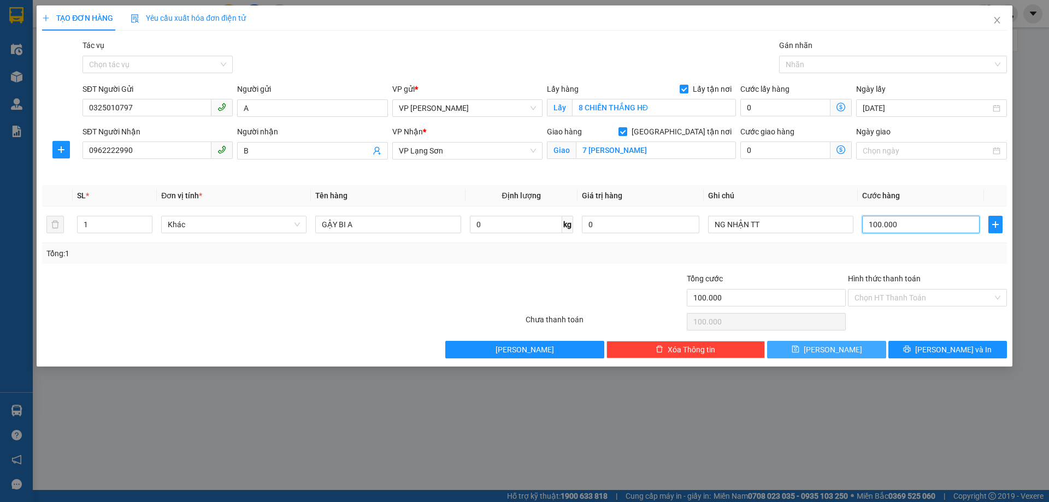
type input "100.000"
click at [827, 348] on span "[PERSON_NAME]" at bounding box center [832, 350] width 58 height 12
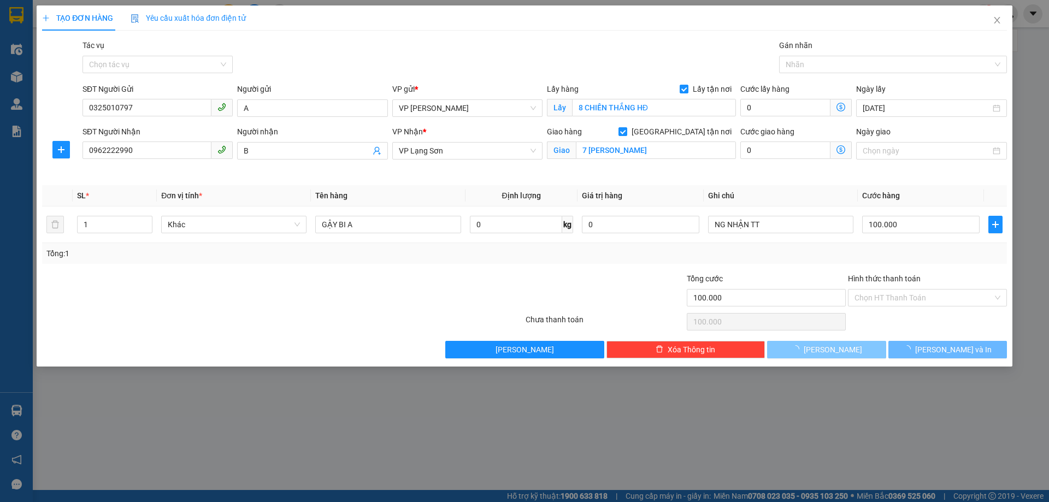
checkbox input "false"
type input "0"
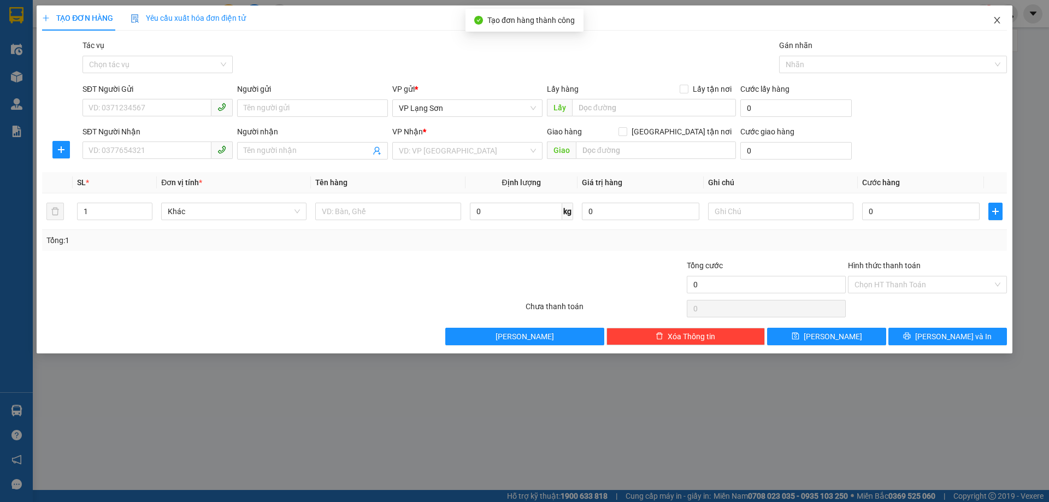
click at [1000, 20] on icon "close" at bounding box center [996, 20] width 9 height 9
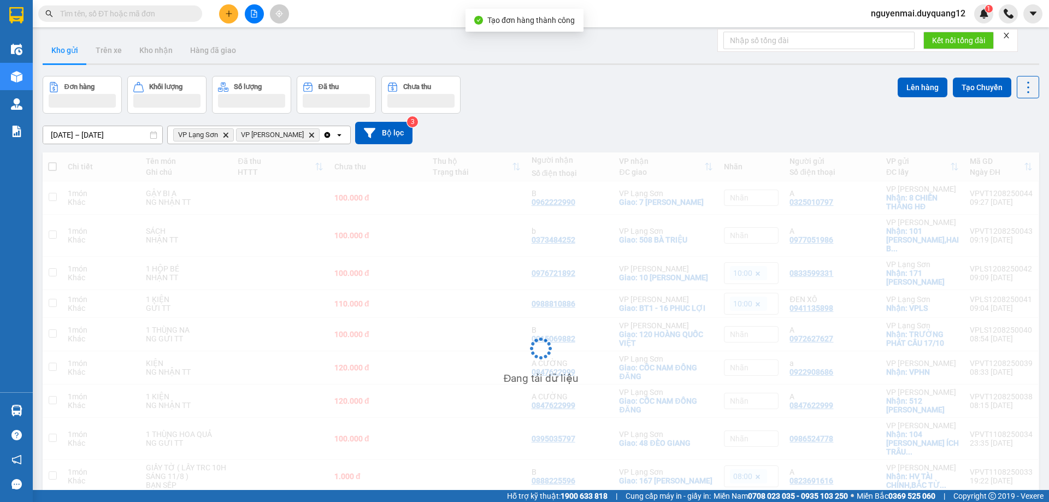
click at [964, 128] on div "[DATE] – [DATE] Press the down arrow key to interact with the calendar and sele…" at bounding box center [541, 133] width 996 height 22
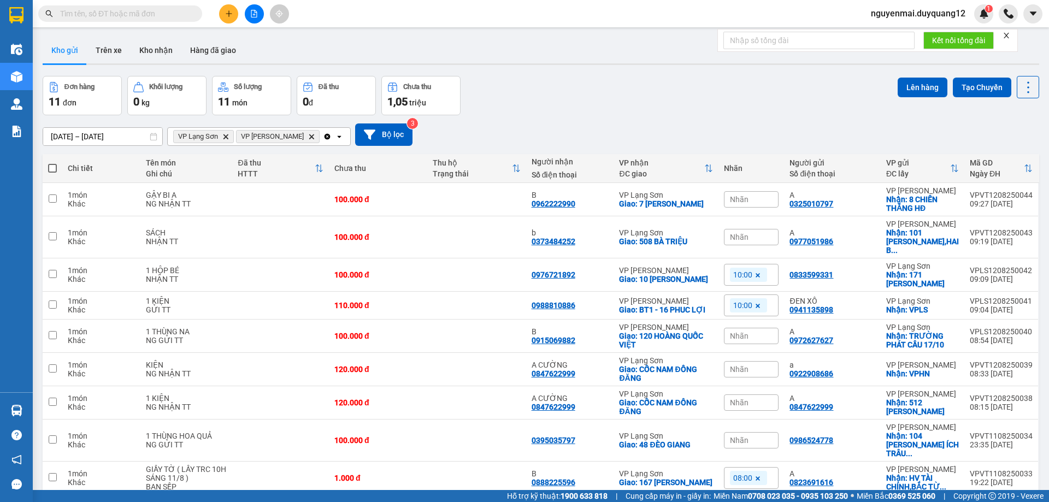
click at [752, 111] on div "Đơn hàng 11 đơn Khối lượng 0 kg Số lượng 11 món Đã thu 0 đ Chưa thu 1,05 triệu …" at bounding box center [541, 95] width 996 height 39
click at [949, 202] on icon at bounding box center [953, 200] width 8 height 8
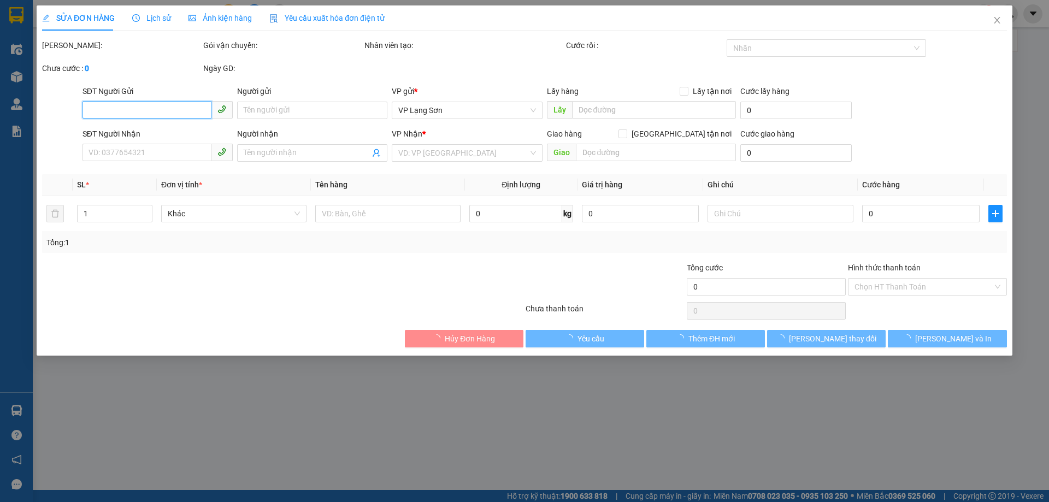
type input "0325010797"
type input "A"
checkbox input "true"
type input "8 CHIẾN THẮNG HĐ"
type input "0962222990"
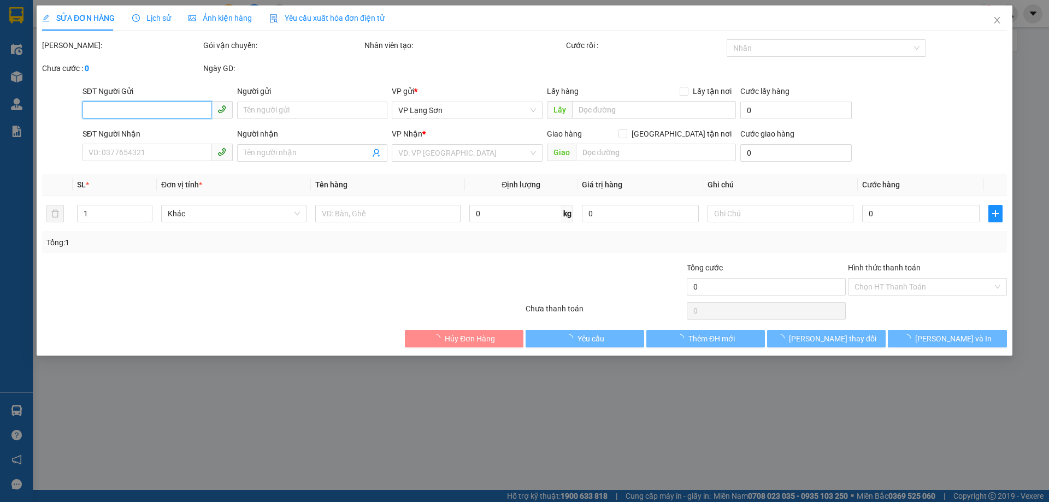
type input "B"
checkbox input "true"
type input "7 NGUYỄN THÁI HỌC"
type input "100.000"
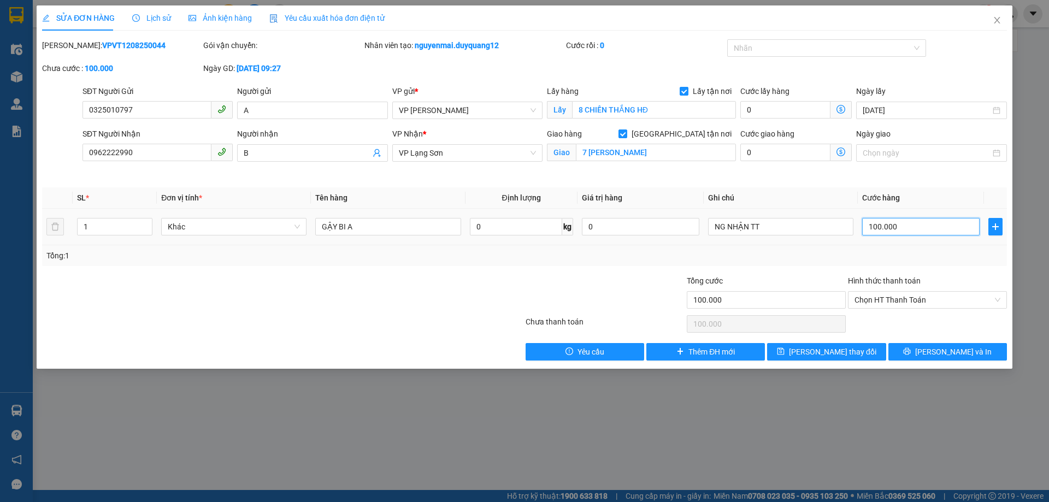
click at [879, 221] on input "100.000" at bounding box center [920, 226] width 117 height 17
type input "2"
type input "26"
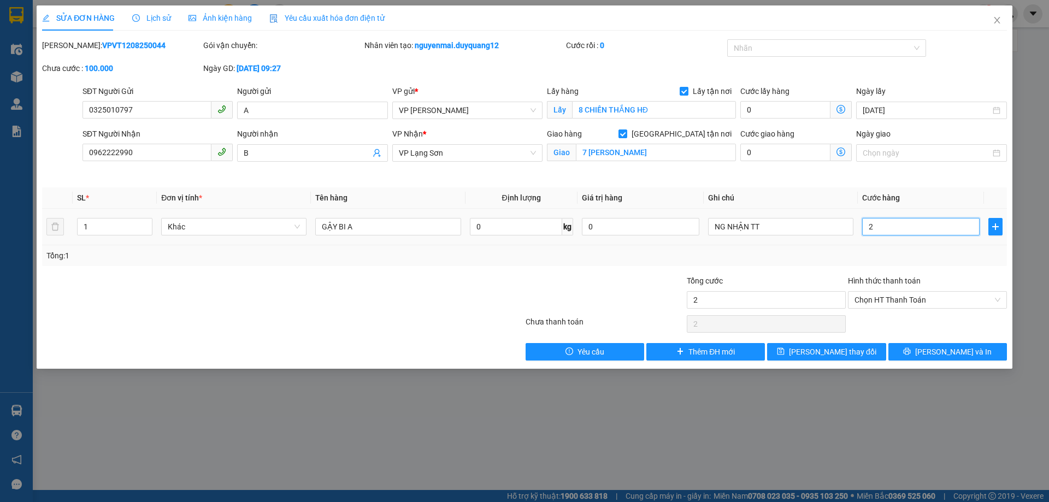
type input "26"
type input "260"
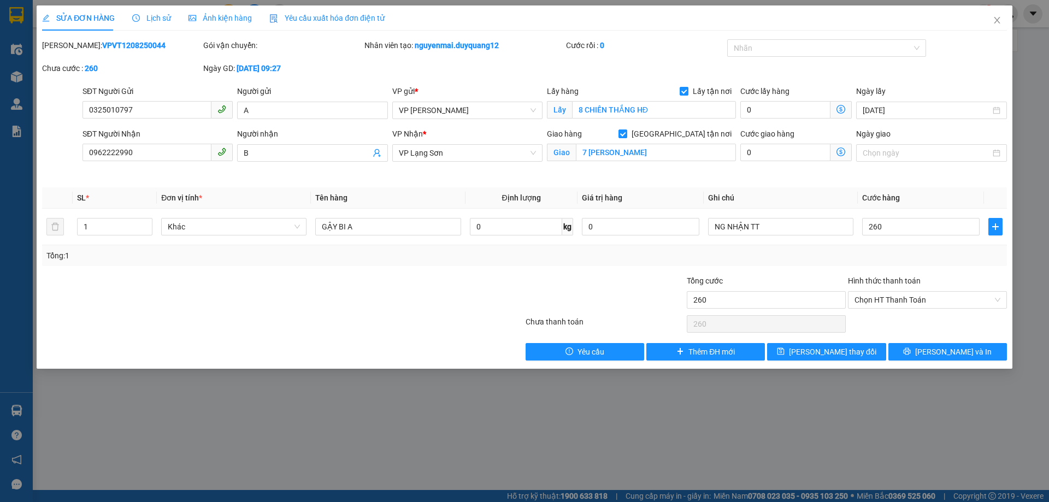
type input "260.000"
click at [878, 247] on div "Tổng: 1" at bounding box center [524, 255] width 965 height 21
click at [811, 351] on button "[PERSON_NAME] thay đổi" at bounding box center [826, 351] width 119 height 17
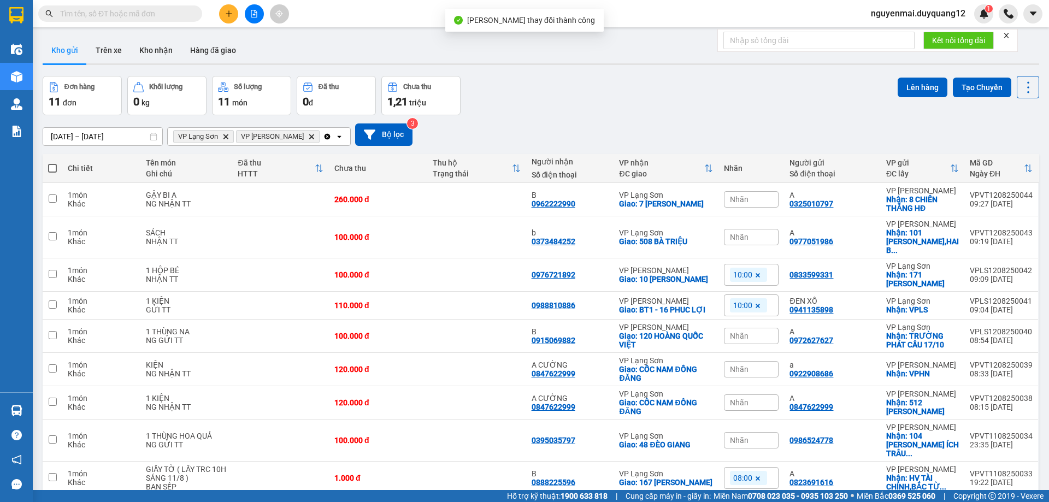
click at [777, 122] on div "[DATE] – [DATE] Press the down arrow key to interact with the calendar and sele…" at bounding box center [541, 134] width 996 height 39
click at [752, 106] on div "Đơn hàng 11 đơn Khối lượng 0 kg Số lượng 11 món Đã thu 0 đ Chưa thu 1,21 triệu …" at bounding box center [541, 95] width 996 height 39
click at [744, 115] on div "[DATE] – [DATE] Press the down arrow key to interact with the calendar and sele…" at bounding box center [541, 134] width 996 height 39
click at [695, 99] on div "Đơn hàng 11 đơn Khối lượng 0 kg Số lượng 11 món Đã thu 0 đ Chưa thu 1,21 triệu …" at bounding box center [541, 95] width 996 height 39
paste input "0948511010"
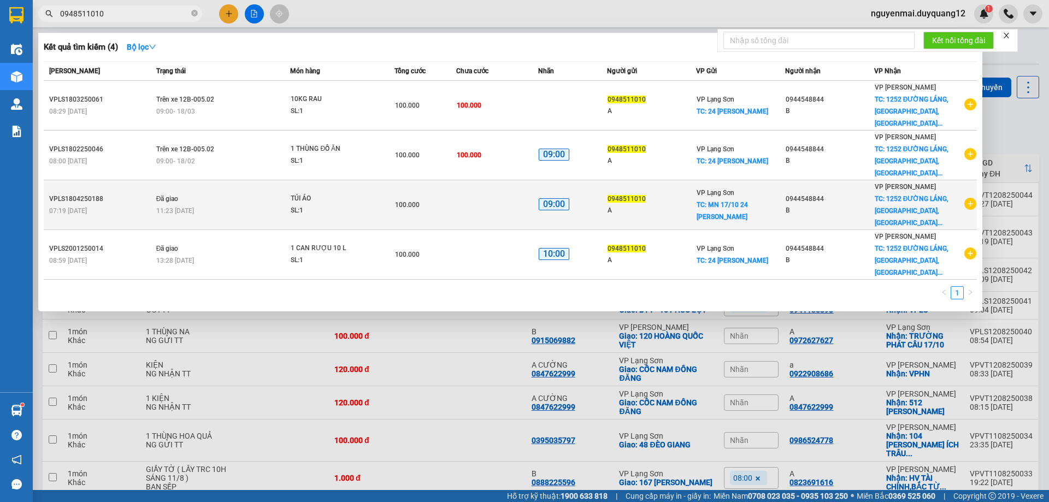
type input "0948511010"
click at [972, 198] on icon "plus-circle" at bounding box center [970, 204] width 12 height 12
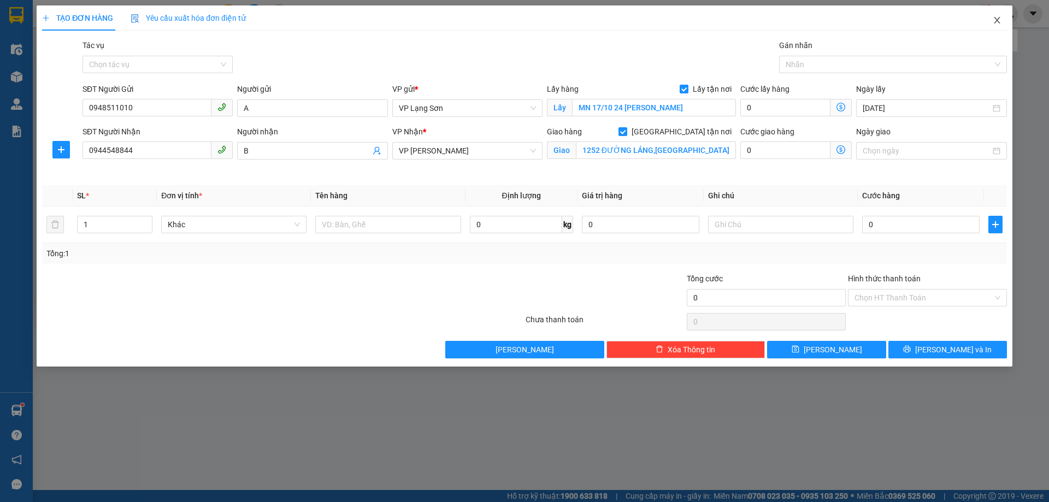
click at [995, 19] on icon "close" at bounding box center [996, 20] width 6 height 7
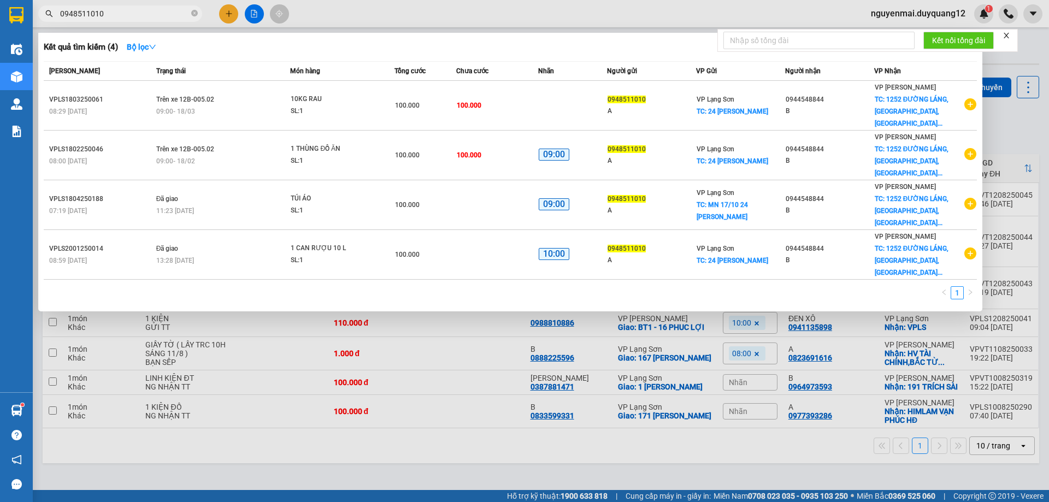
click at [1024, 122] on div at bounding box center [524, 251] width 1049 height 502
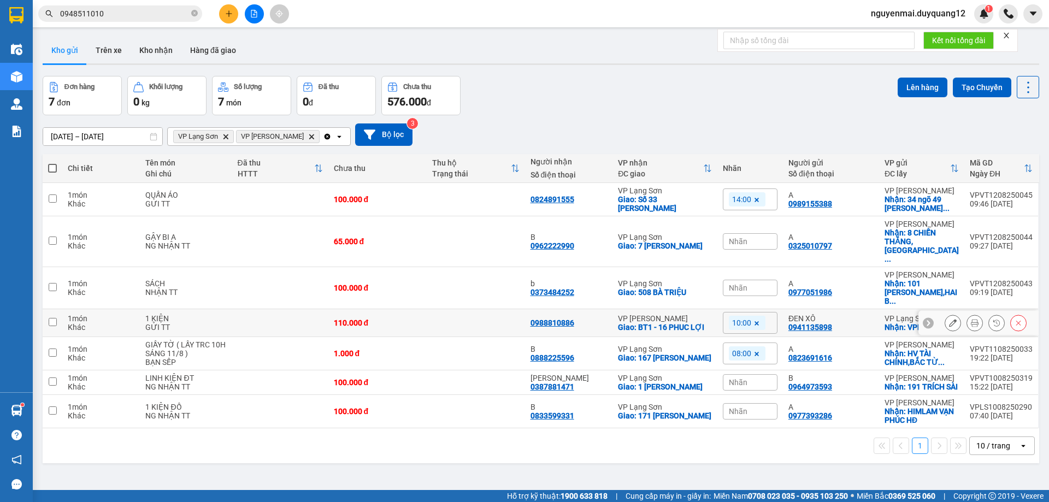
click at [50, 318] on input "checkbox" at bounding box center [53, 322] width 8 height 8
checkbox input "true"
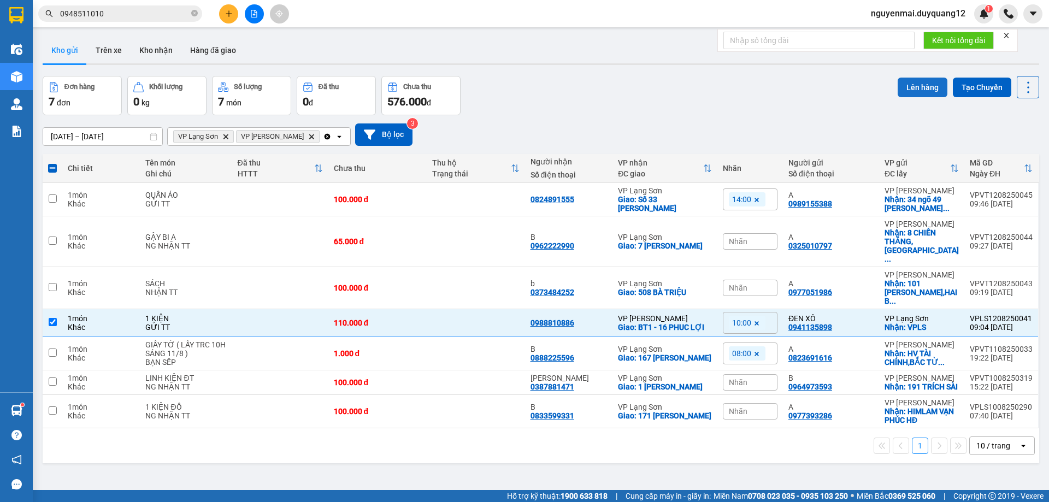
click at [906, 87] on button "Lên hàng" at bounding box center [922, 88] width 50 height 20
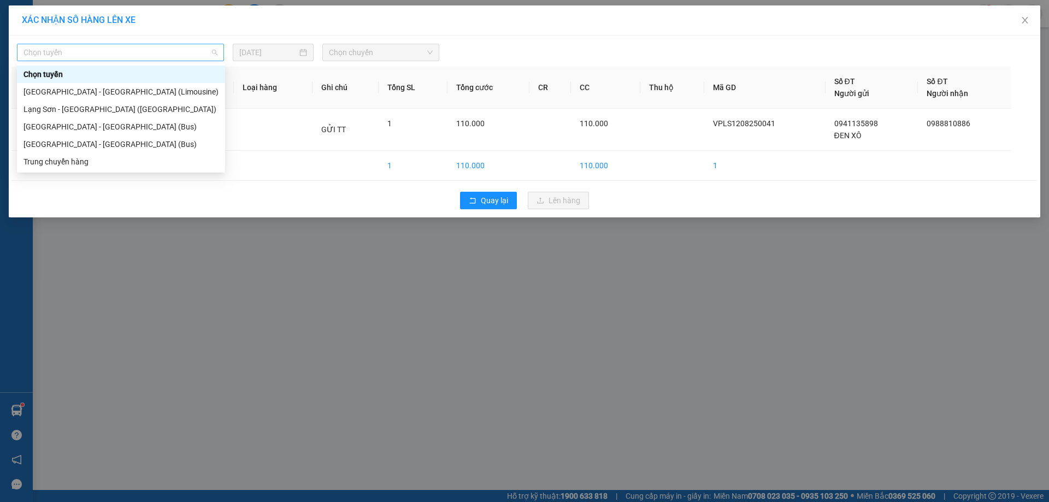
click at [214, 48] on span "Chọn tuyến" at bounding box center [120, 52] width 194 height 16
click at [81, 147] on div "[GEOGRAPHIC_DATA] - [GEOGRAPHIC_DATA] (Bus)" at bounding box center [120, 144] width 195 height 12
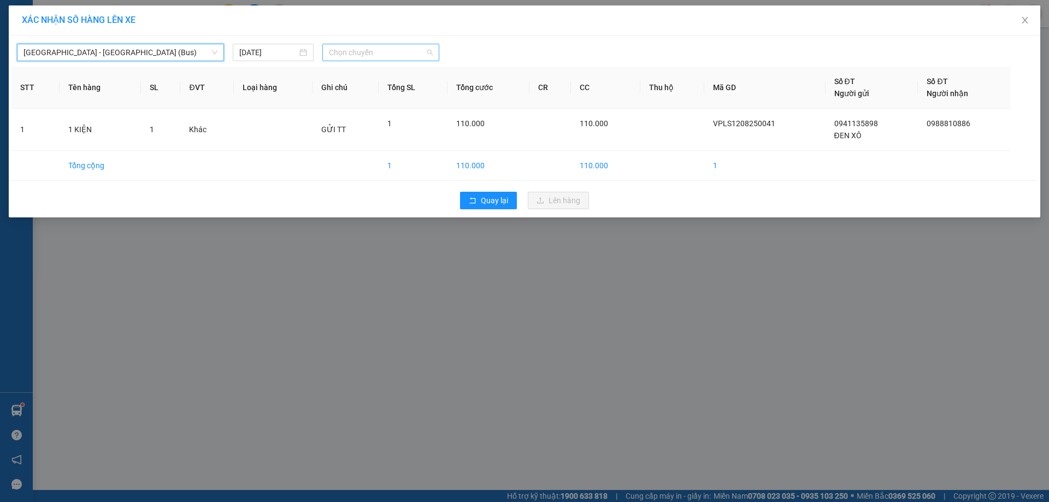
click at [431, 52] on span "Chọn chuyến" at bounding box center [381, 52] width 104 height 16
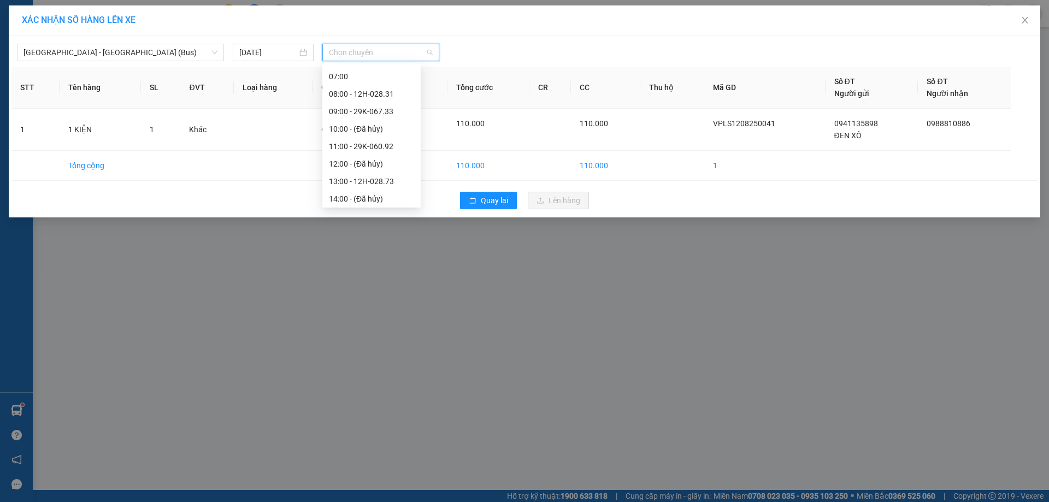
scroll to position [80, 0]
click at [376, 135] on div "11:00 - 29K-060.92" at bounding box center [371, 134] width 85 height 12
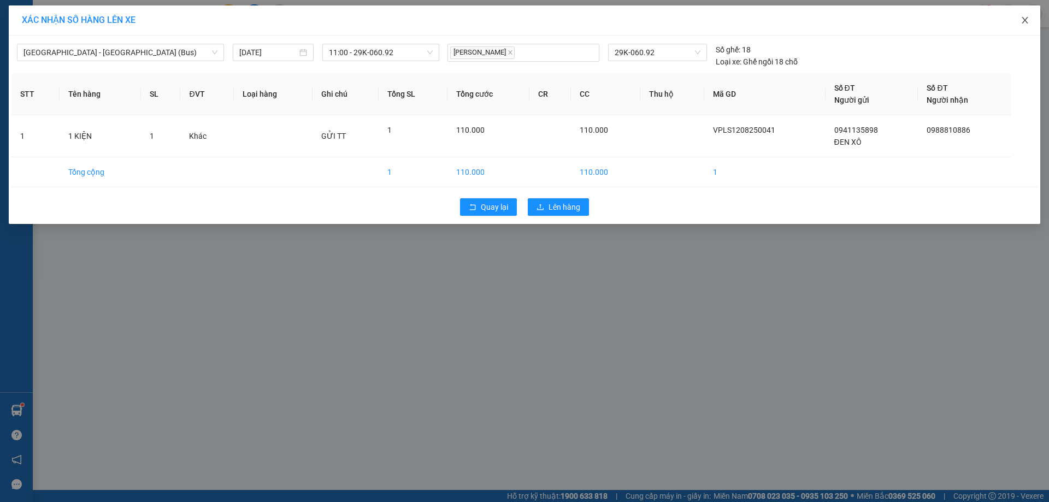
drag, startPoint x: 1025, startPoint y: 23, endPoint x: 601, endPoint y: 1, distance: 425.0
click at [1022, 24] on icon "close" at bounding box center [1024, 20] width 9 height 9
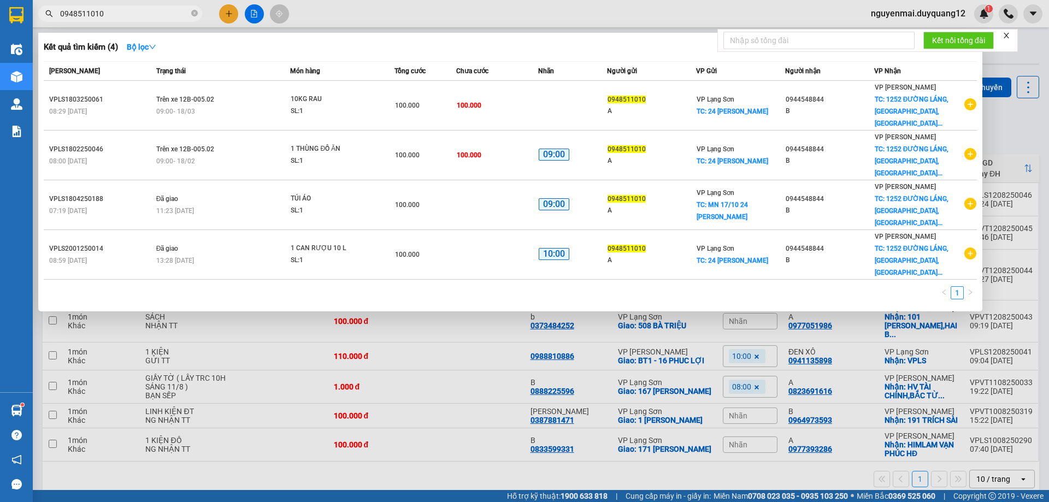
click at [110, 10] on input "0948511010" at bounding box center [124, 14] width 129 height 12
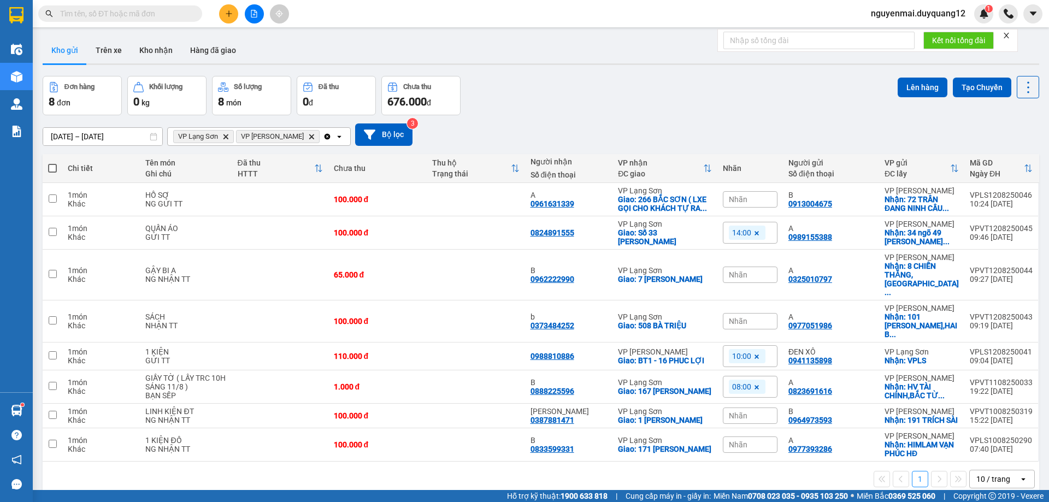
paste input "0337260038"
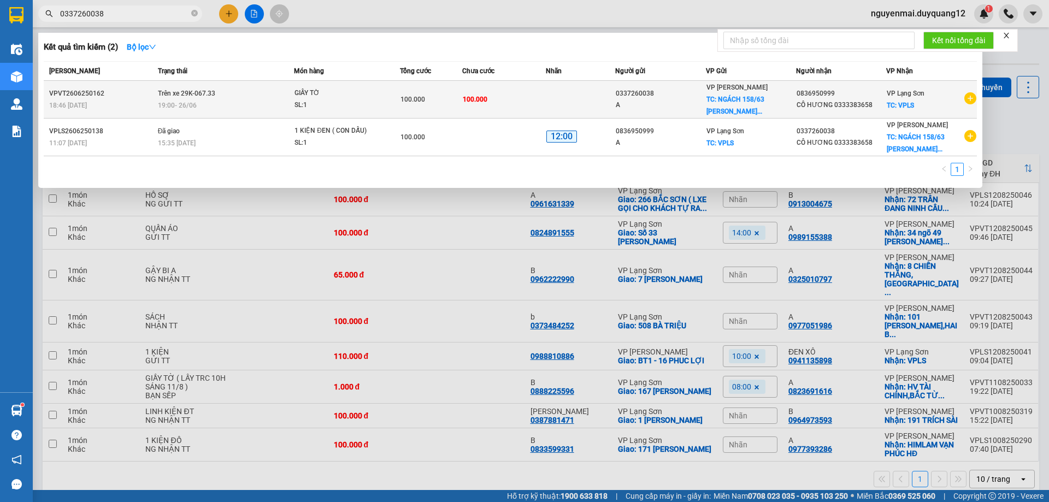
type input "0337260038"
click at [967, 102] on icon "plus-circle" at bounding box center [970, 98] width 12 height 12
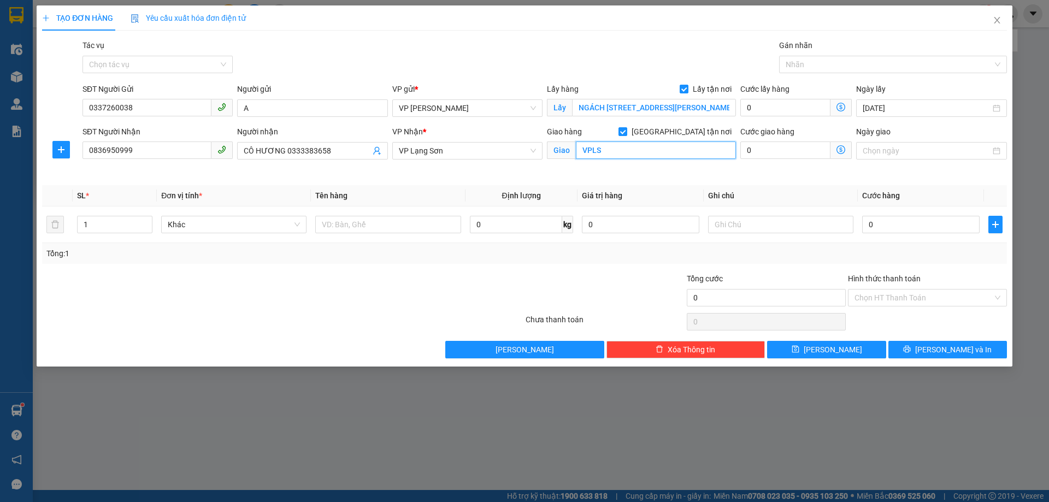
click at [603, 151] on input "VPLS" at bounding box center [656, 149] width 160 height 17
type input "HUYNDAI LS"
click at [133, 145] on input "0836950999" at bounding box center [146, 149] width 129 height 17
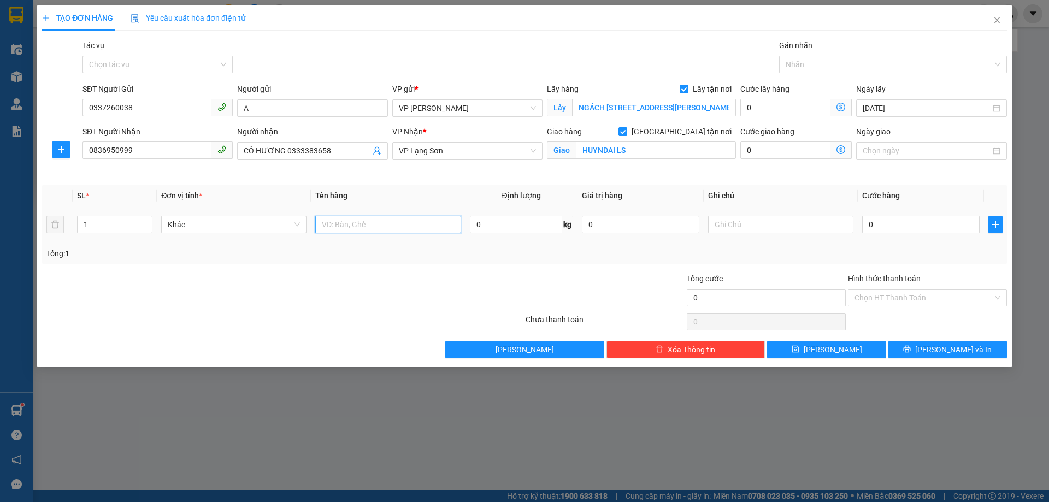
click at [385, 212] on td at bounding box center [388, 224] width 154 height 37
type input "GIẤY TỜ"
click at [119, 149] on input "0836950999" at bounding box center [146, 149] width 129 height 17
type input "0913732111"
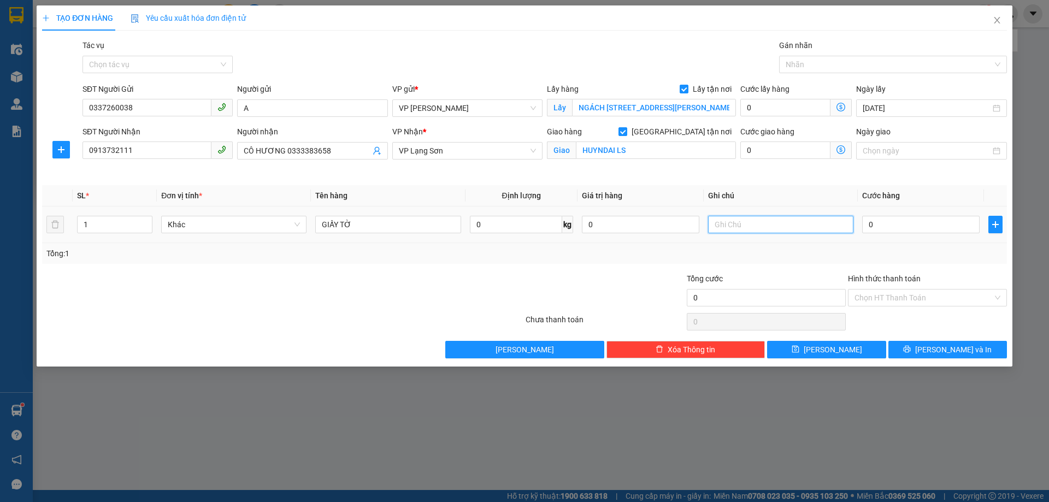
click at [781, 228] on input "text" at bounding box center [780, 224] width 145 height 17
type input "NG GỬI TT"
click at [880, 227] on input "0" at bounding box center [920, 224] width 117 height 17
type input "1"
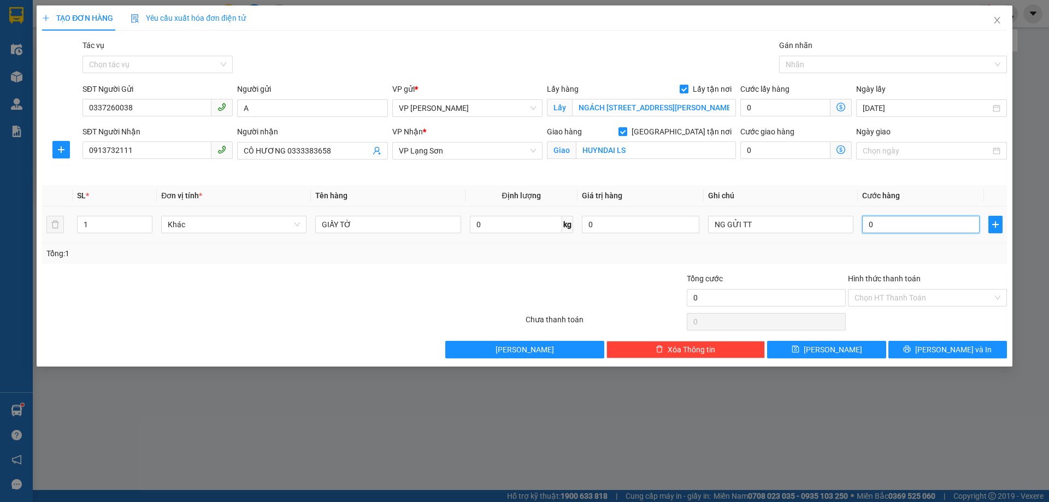
type input "1"
type input "10"
type input "100"
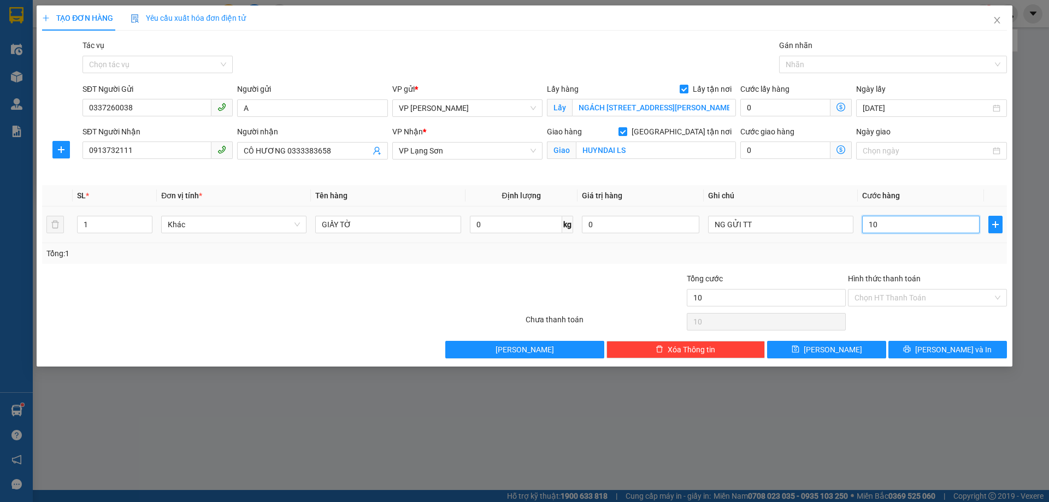
type input "100"
type input "1.000"
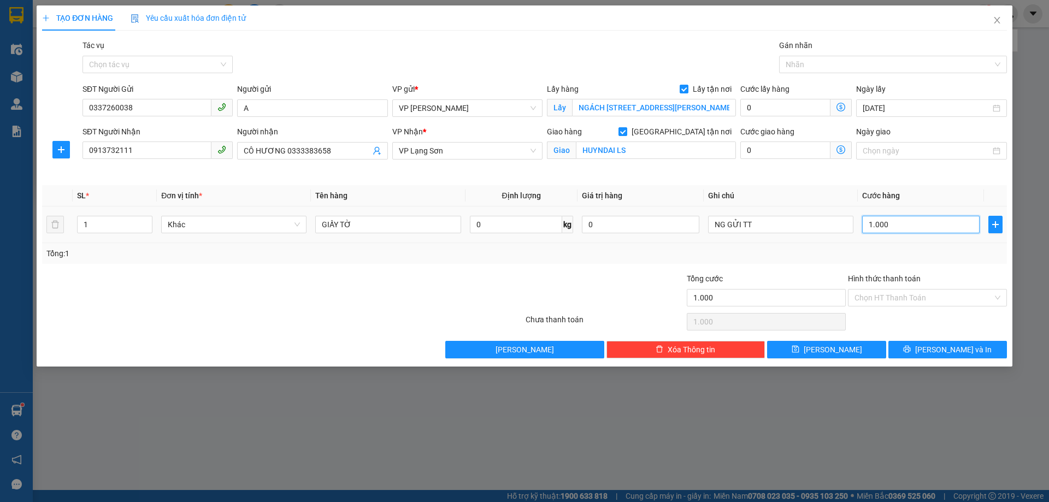
type input "10.000"
type input "100.000"
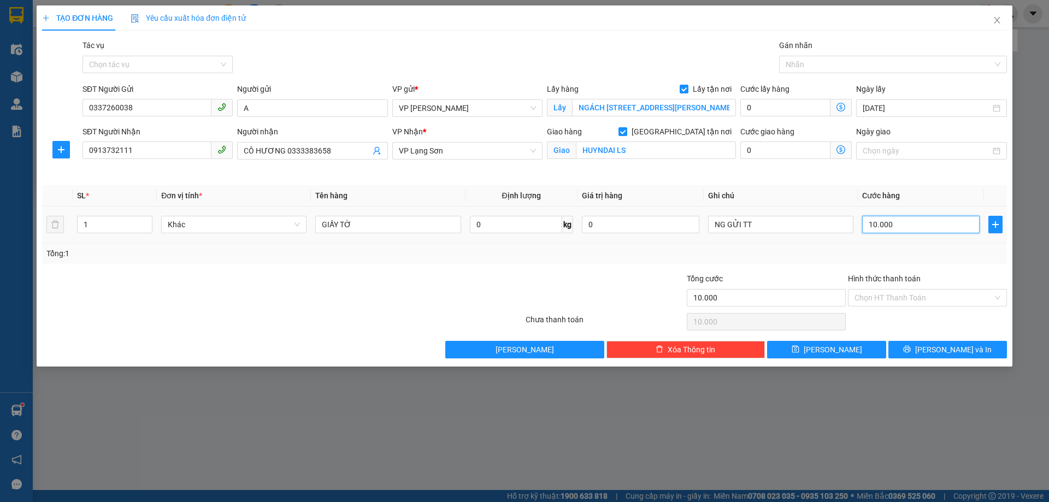
type input "100.000"
click at [848, 351] on button "[PERSON_NAME]" at bounding box center [826, 349] width 119 height 17
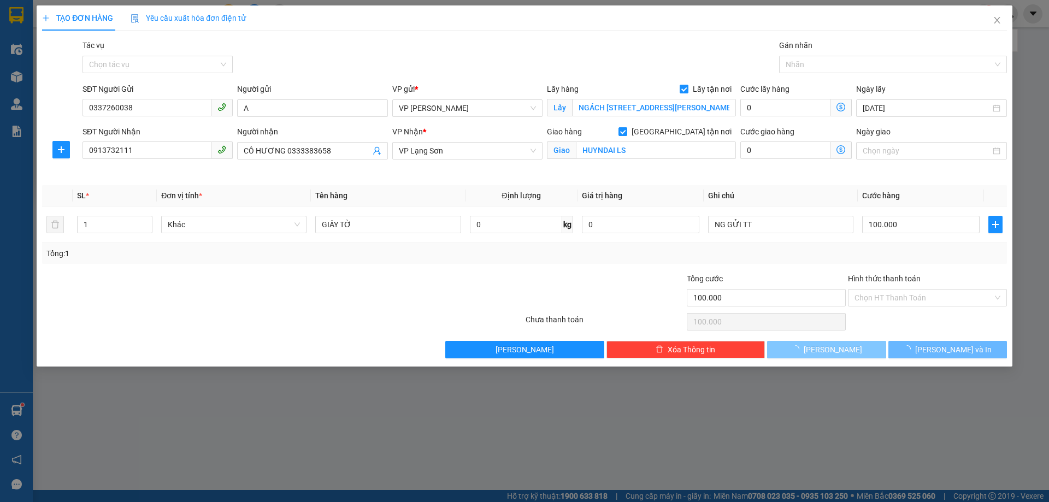
checkbox input "false"
type input "0"
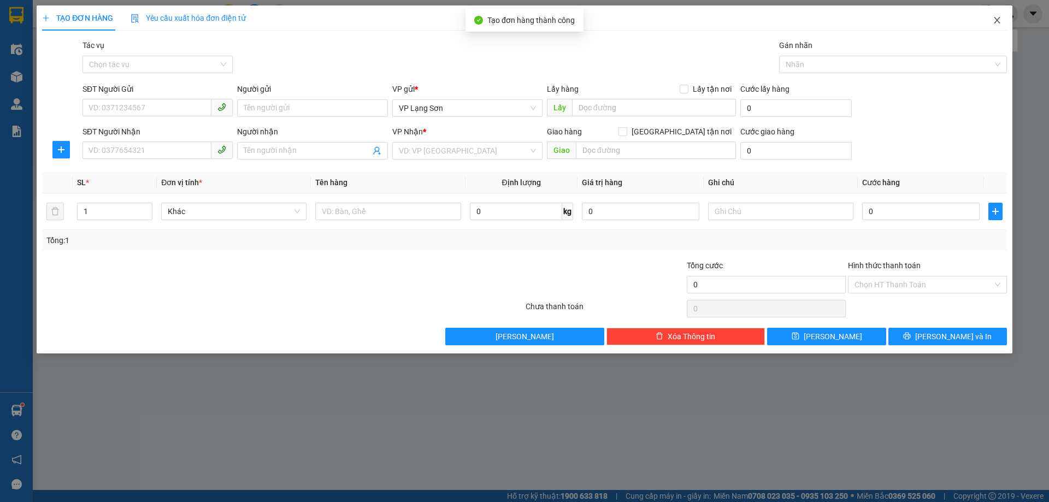
click at [996, 17] on icon "close" at bounding box center [996, 20] width 9 height 9
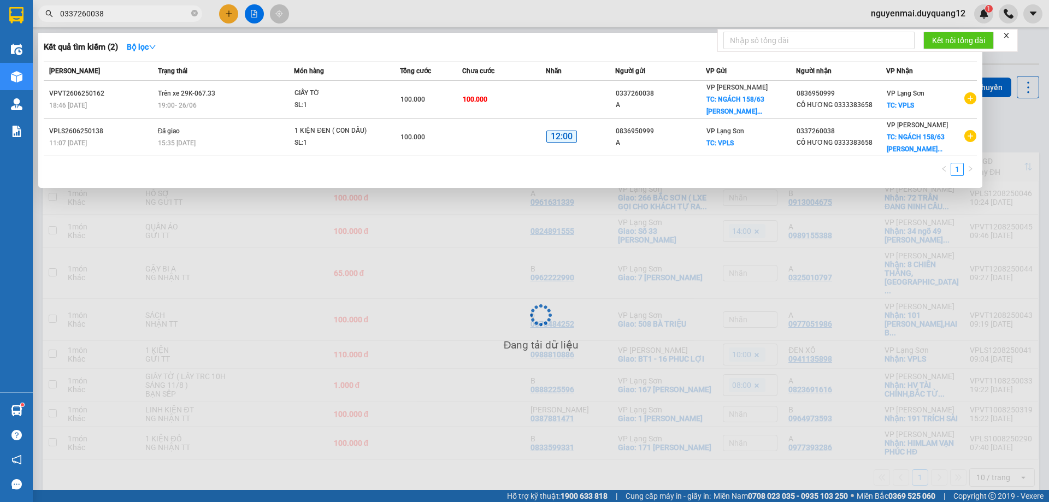
click at [1013, 126] on div at bounding box center [524, 251] width 1049 height 502
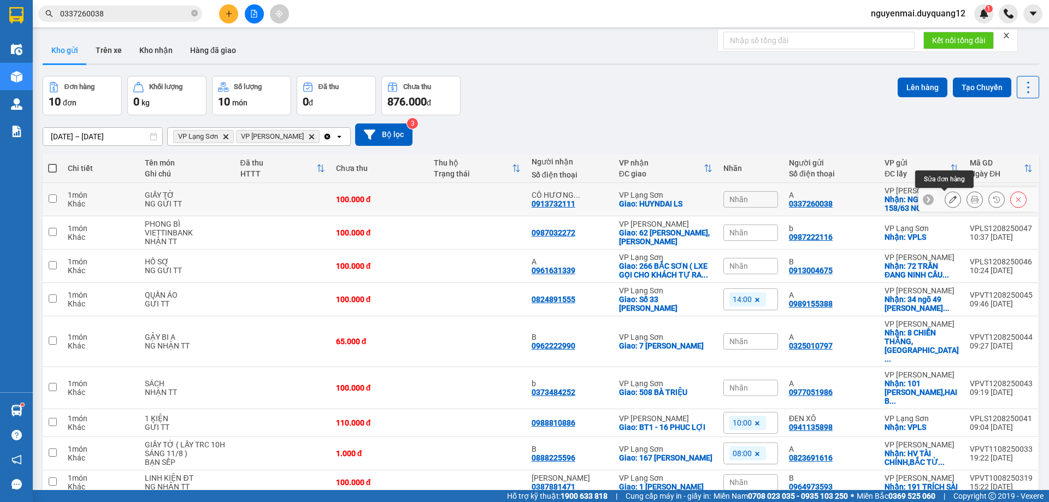
click at [949, 197] on icon at bounding box center [953, 200] width 8 height 8
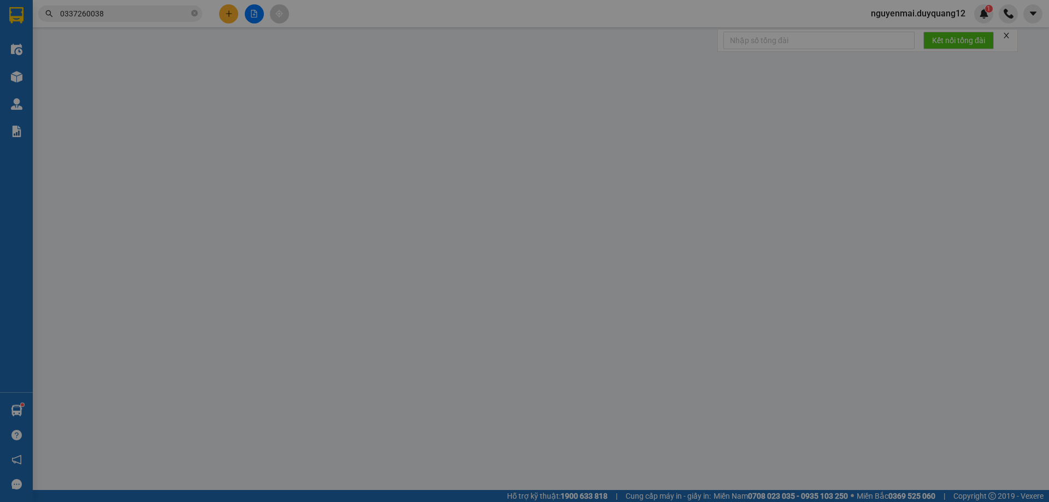
type input "0337260038"
type input "A"
checkbox input "true"
type input "NGÁCH 158/63 NGUYỄN VĂN CỪ,LONG BIÊN,hà nội"
type input "0913732111"
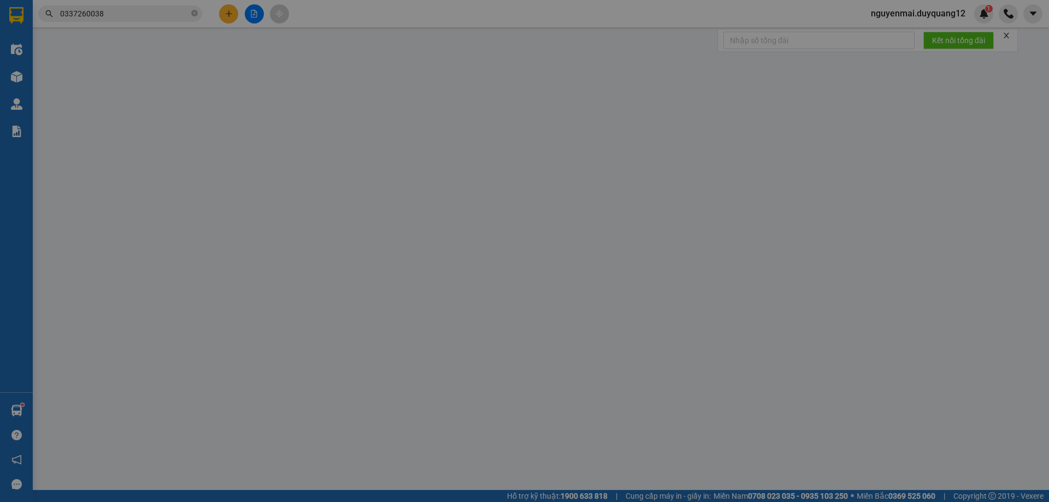
type input "CÔ HƯƠNG 0333383658"
checkbox input "true"
type input "HUYNDAI LS"
type input "100.000"
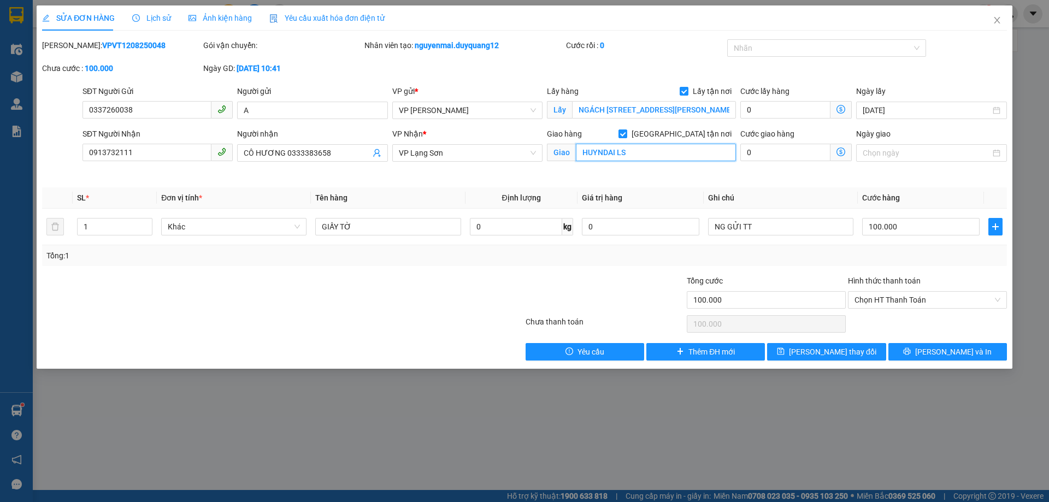
click at [615, 150] on input "HUYNDAI LS" at bounding box center [656, 152] width 160 height 17
type input "CỬA HÀNG SƠN HỢP KHÁNH ĐỐI DIỆN HUYND LS"
click at [801, 347] on button "[PERSON_NAME] thay đổi" at bounding box center [826, 351] width 119 height 17
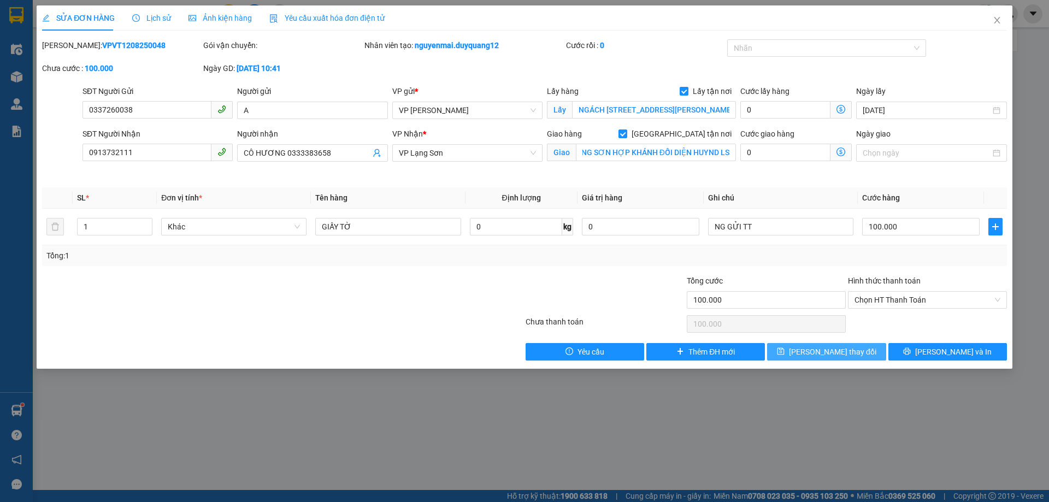
scroll to position [0, 0]
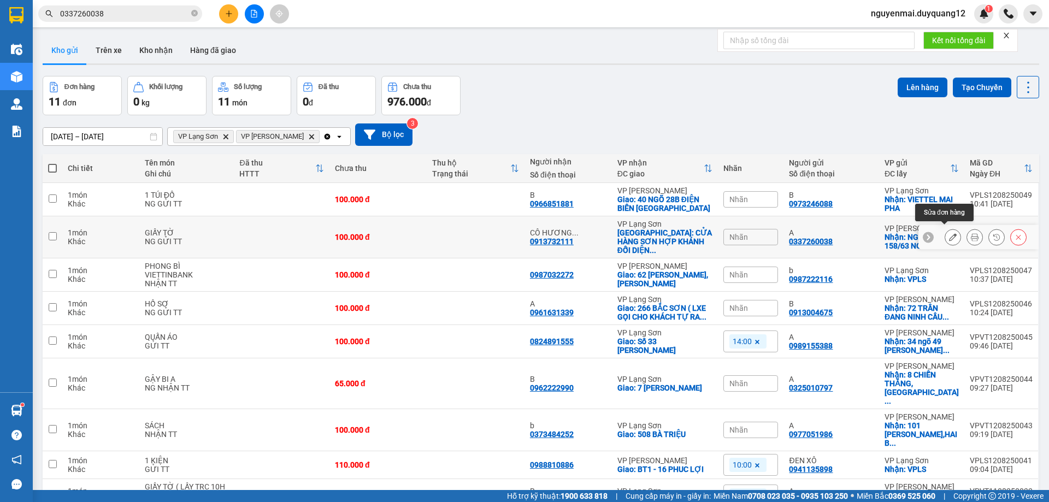
click at [949, 235] on icon at bounding box center [953, 237] width 8 height 8
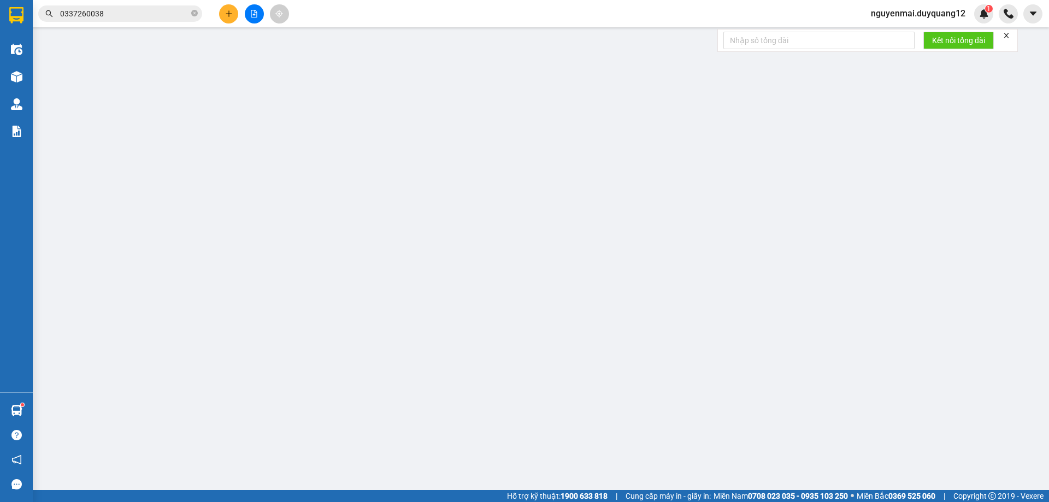
type input "0337260038"
type input "A"
checkbox input "true"
type input "NGÁCH 158/63 NGUYỄN VĂN CỪ,LONG BIÊN,hà nội"
type input "0913732111"
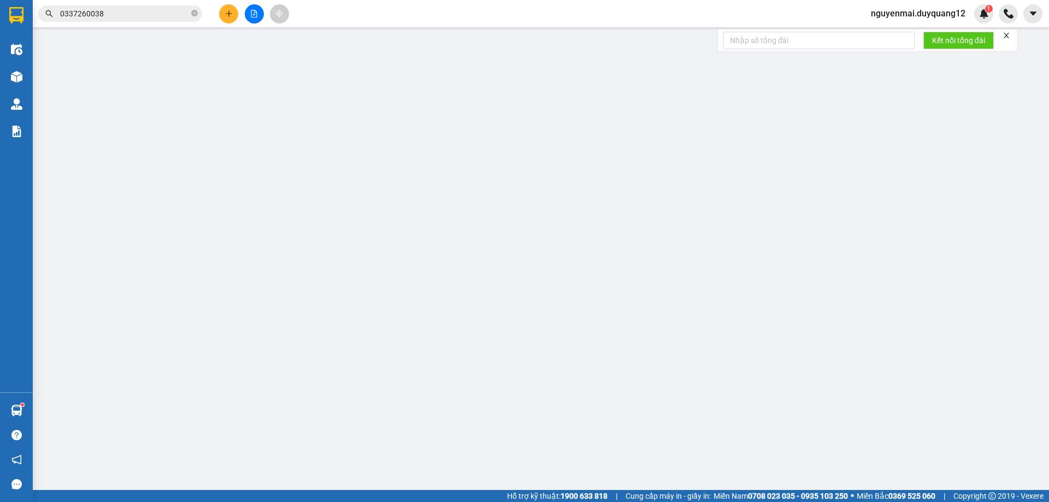
type input "CÔ HƯƠNG 0333383658"
checkbox input "true"
type input "CỬA HÀNG SƠN HỢP KHÁNH ĐỐI DIỆN HUYND LS"
type input "100.000"
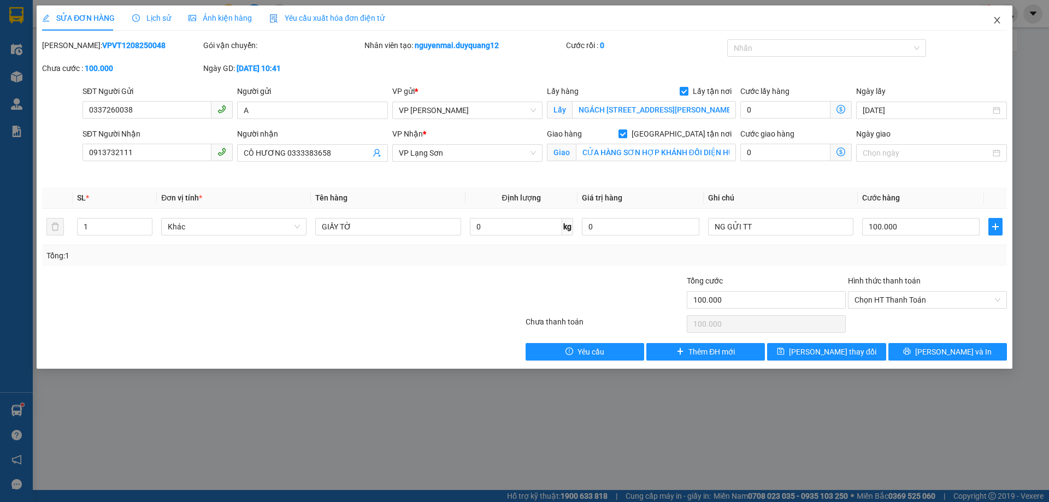
click at [998, 22] on icon "close" at bounding box center [996, 20] width 6 height 7
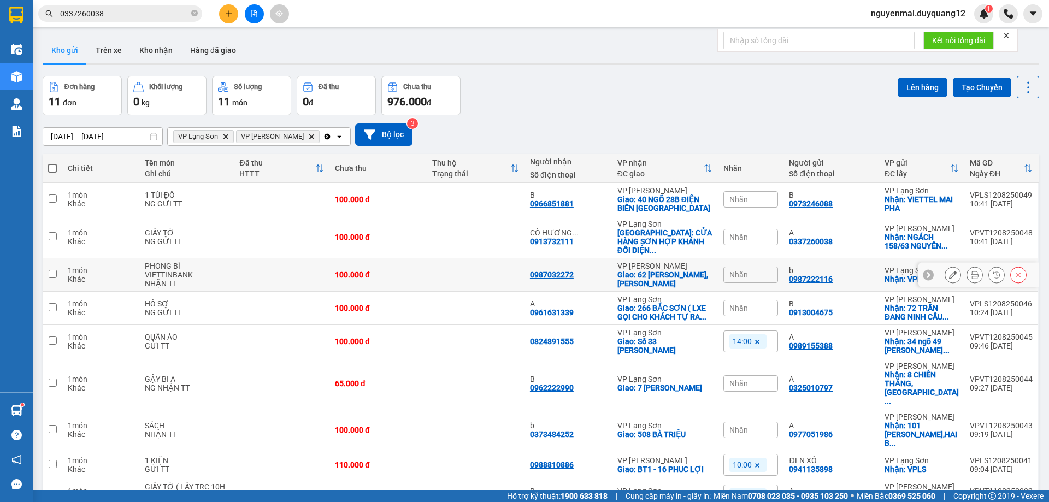
scroll to position [66, 0]
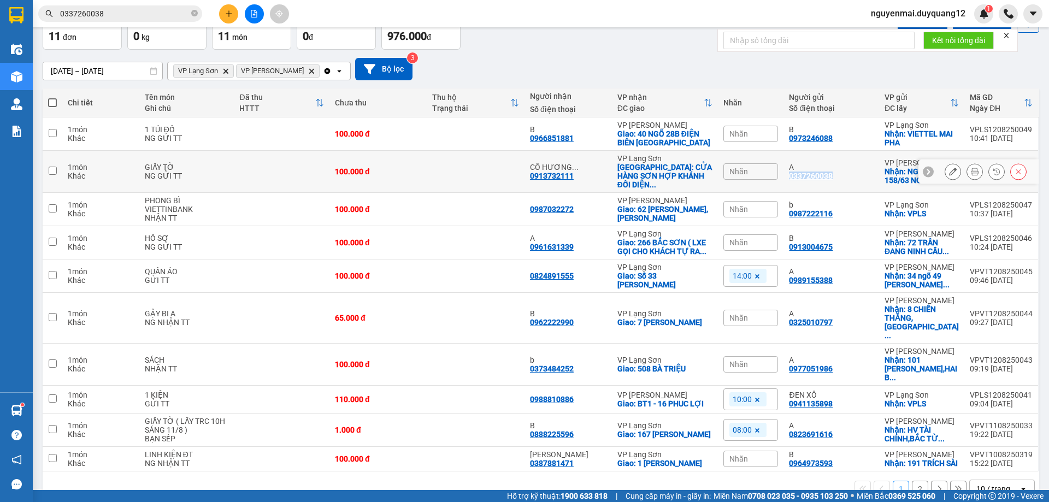
drag, startPoint x: 788, startPoint y: 174, endPoint x: 830, endPoint y: 175, distance: 42.1
click at [830, 175] on div "A 0337260038" at bounding box center [831, 171] width 84 height 17
checkbox input "true"
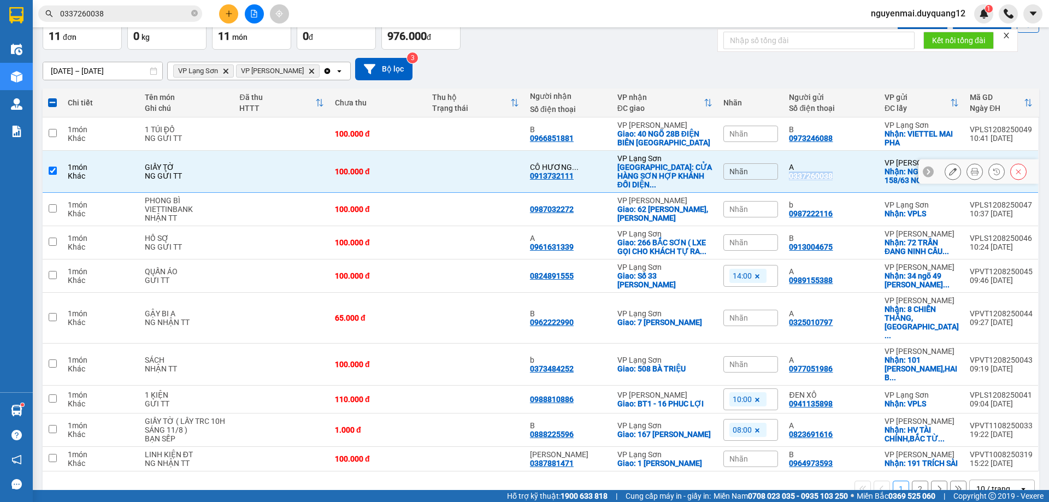
copy div "0337260038"
click at [230, 15] on icon "plus" at bounding box center [229, 14] width 8 height 8
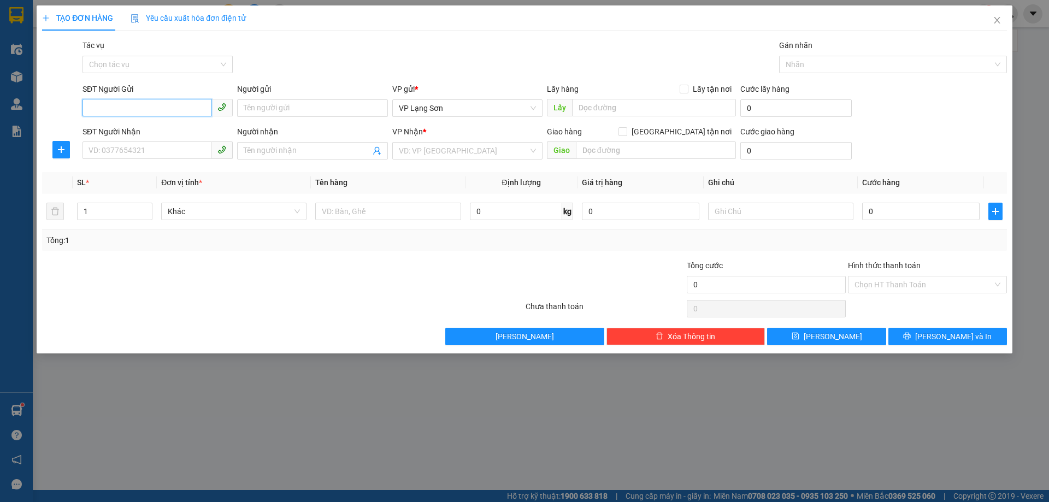
click at [145, 100] on input "SĐT Người Gửi" at bounding box center [146, 107] width 129 height 17
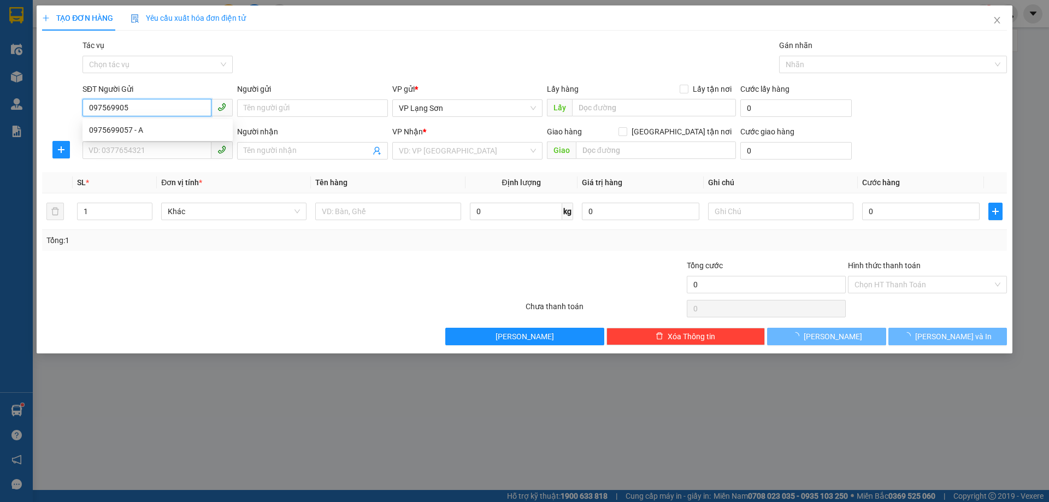
type input "0975699057"
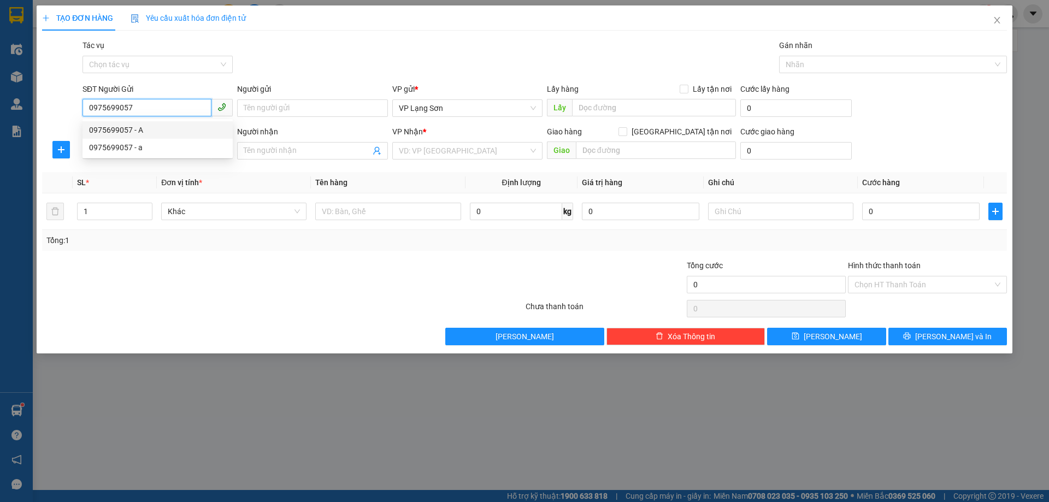
click at [140, 129] on div "0975699057 - A" at bounding box center [157, 130] width 137 height 12
type input "A"
checkbox input "true"
type input "VPLS"
type input "0975699057"
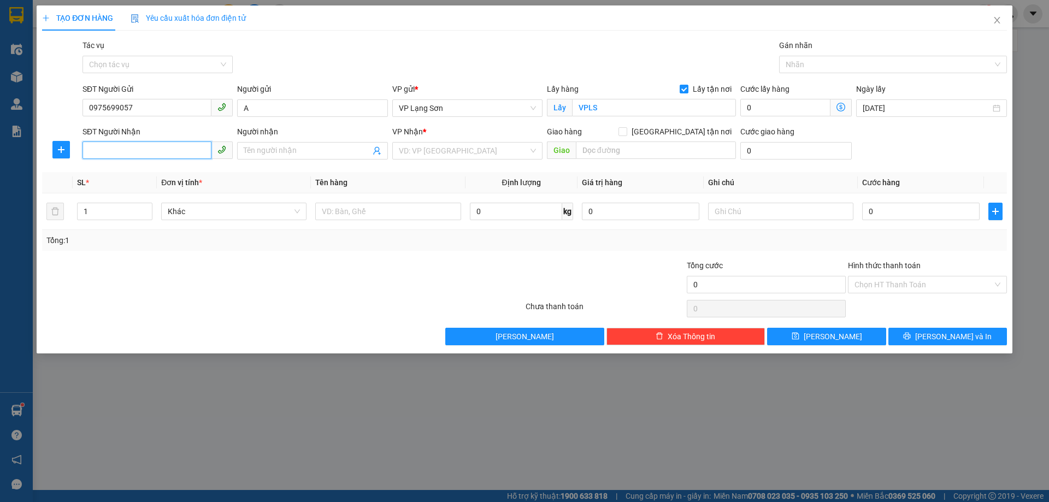
click at [121, 152] on input "SĐT Người Nhận" at bounding box center [146, 149] width 129 height 17
click at [536, 150] on div "VD: VP [GEOGRAPHIC_DATA]" at bounding box center [467, 150] width 150 height 17
type input "0904115335"
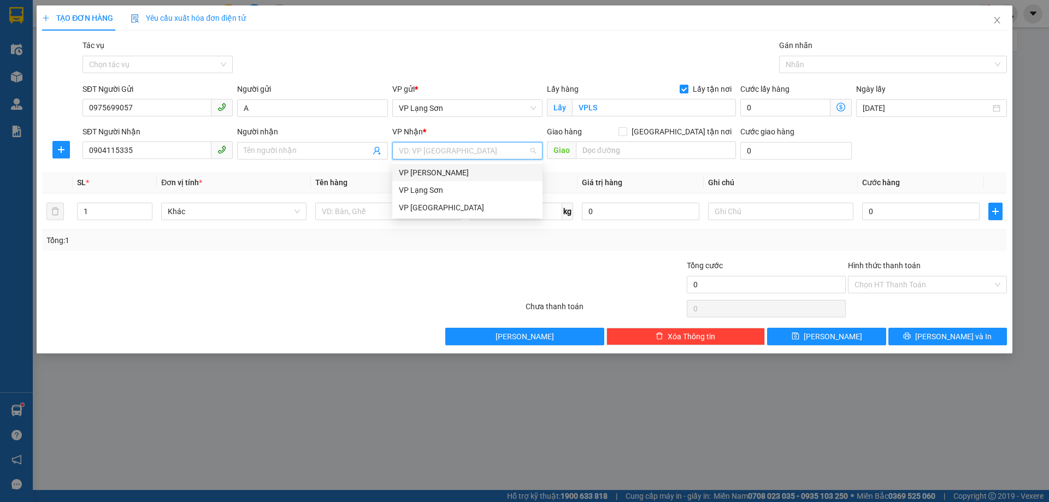
click at [457, 166] on div "VP [PERSON_NAME]" at bounding box center [467, 172] width 150 height 17
click at [285, 151] on input "Người nhận" at bounding box center [307, 151] width 126 height 12
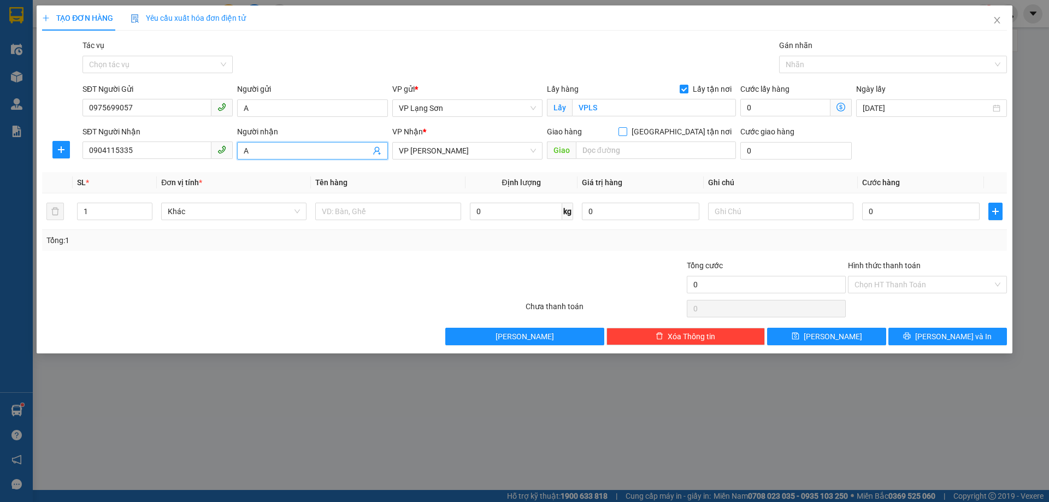
type input "A"
click at [626, 132] on input "[GEOGRAPHIC_DATA] tận nơi" at bounding box center [622, 131] width 8 height 8
checkbox input "true"
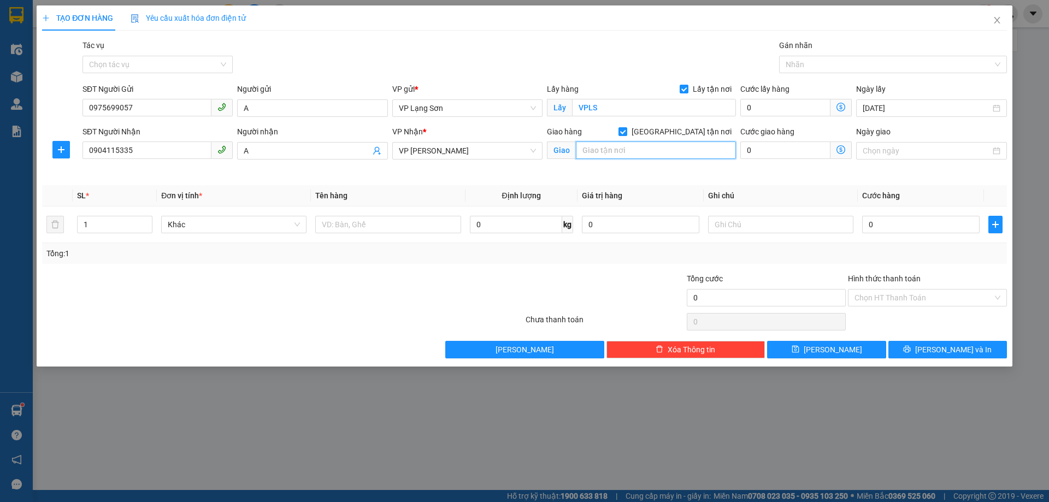
click at [619, 155] on input "text" at bounding box center [656, 149] width 160 height 17
type input "SỐ 2 TÔN THẤT THUYẾT (SƠN TÙNG AUTO)"
click at [339, 230] on input "text" at bounding box center [387, 224] width 145 height 17
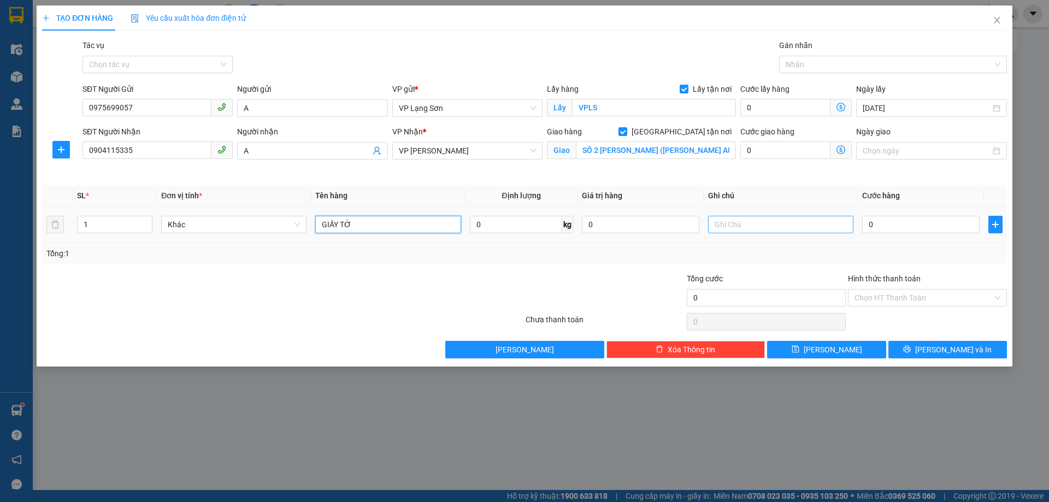
type input "GIẤY TỜ"
click at [766, 227] on input "text" at bounding box center [780, 224] width 145 height 17
type input "NG NHẬN TT + TIỀN PHONG BÌ"
click at [903, 224] on input "0" at bounding box center [920, 224] width 117 height 17
type input "1"
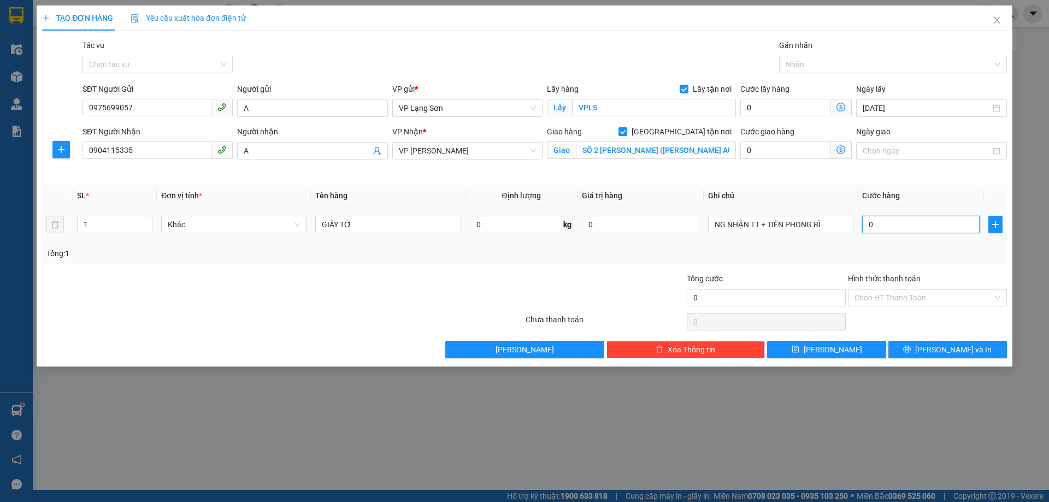
type input "1"
type input "10"
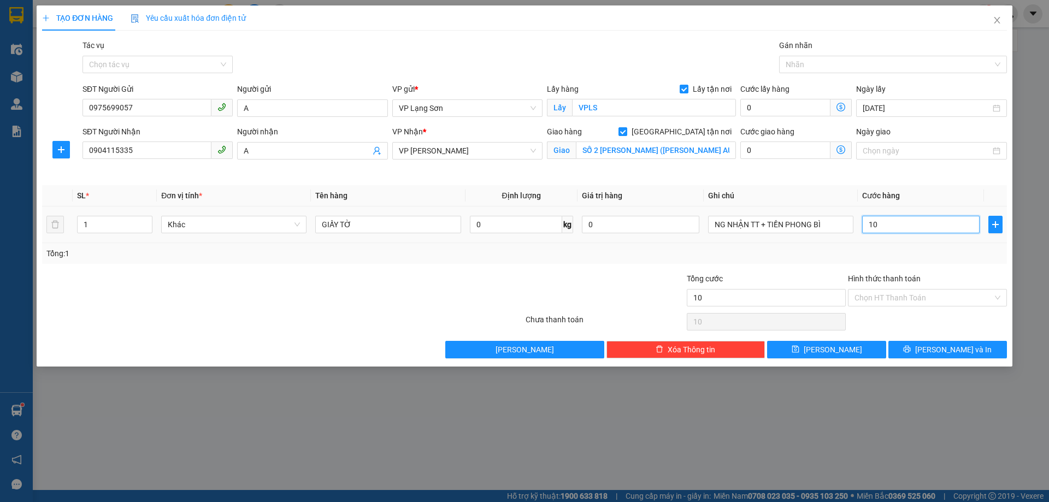
type input "105"
type input "1.050"
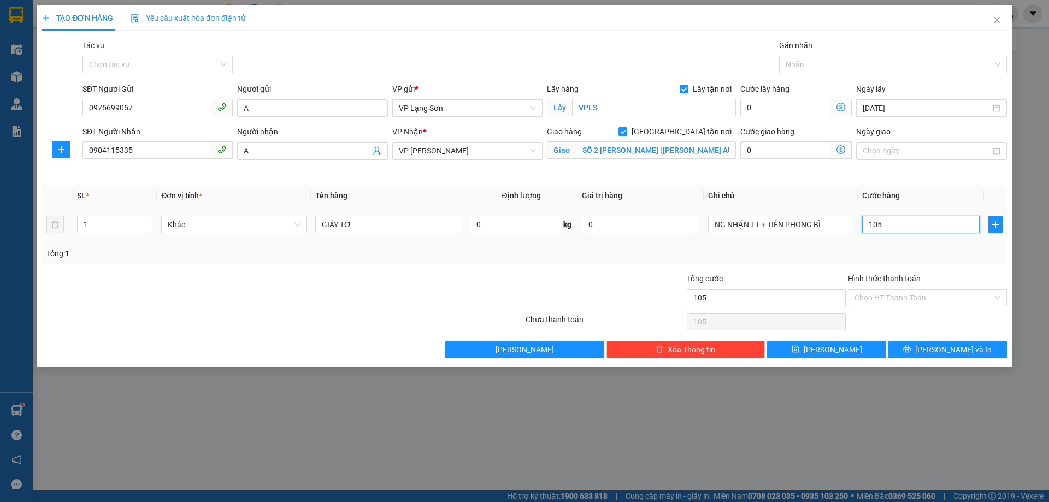
type input "1.050"
type input "10.500"
type input "105.000"
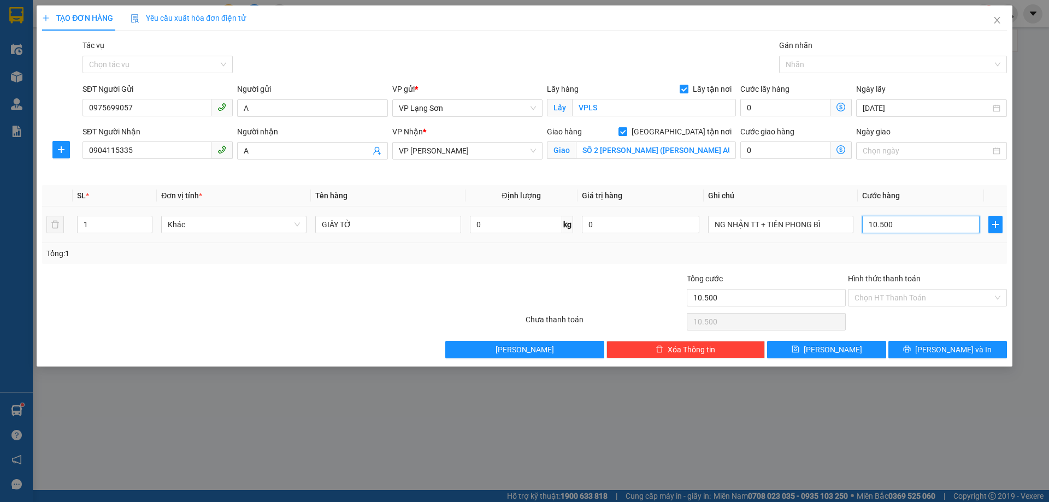
type input "105.000"
click at [808, 346] on button "[PERSON_NAME]" at bounding box center [826, 349] width 119 height 17
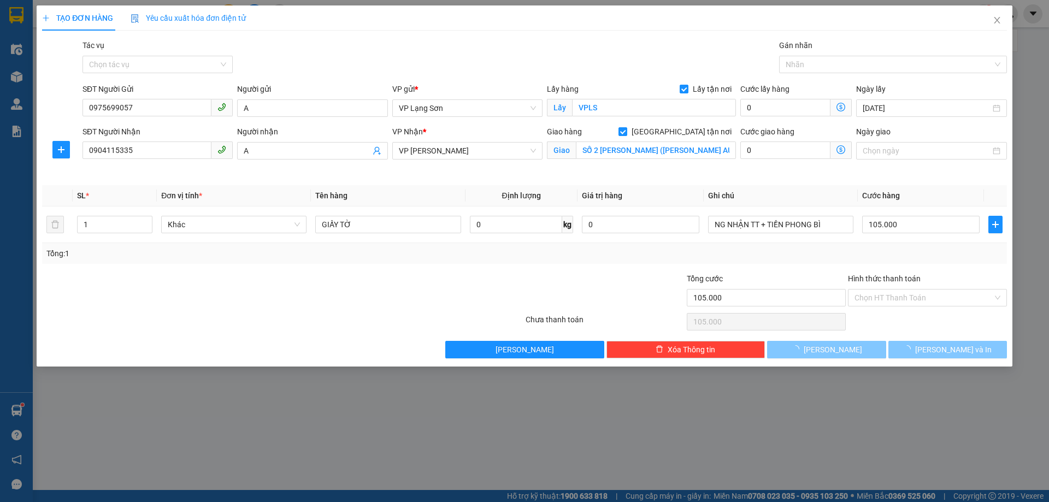
checkbox input "false"
type input "0"
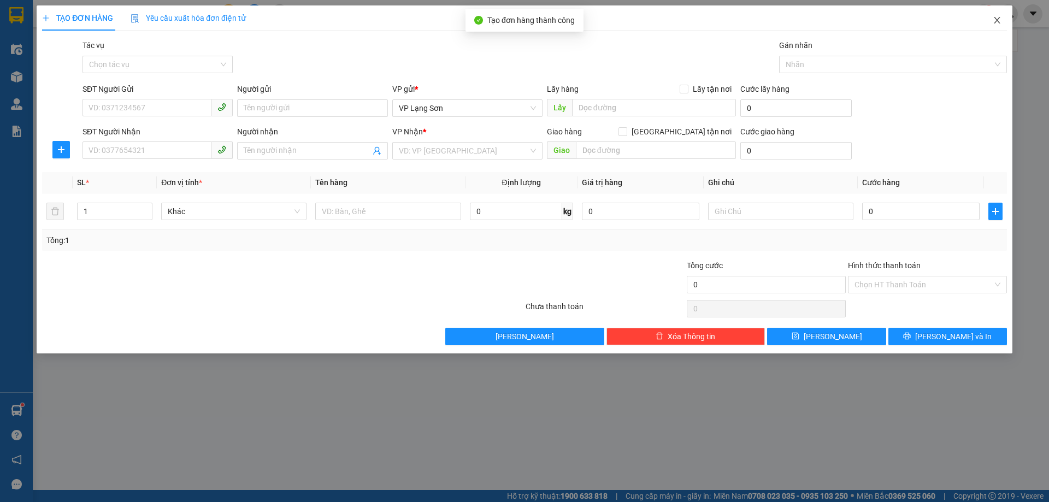
click at [995, 17] on icon "close" at bounding box center [996, 20] width 9 height 9
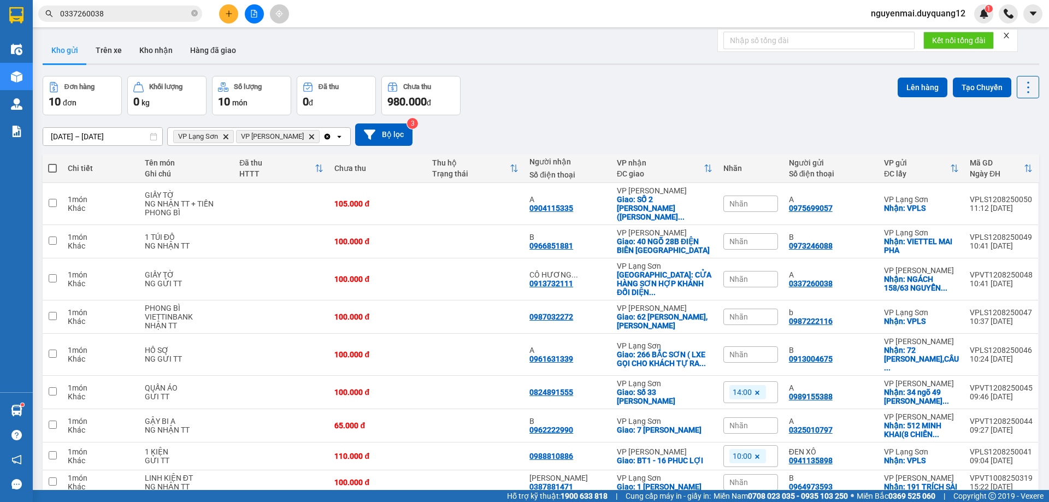
click at [768, 76] on div "Đơn hàng 10 đơn Khối lượng 0 kg Số lượng 10 món Đã thu 0 đ Chưa thu 980.000 đ L…" at bounding box center [541, 95] width 996 height 39
click at [734, 205] on div "Nhãn" at bounding box center [750, 204] width 55 height 16
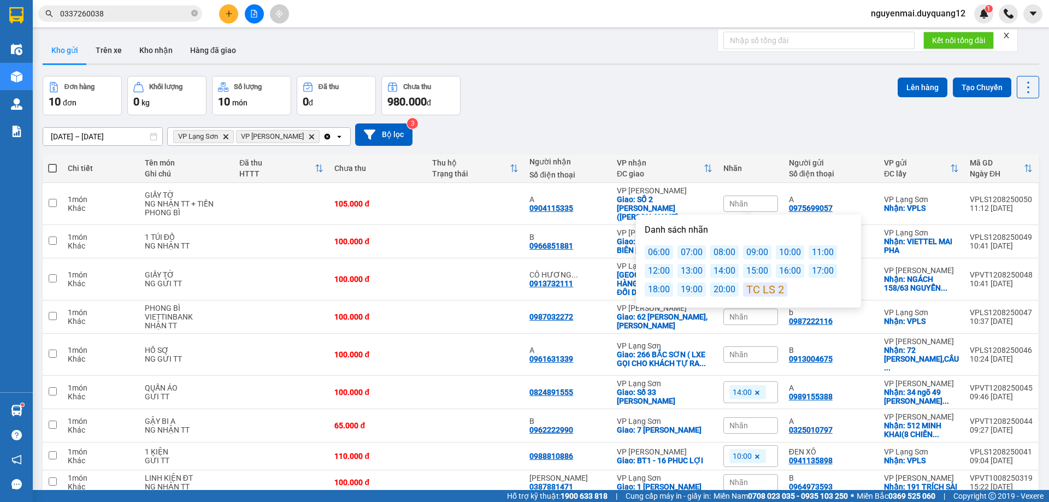
click at [696, 270] on div "13:00" at bounding box center [691, 271] width 28 height 14
click at [728, 116] on div "[DATE] – [DATE] Press the down arrow key to interact with the calendar and sele…" at bounding box center [541, 134] width 996 height 39
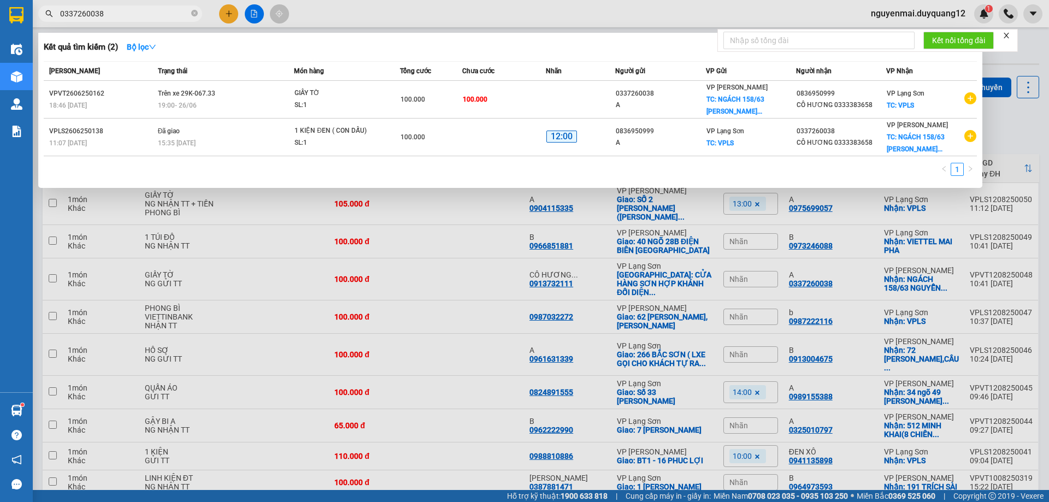
click at [136, 16] on input "0337260038" at bounding box center [124, 14] width 129 height 12
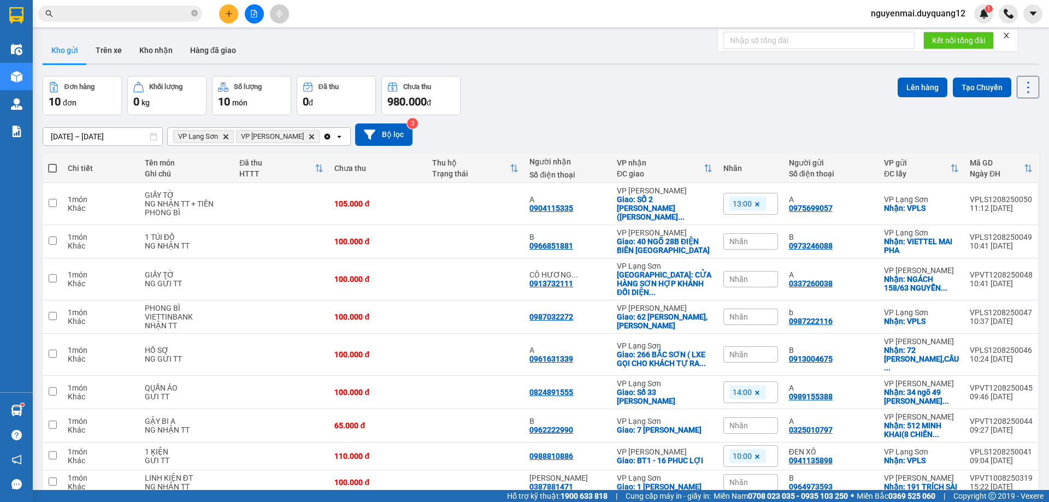
paste input "0976713313"
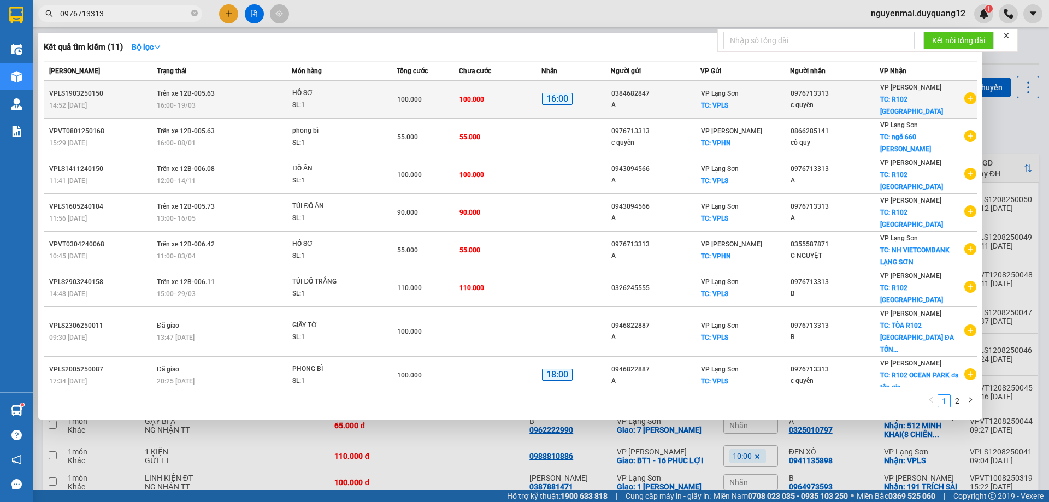
type input "0976713313"
click at [969, 93] on icon "plus-circle" at bounding box center [970, 98] width 12 height 12
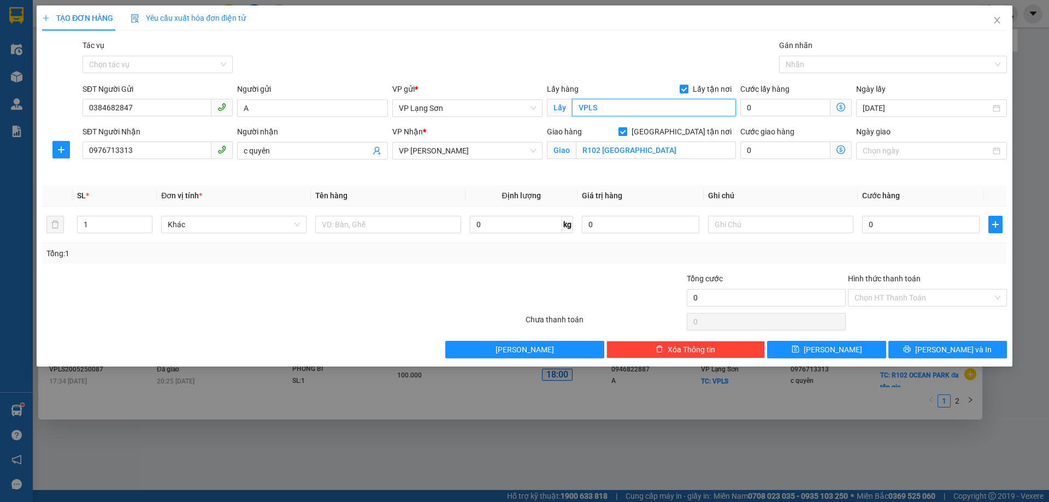
click at [600, 104] on input "VPLS" at bounding box center [654, 107] width 164 height 17
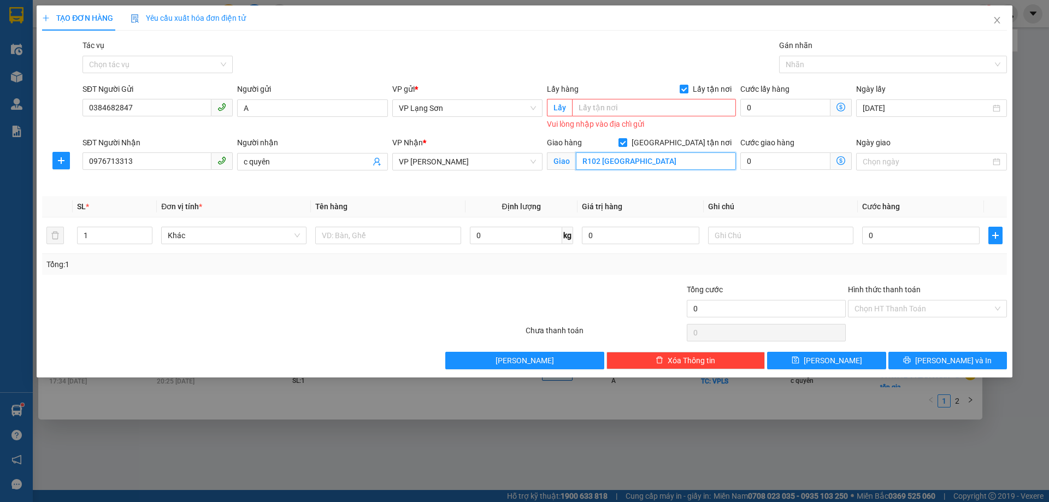
click at [601, 163] on input "R102 OCEAN PARK" at bounding box center [656, 160] width 160 height 17
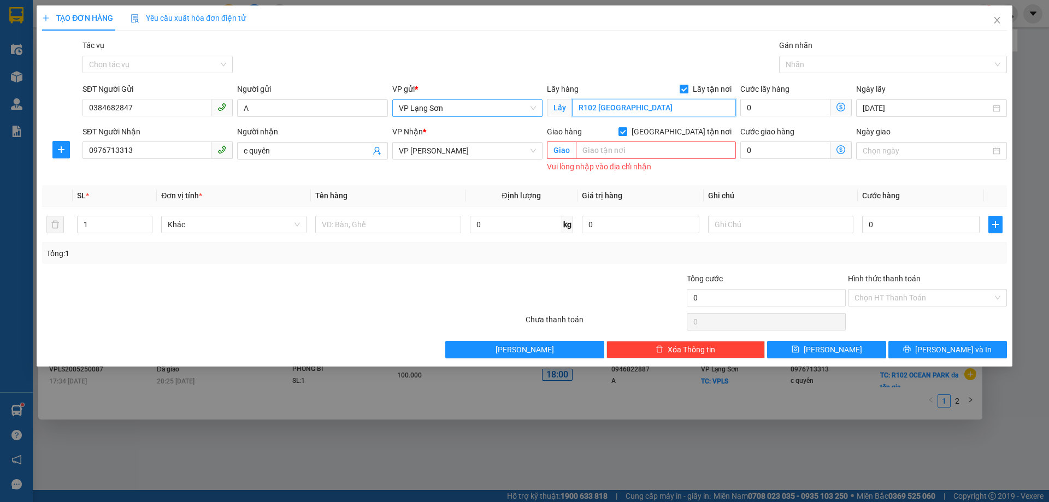
click at [535, 107] on span "VP Lạng Sơn" at bounding box center [467, 108] width 137 height 16
type input "R102 OCEAN PARK"
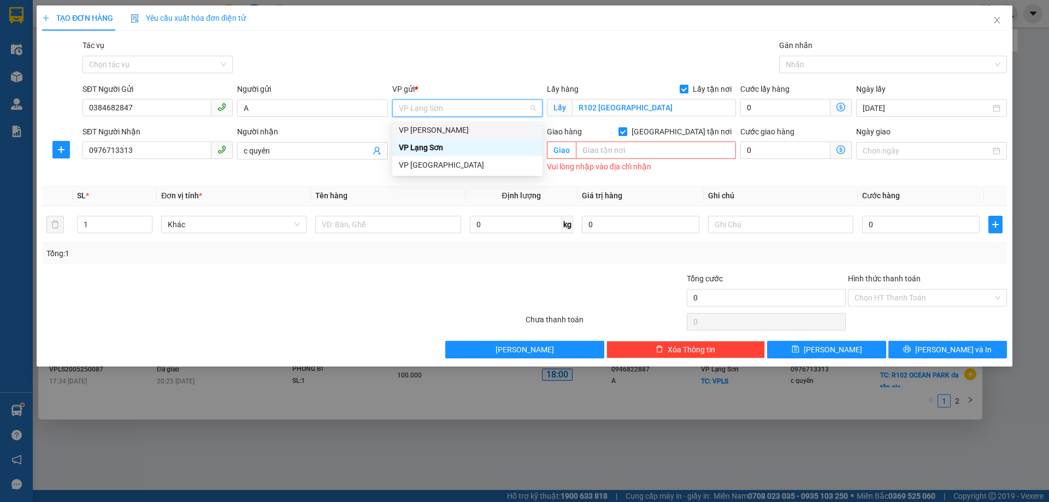
click at [478, 129] on div "VP [PERSON_NAME]" at bounding box center [467, 130] width 137 height 12
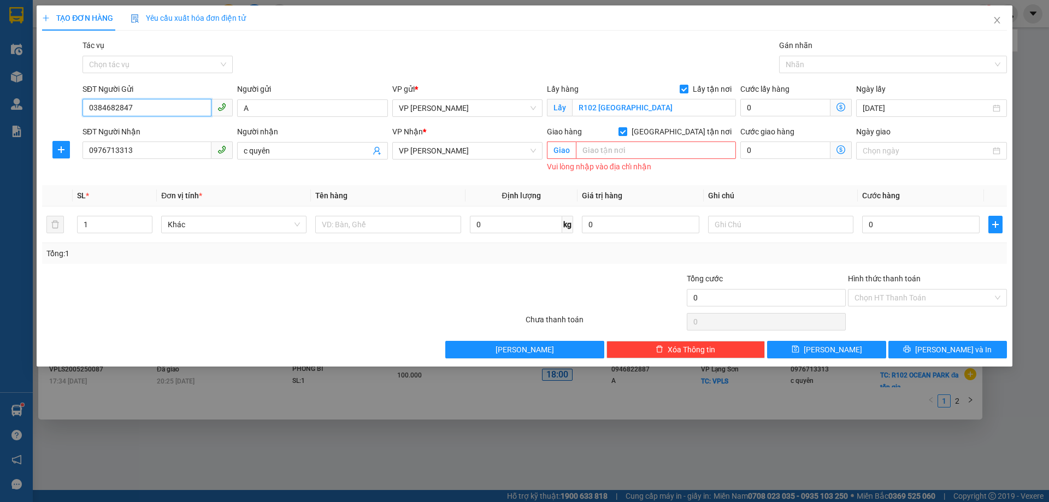
click at [119, 103] on input "0384682847" at bounding box center [146, 107] width 129 height 17
click at [103, 148] on input "0976713313" at bounding box center [146, 149] width 129 height 17
click at [103, 147] on input "0976713313" at bounding box center [146, 149] width 129 height 17
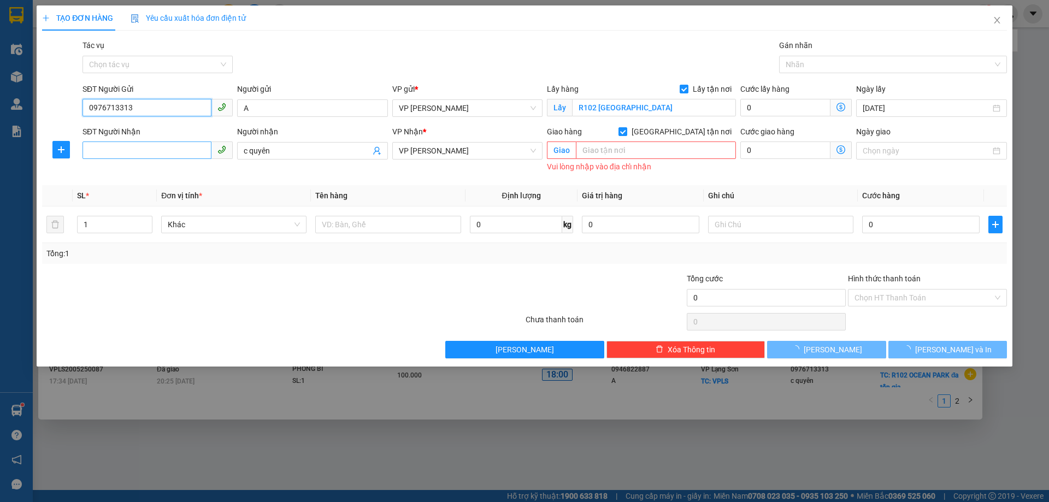
type input "0976713313"
click at [102, 149] on input "SĐT Người Nhận" at bounding box center [146, 149] width 129 height 17
type input "0918307828"
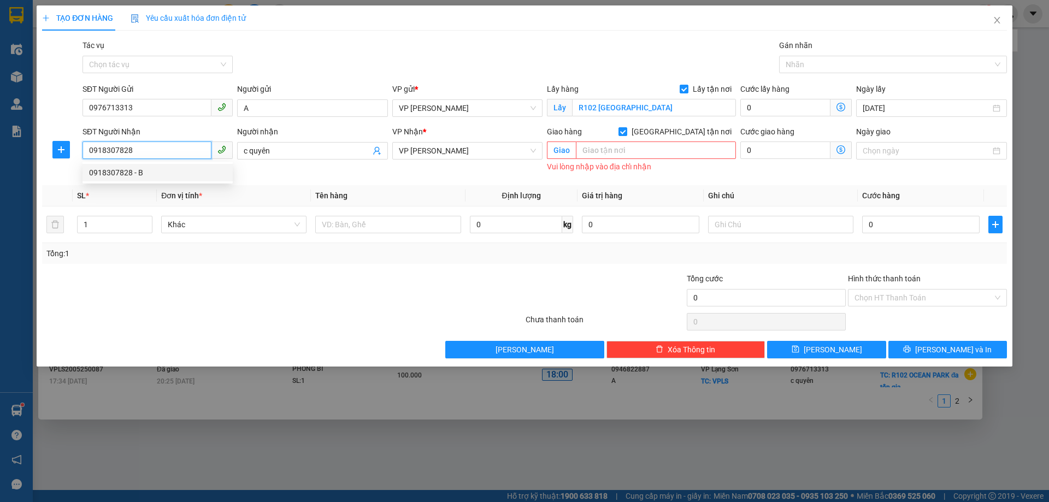
click at [122, 170] on div "0918307828 - B" at bounding box center [157, 173] width 137 height 12
type input "B"
type input "39 LÊ LỢI"
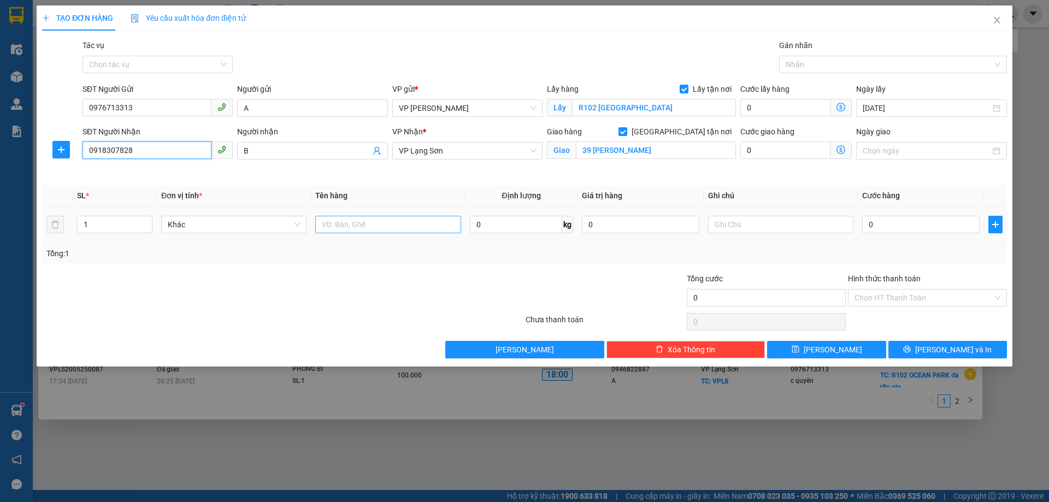
type input "0918307828"
click at [351, 221] on input "text" at bounding box center [387, 224] width 145 height 17
type input "GIẤY TỜ"
click at [721, 226] on input "text" at bounding box center [780, 224] width 145 height 17
type input "NG GỬI TT"
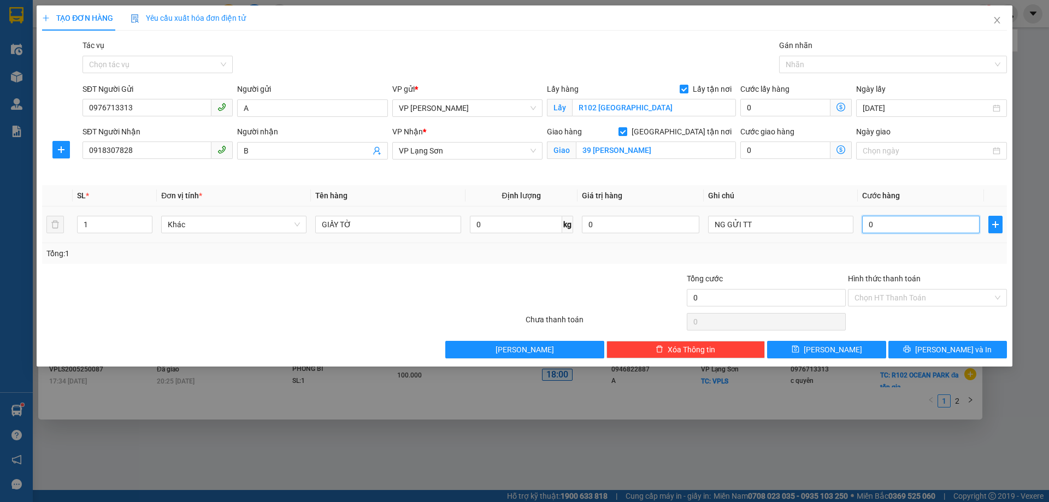
click at [881, 225] on input "0" at bounding box center [920, 224] width 117 height 17
type input "1"
type input "10"
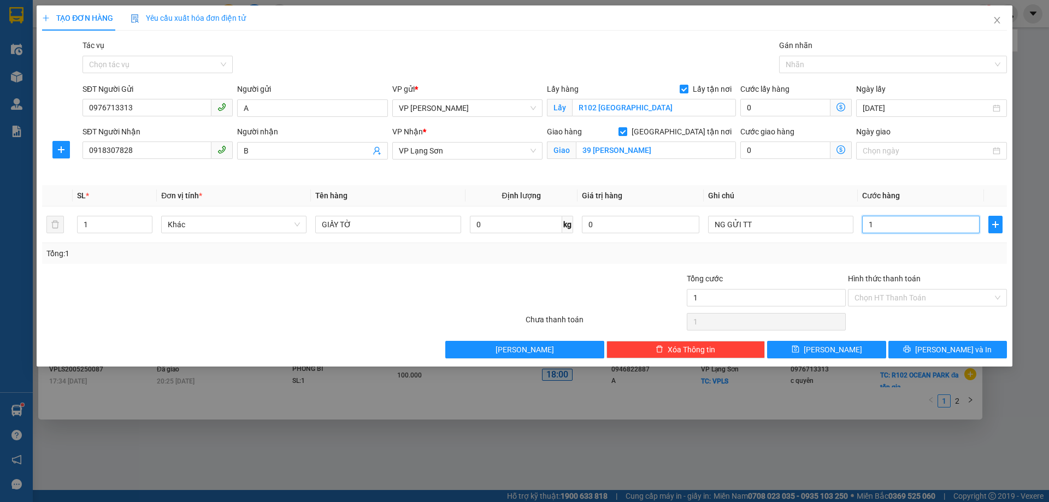
type input "10"
type input "100"
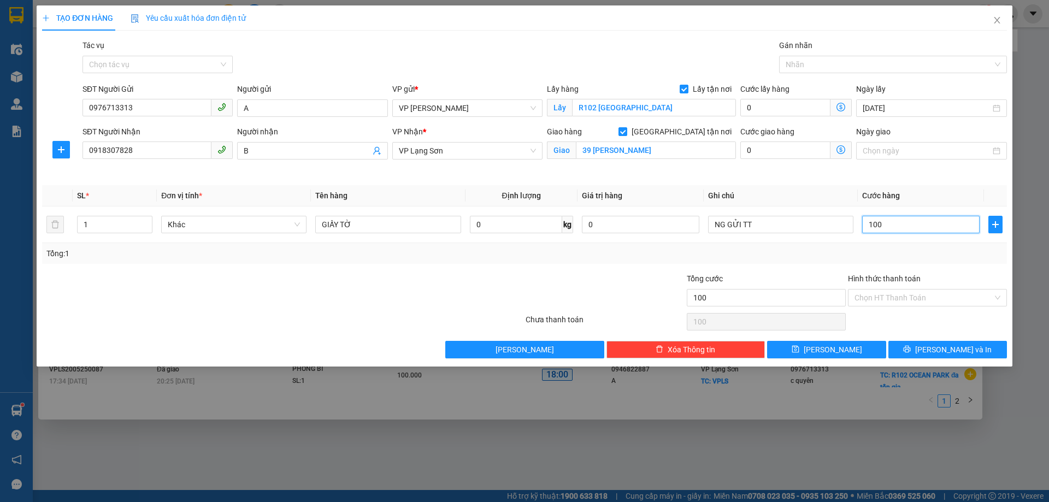
type input "1.000"
type input "10.000"
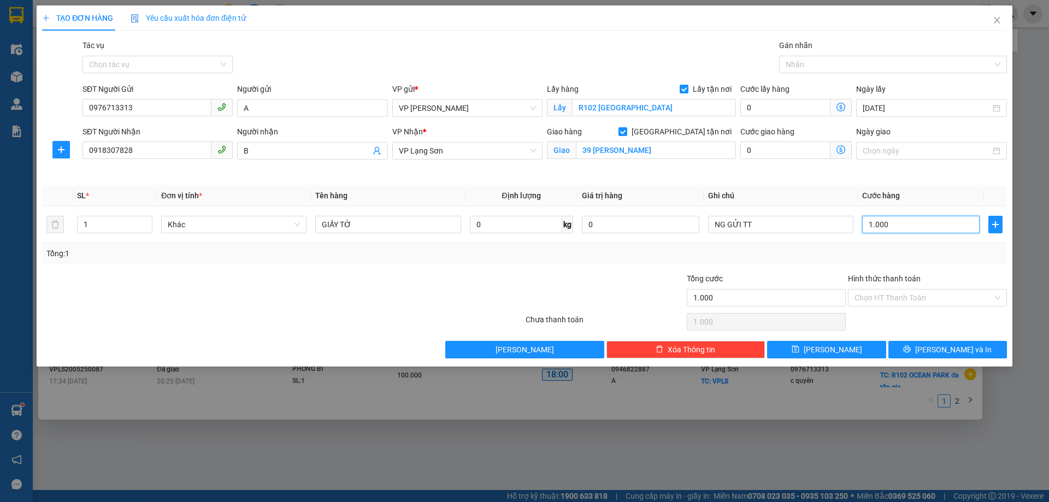
type input "10.000"
type input "100.000"
click at [827, 350] on span "[PERSON_NAME]" at bounding box center [832, 350] width 58 height 12
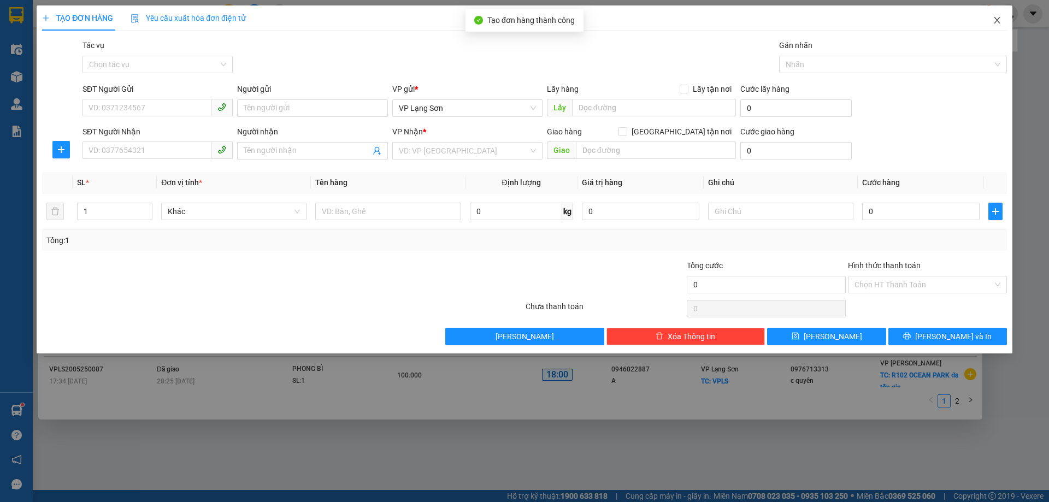
click at [997, 21] on icon "close" at bounding box center [996, 20] width 9 height 9
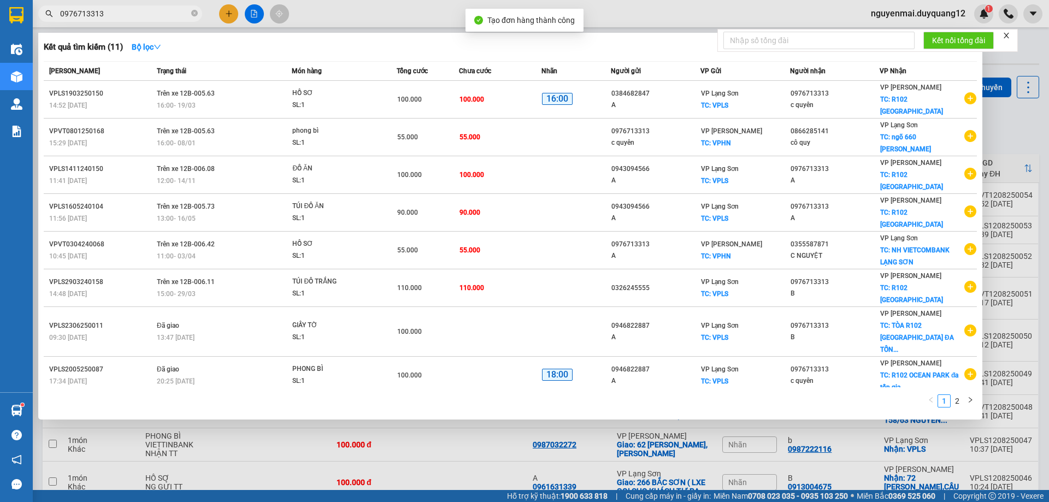
click at [1018, 124] on div at bounding box center [524, 251] width 1049 height 502
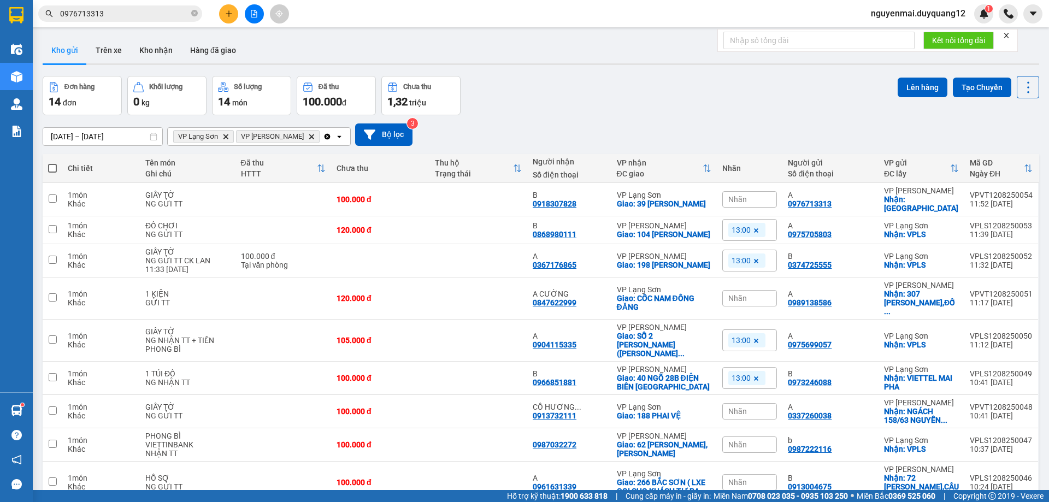
click at [680, 100] on div "Đơn hàng 14 đơn Khối lượng 0 kg Số lượng 14 món Đã thu 100.000 đ Chưa thu 1,32 …" at bounding box center [541, 95] width 996 height 39
click at [224, 11] on button at bounding box center [228, 13] width 19 height 19
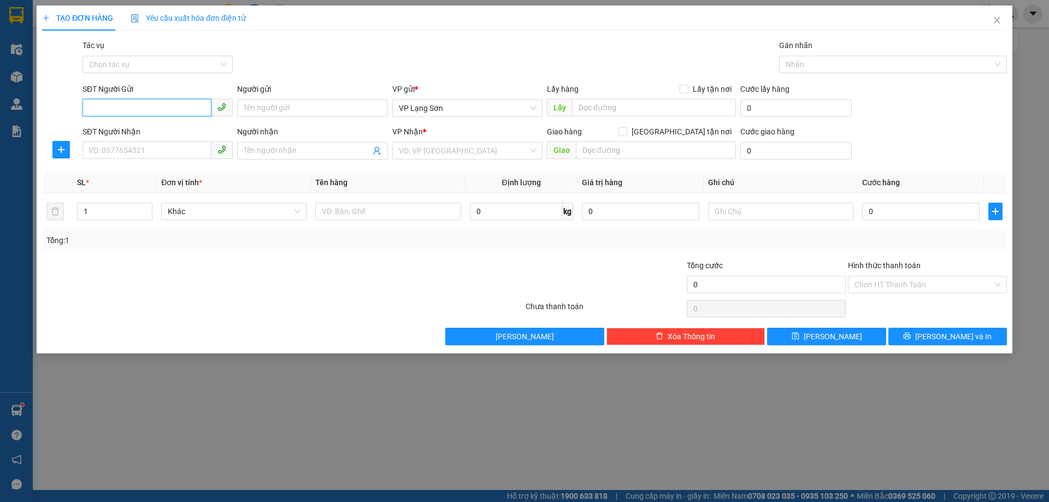
paste input "0374299634"
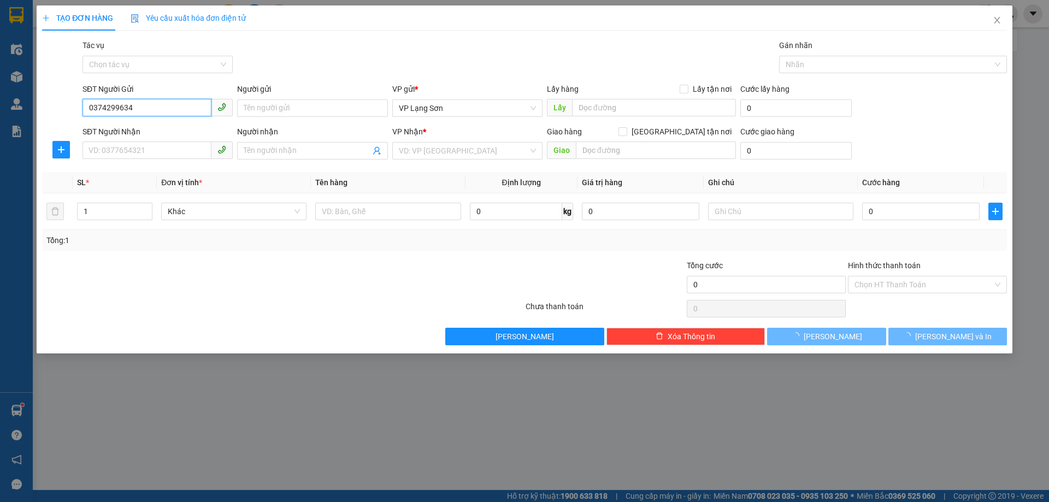
click at [90, 107] on input "0374299634" at bounding box center [146, 107] width 129 height 17
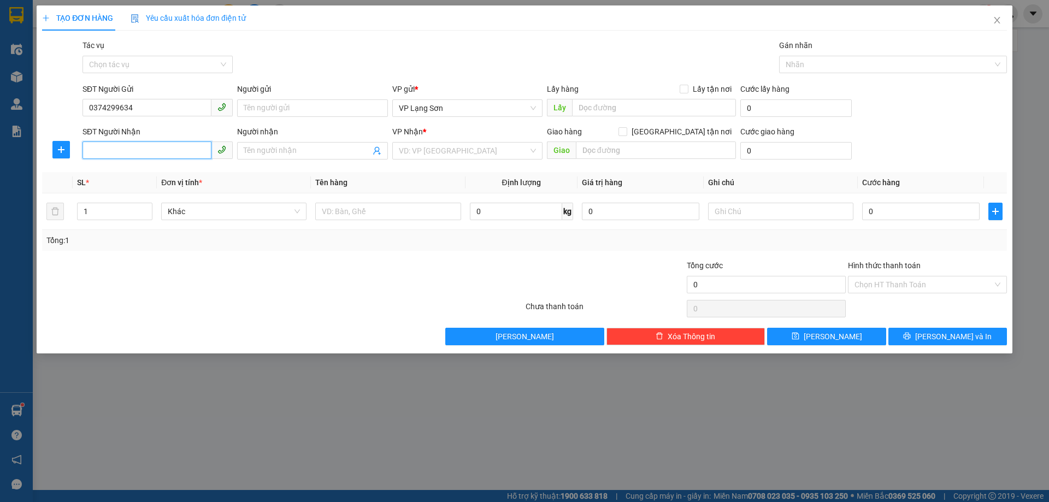
paste input "0334761359"
click at [622, 107] on input "text" at bounding box center [654, 107] width 164 height 17
click at [128, 109] on input "0374299634" at bounding box center [146, 107] width 129 height 17
click at [684, 88] on input "Lấy tận nơi" at bounding box center [683, 89] width 8 height 8
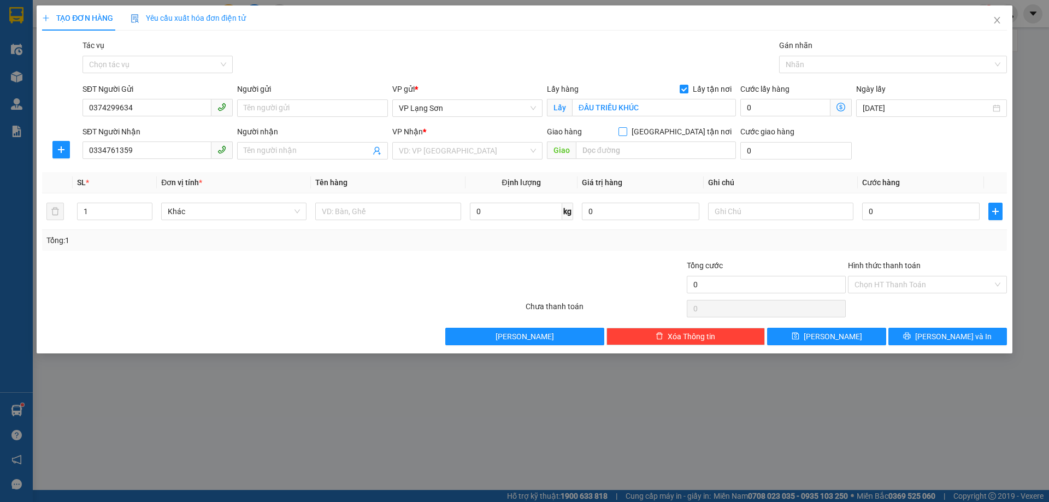
click at [626, 132] on input "[GEOGRAPHIC_DATA] tận nơi" at bounding box center [622, 131] width 8 height 8
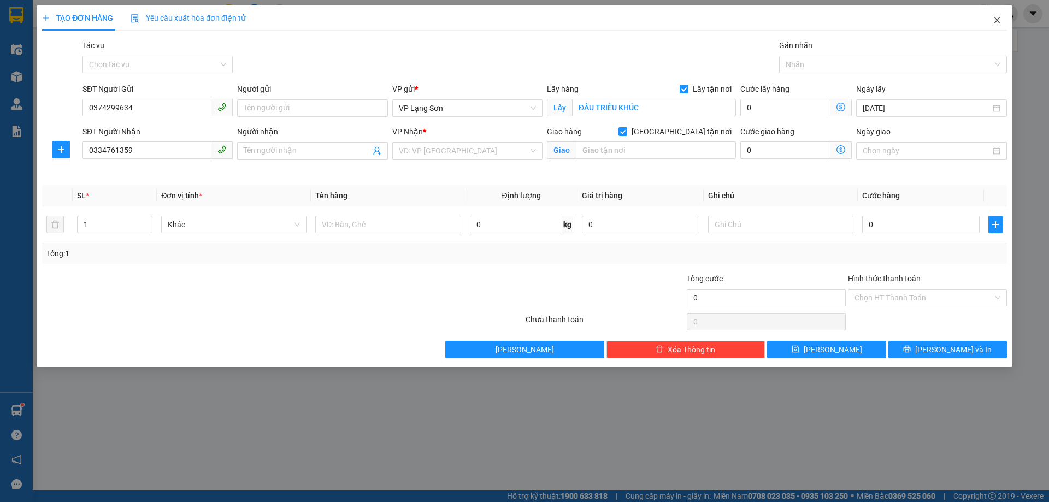
click at [997, 20] on icon "close" at bounding box center [996, 20] width 6 height 7
